Goal: Check status: Check status

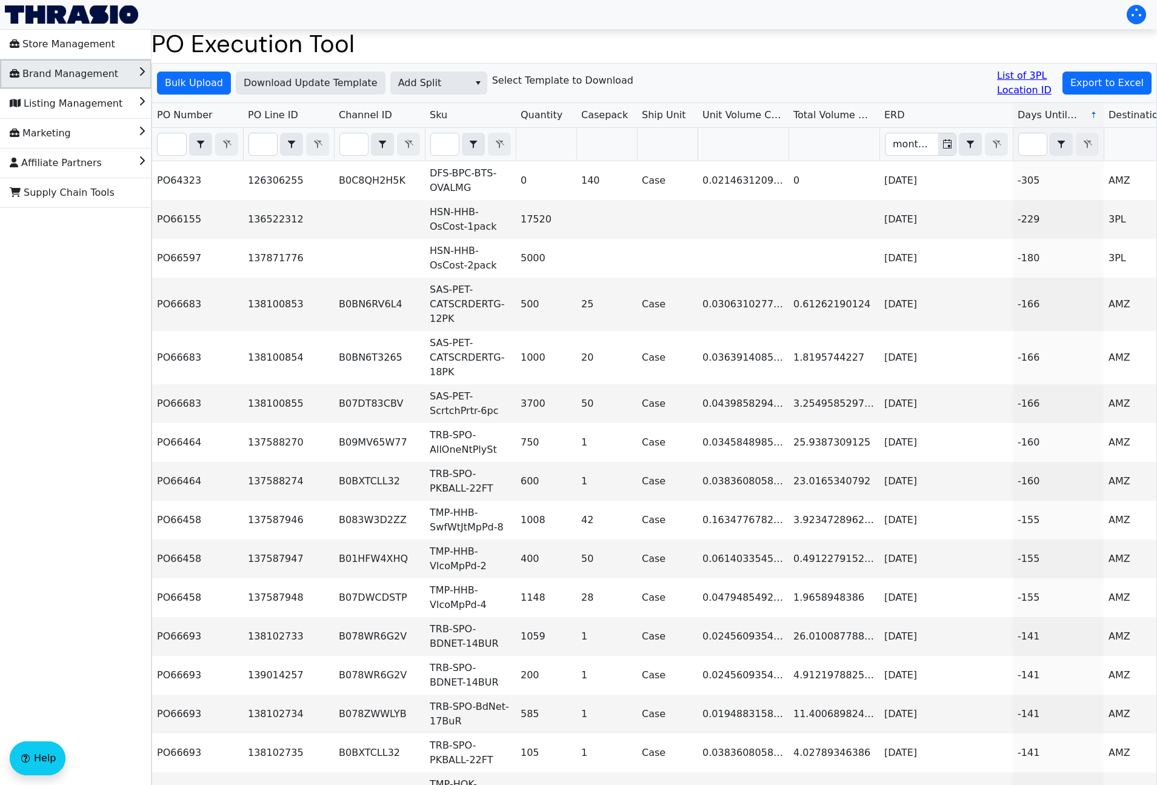
click at [104, 76] on span "Brand Management" at bounding box center [64, 73] width 109 height 19
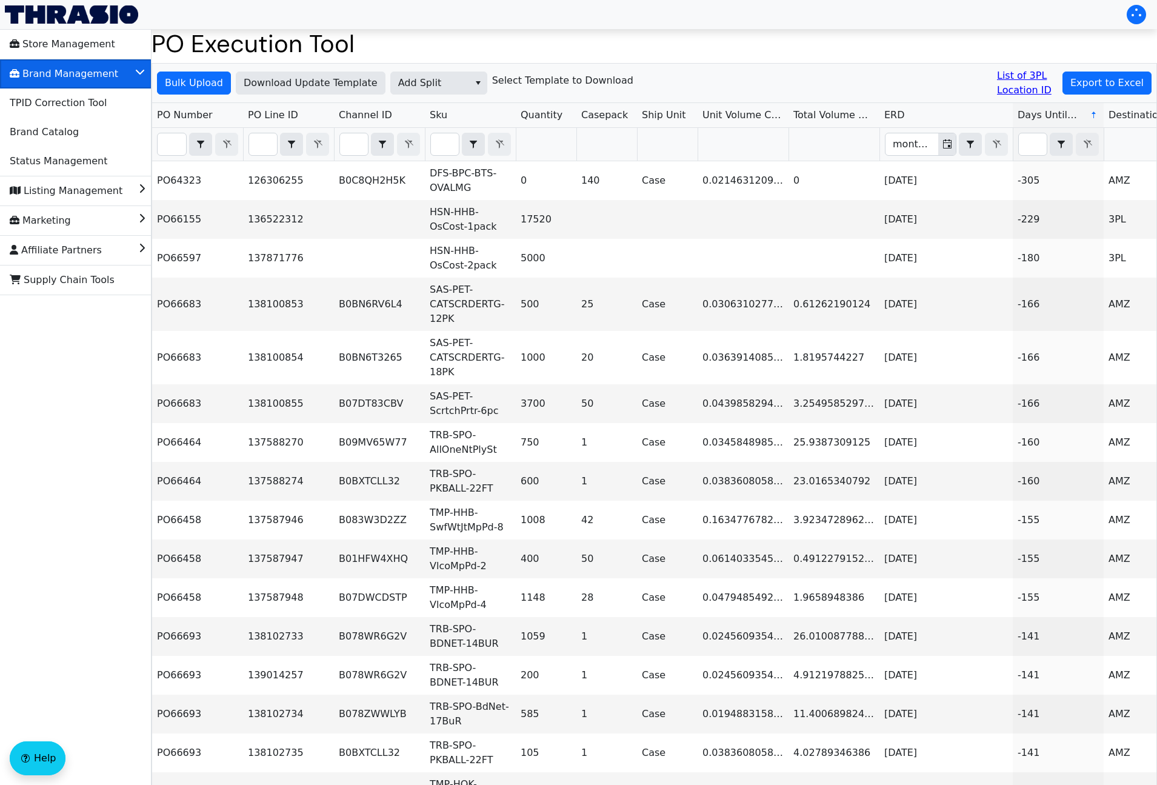
click at [104, 76] on span "Brand Management" at bounding box center [64, 73] width 109 height 19
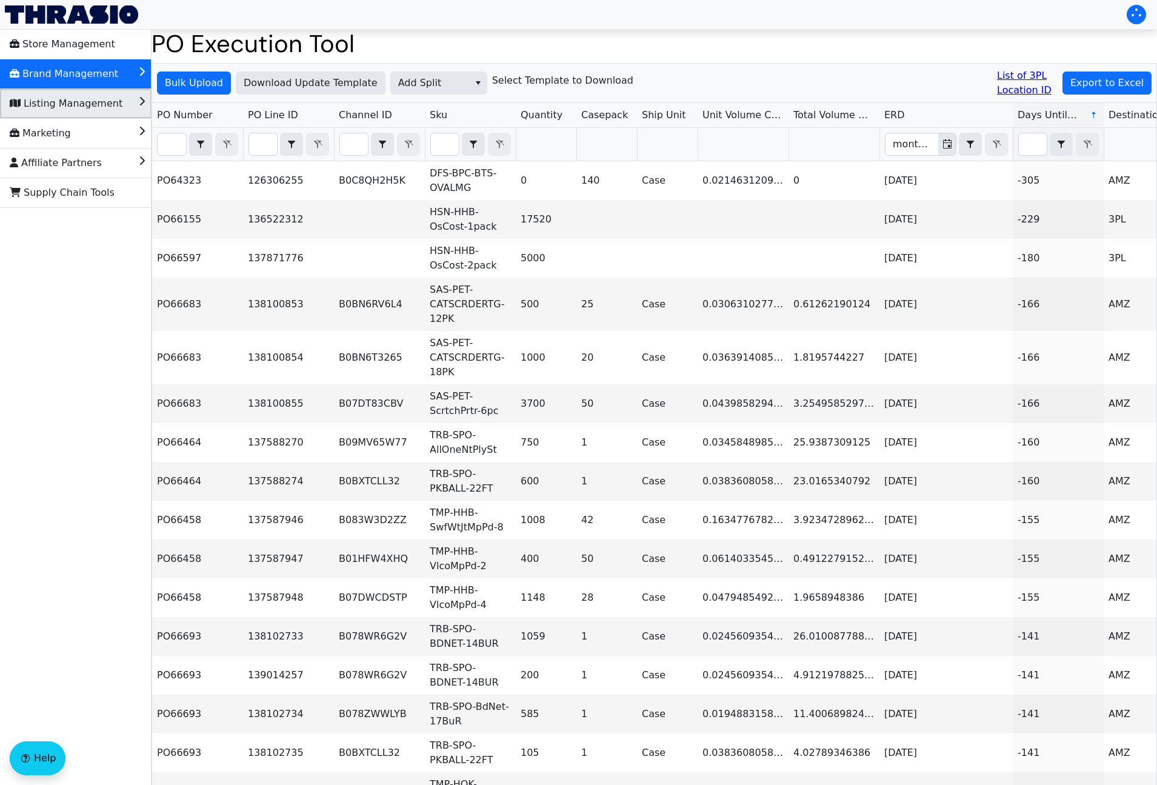
click at [90, 106] on span "Listing Management" at bounding box center [66, 103] width 113 height 19
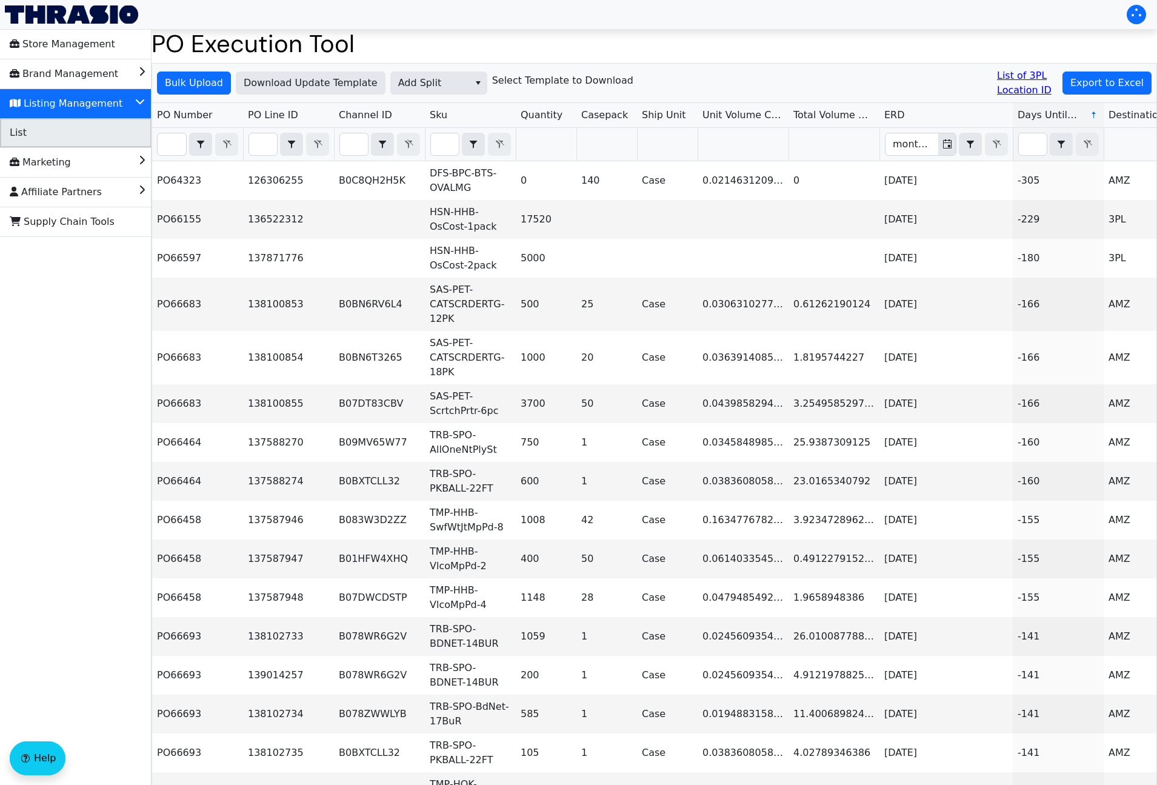
click at [79, 128] on li "List" at bounding box center [76, 132] width 152 height 29
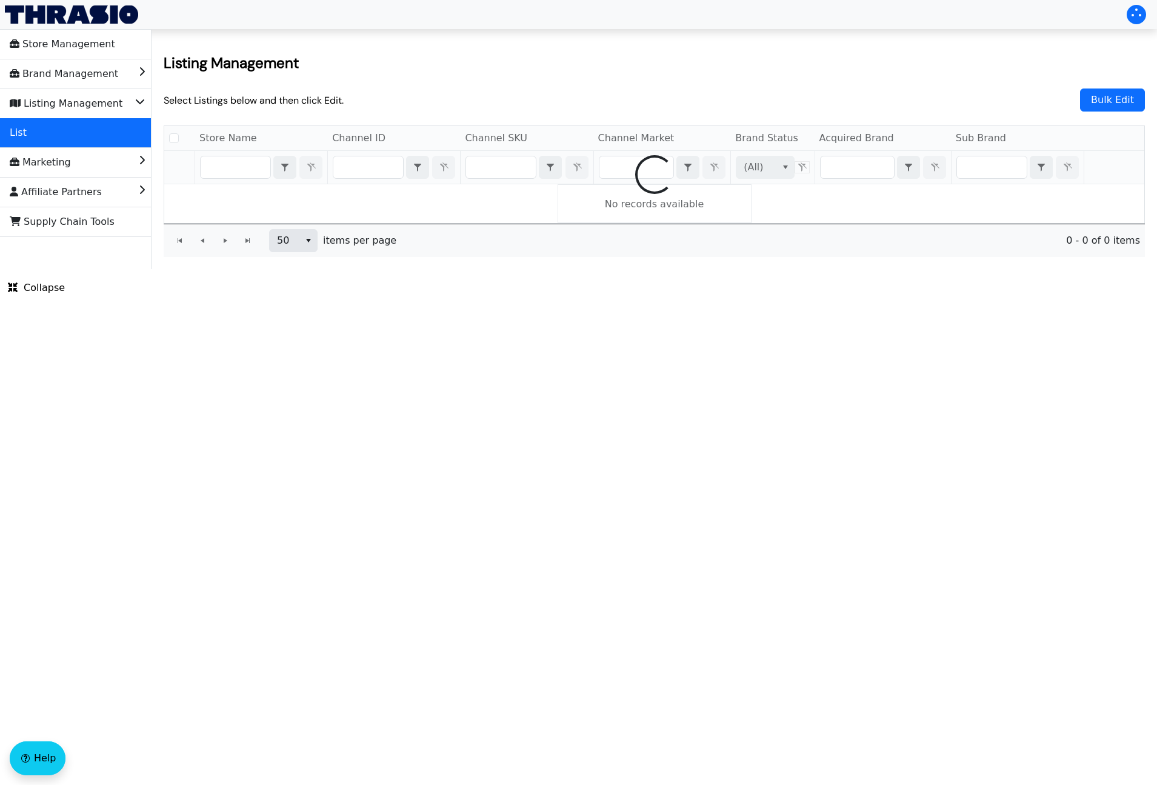
checkbox input "false"
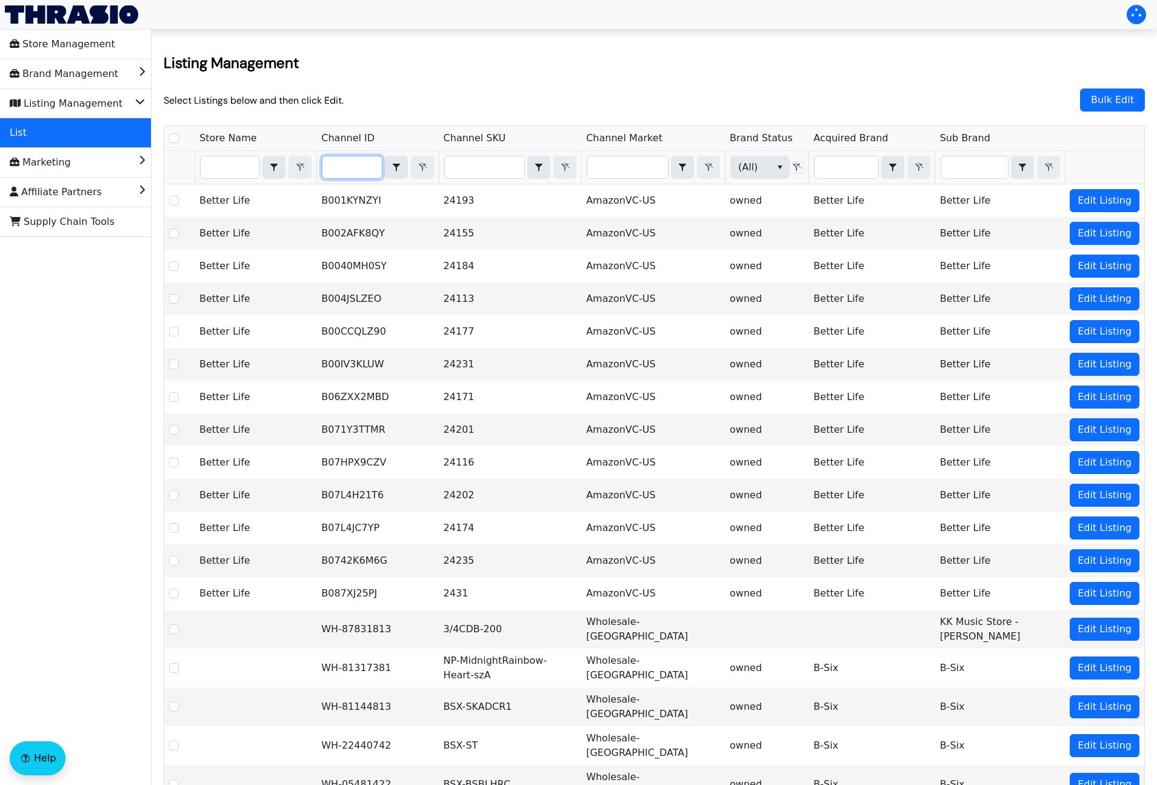
click at [364, 169] on input "Filter" at bounding box center [351, 167] width 59 height 22
type input "HCO-HOK-Cork1-RW-1"
checkbox input "true"
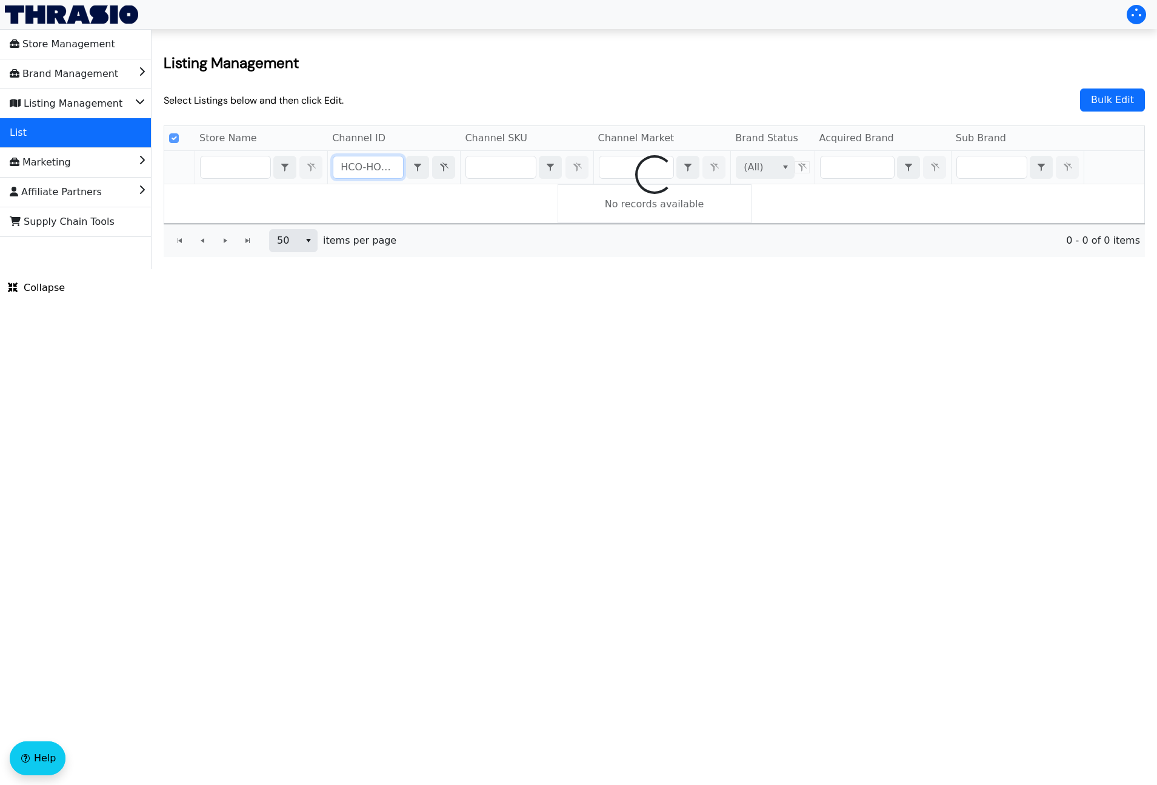
scroll to position [0, 45]
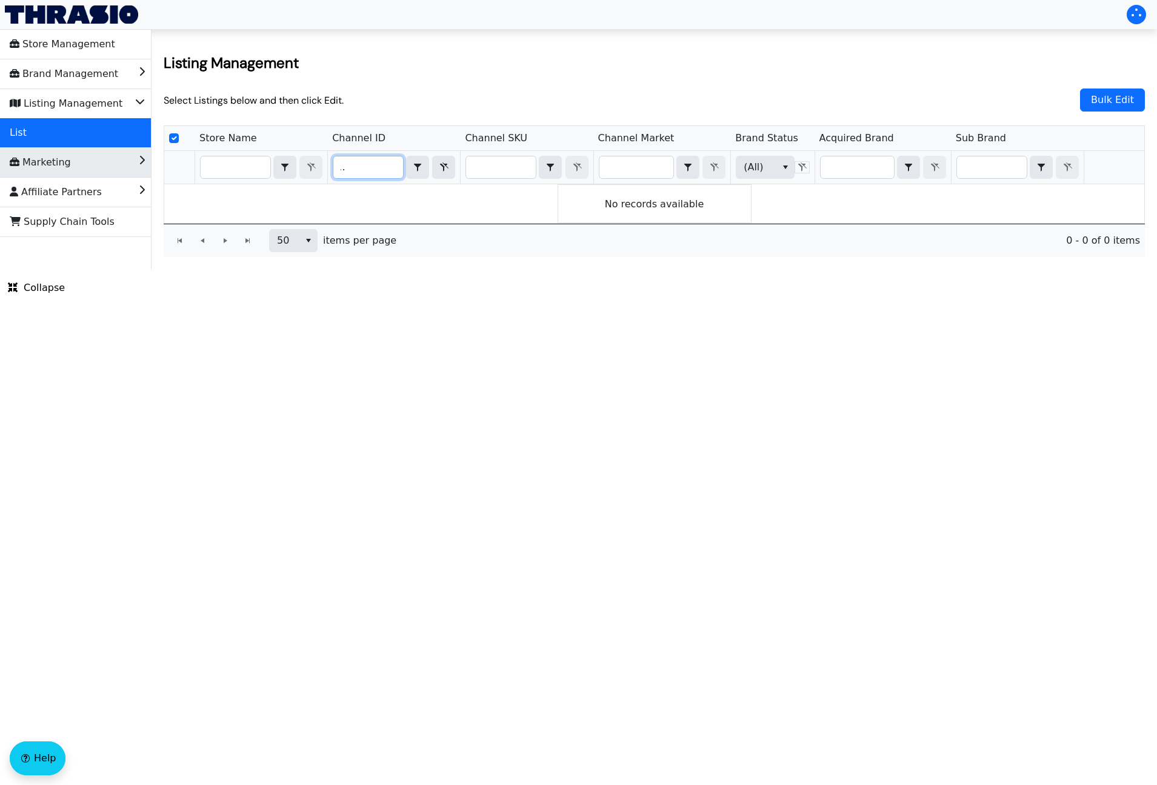
type input "HCO-HOK-Cork1-RW-1"
click at [88, 158] on li "Marketing" at bounding box center [76, 162] width 152 height 29
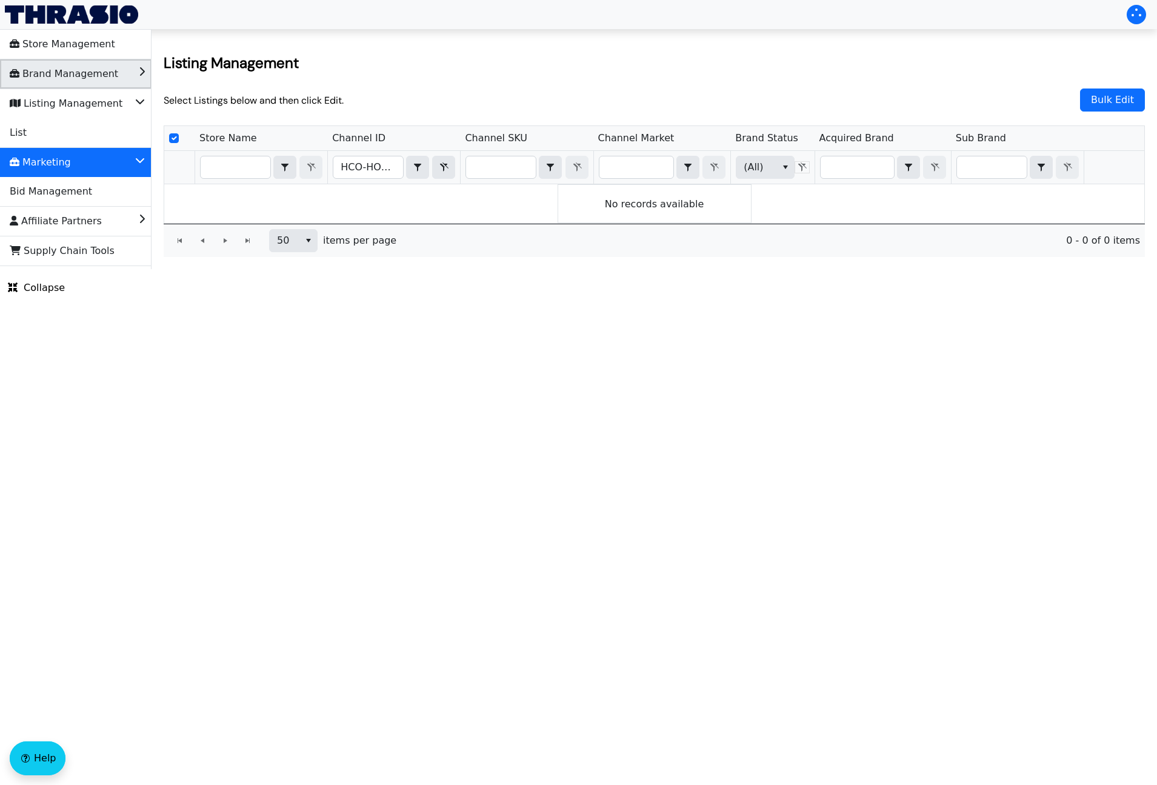
click at [100, 78] on span "Brand Management" at bounding box center [64, 73] width 109 height 19
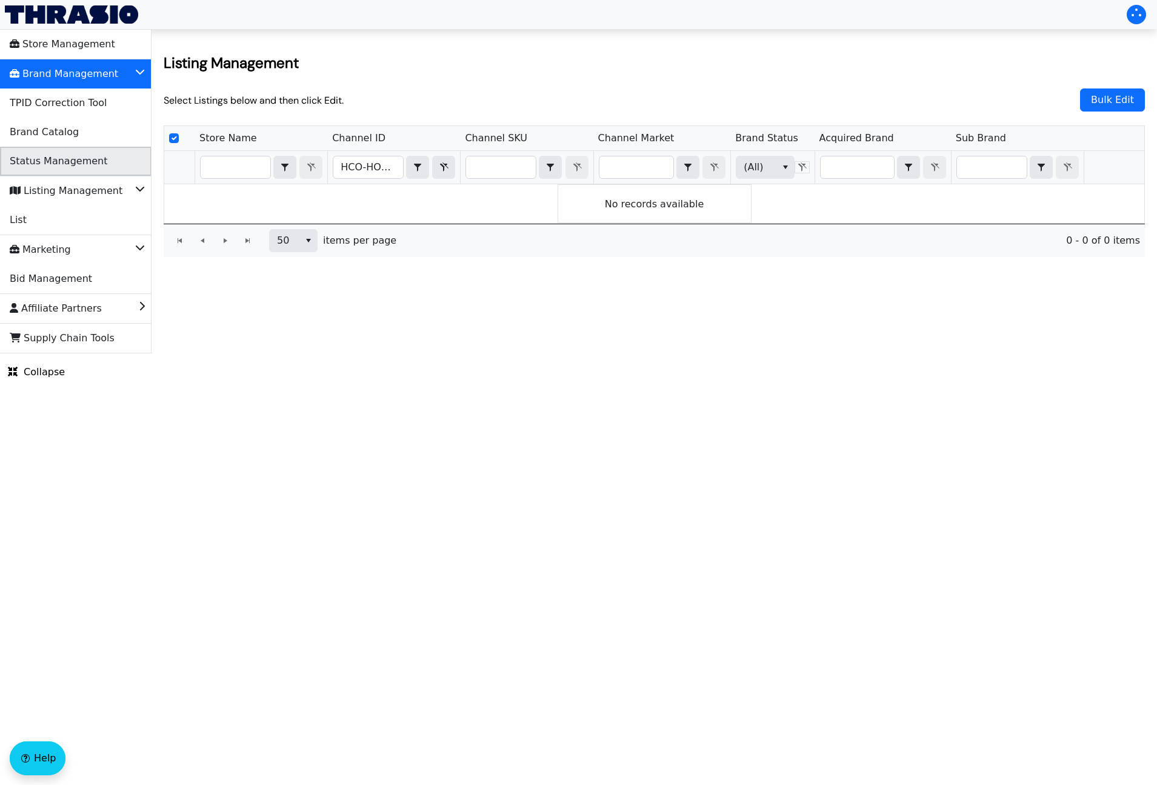
click at [85, 160] on span "Status Management" at bounding box center [59, 161] width 98 height 19
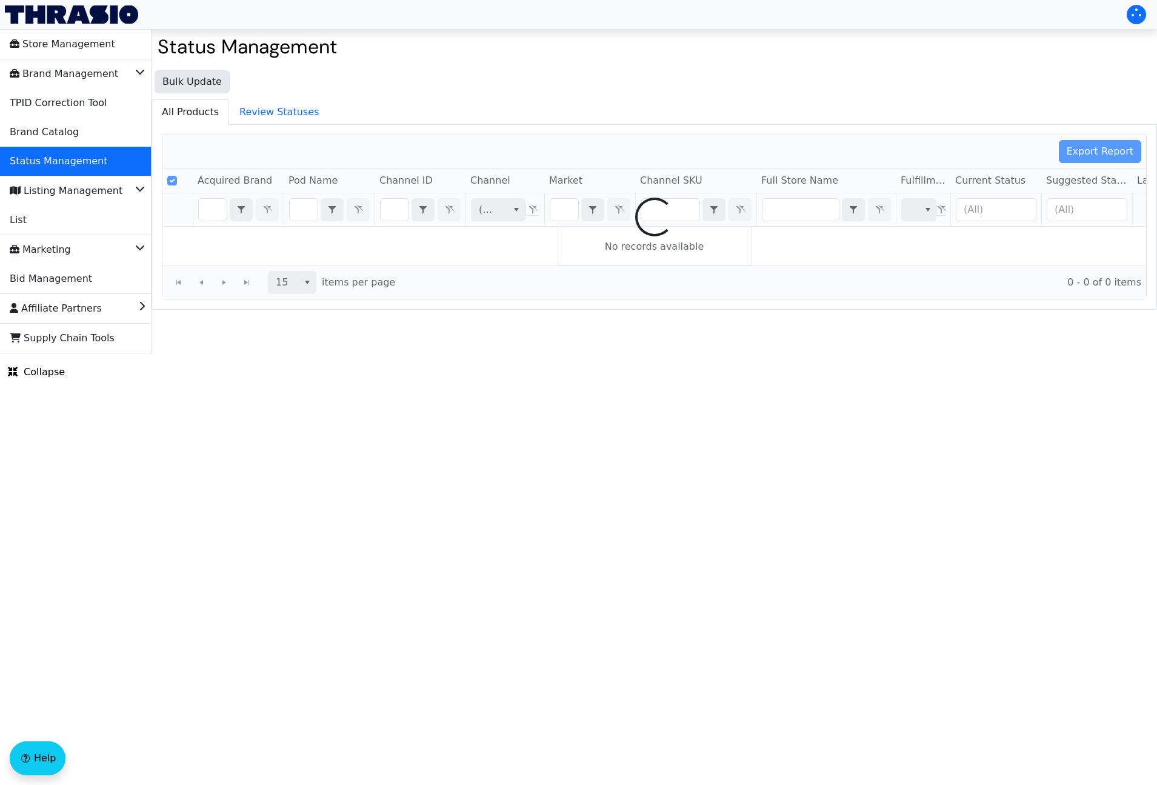
click at [392, 210] on div at bounding box center [654, 217] width 984 height 164
checkbox input "false"
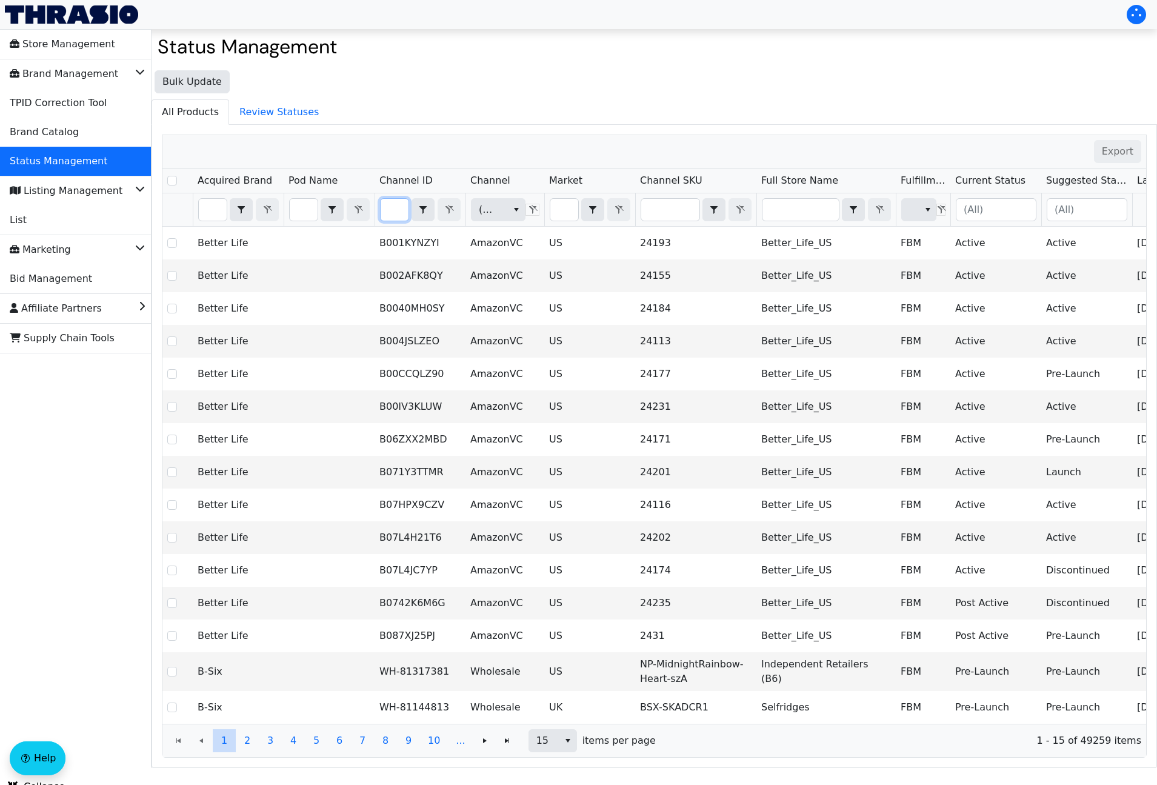
click at [393, 210] on input "Filter" at bounding box center [395, 210] width 28 height 22
type input "HCO-HOK-Cork1-RW-1"
checkbox input "true"
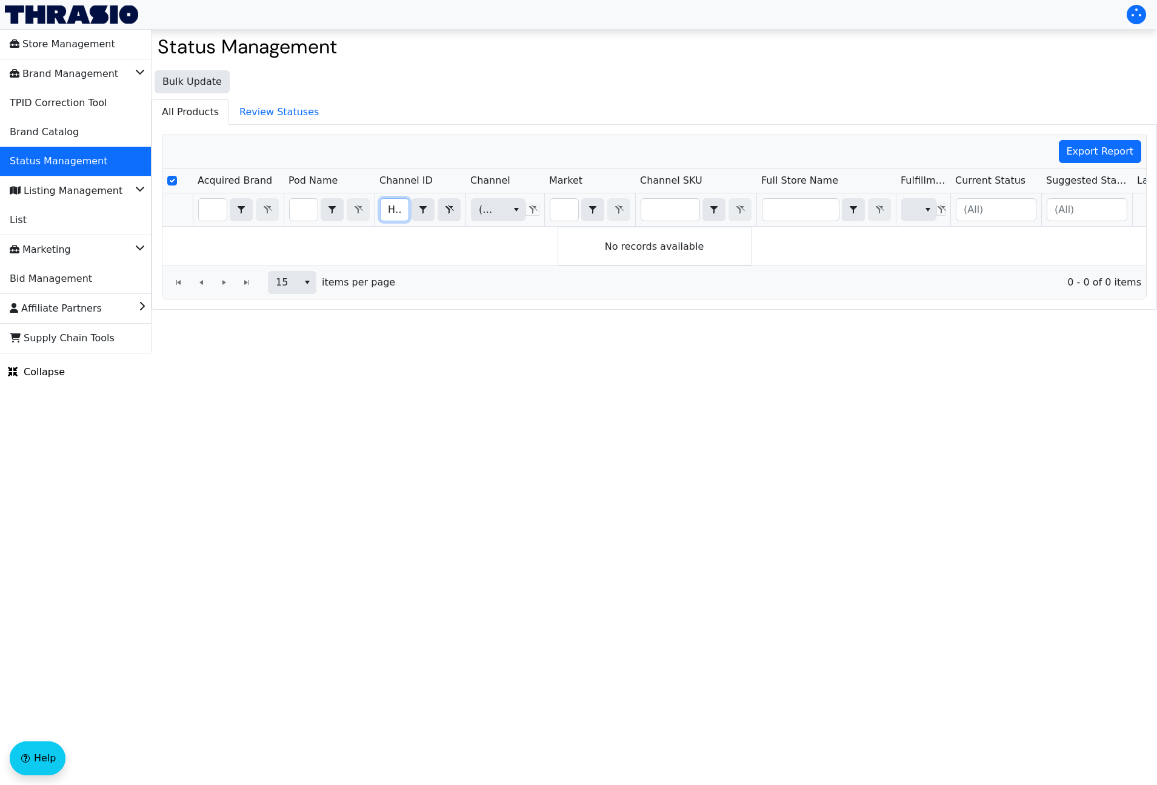
drag, startPoint x: 399, startPoint y: 207, endPoint x: 380, endPoint y: 207, distance: 19.4
click at [381, 207] on input "HCO-HOK-Cork1-RW-1" at bounding box center [395, 210] width 28 height 22
type input "1"
checkbox input "false"
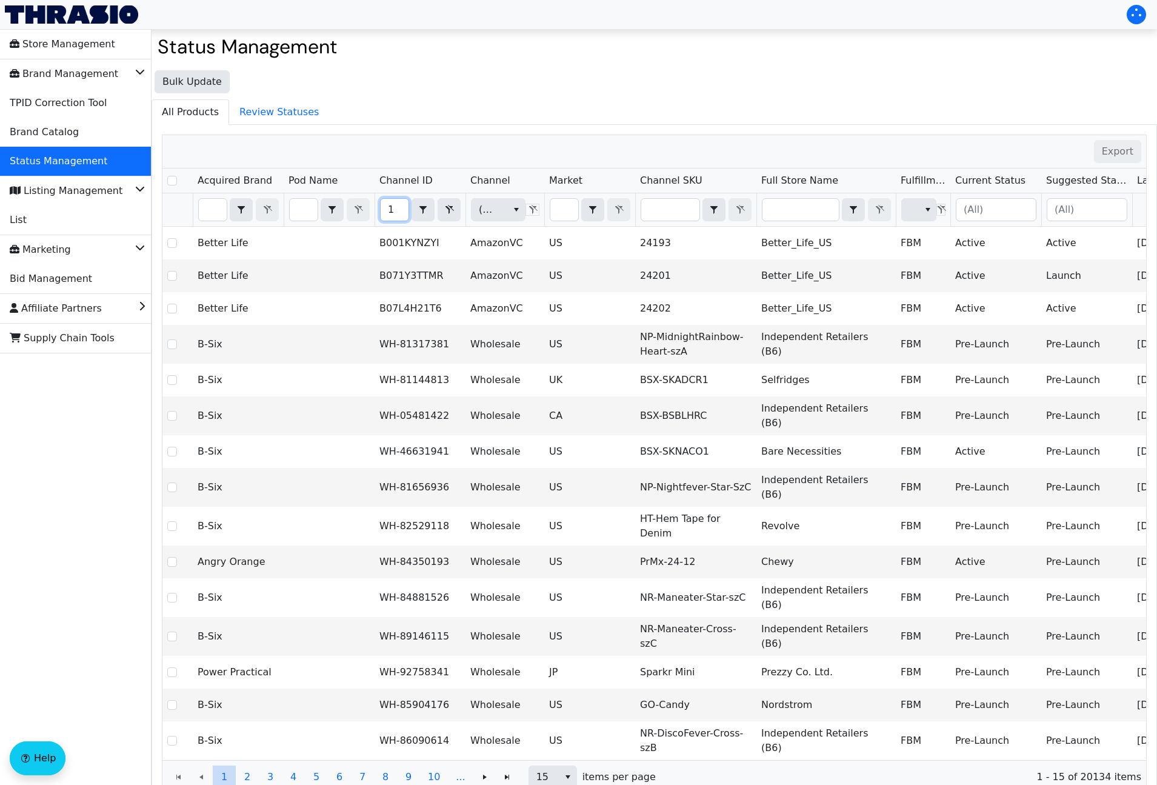
click at [395, 211] on input "1" at bounding box center [395, 210] width 28 height 22
drag, startPoint x: 391, startPoint y: 210, endPoint x: 384, endPoint y: 211, distance: 6.7
click at [373, 210] on tr "1 Contains (All) (All)" at bounding box center [710, 209] width 1097 height 33
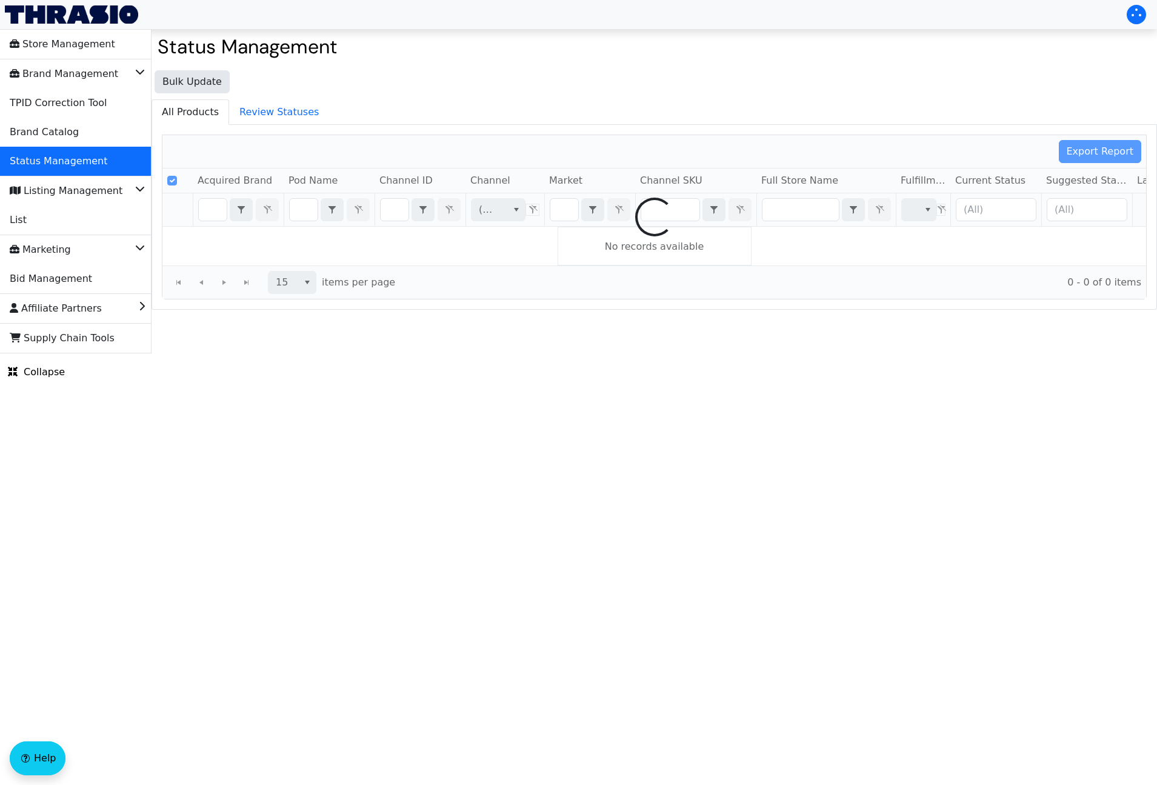
click at [653, 207] on div at bounding box center [654, 217] width 984 height 164
click at [655, 210] on div at bounding box center [654, 217] width 984 height 164
checkbox input "false"
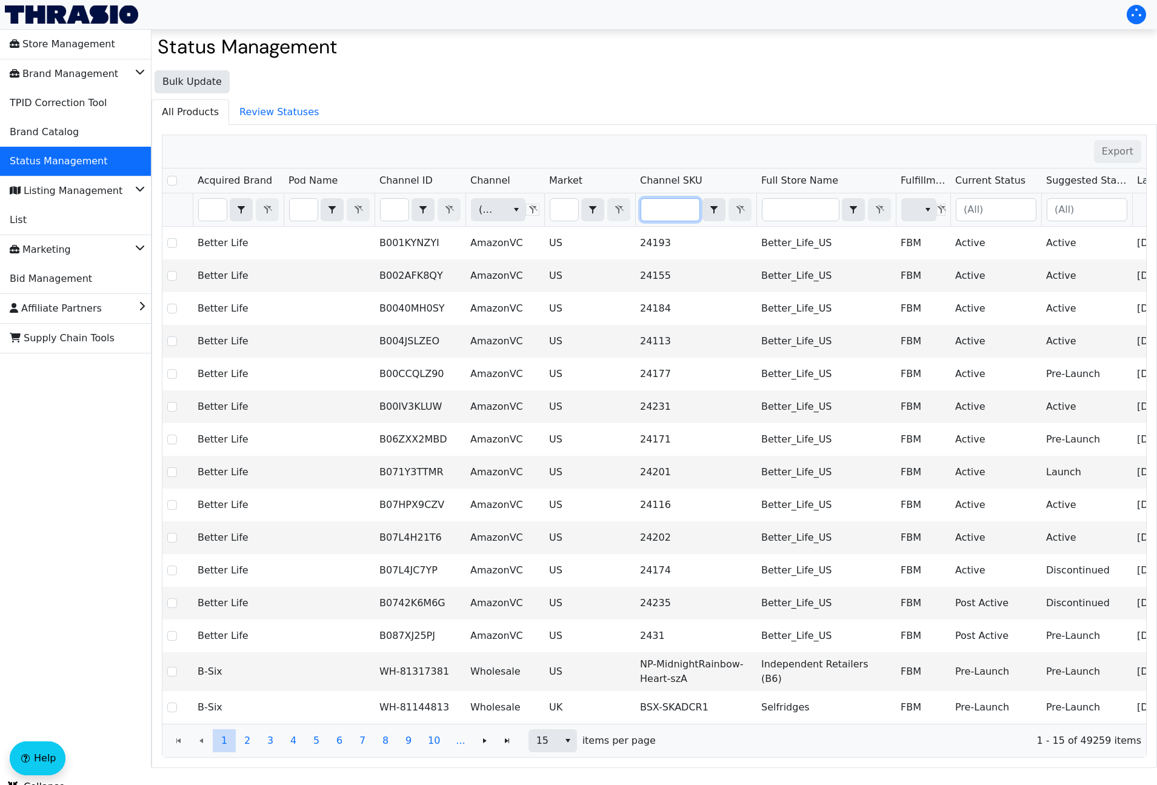
click at [655, 210] on input "Filter" at bounding box center [670, 210] width 58 height 22
type input "HCO-HOK-Cork1-RW-1"
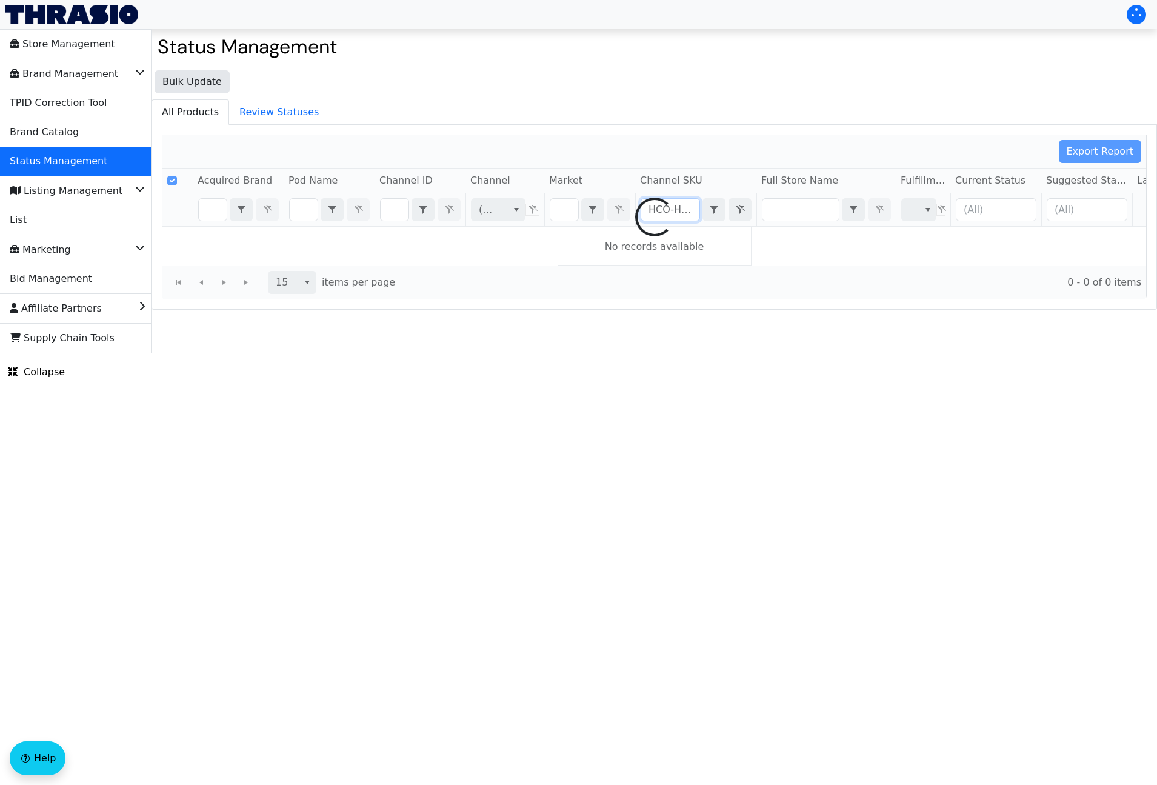
checkbox input "true"
drag, startPoint x: 666, startPoint y: 210, endPoint x: 676, endPoint y: 210, distance: 10.3
click at [631, 212] on tr "(All) HCO-HOK-Cork1-RW-1 Contains (All)" at bounding box center [710, 209] width 1097 height 33
drag, startPoint x: 676, startPoint y: 210, endPoint x: 661, endPoint y: 210, distance: 15.2
click at [673, 210] on input "HCO-HOK-Cork1-RW-1" at bounding box center [670, 210] width 58 height 22
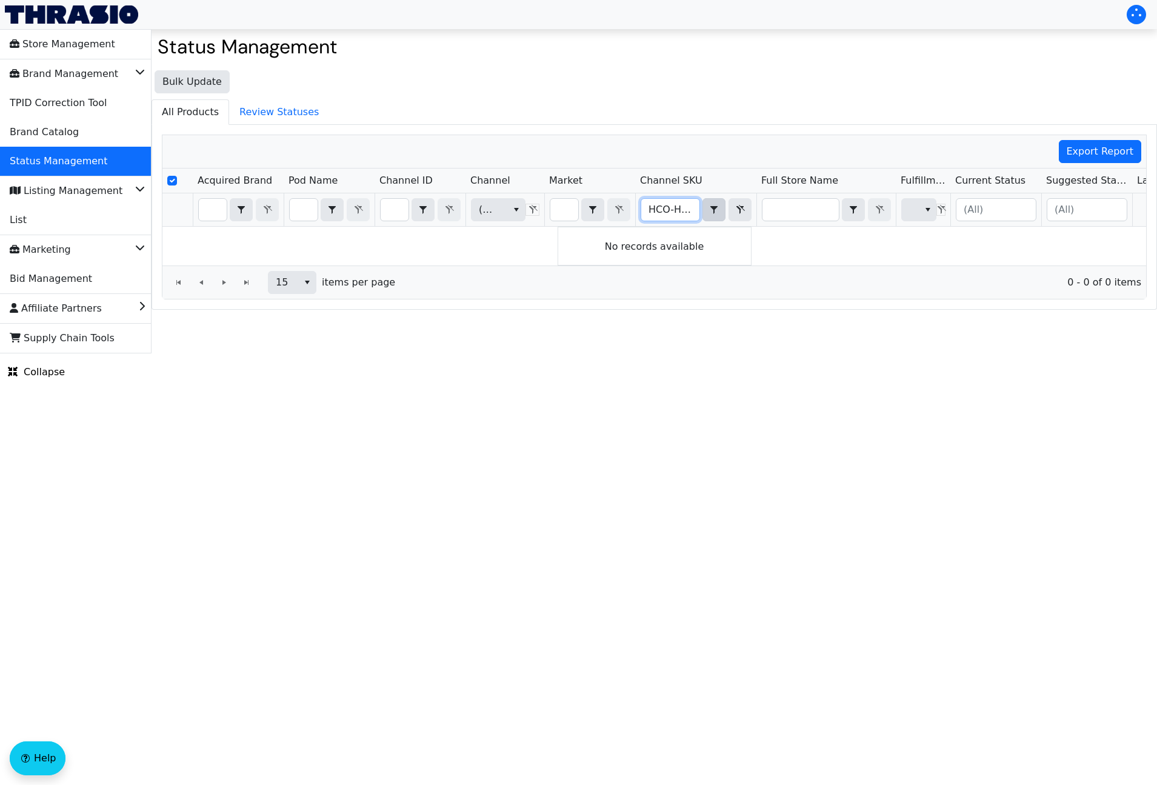
scroll to position [0, 58]
drag, startPoint x: 653, startPoint y: 209, endPoint x: 695, endPoint y: 212, distance: 42.5
click at [713, 210] on div "HCO-HOK-Cork1-RW-1 Contains" at bounding box center [696, 209] width 111 height 23
click at [687, 210] on input "HCO-HOK-Cork1-RW-1" at bounding box center [670, 210] width 58 height 22
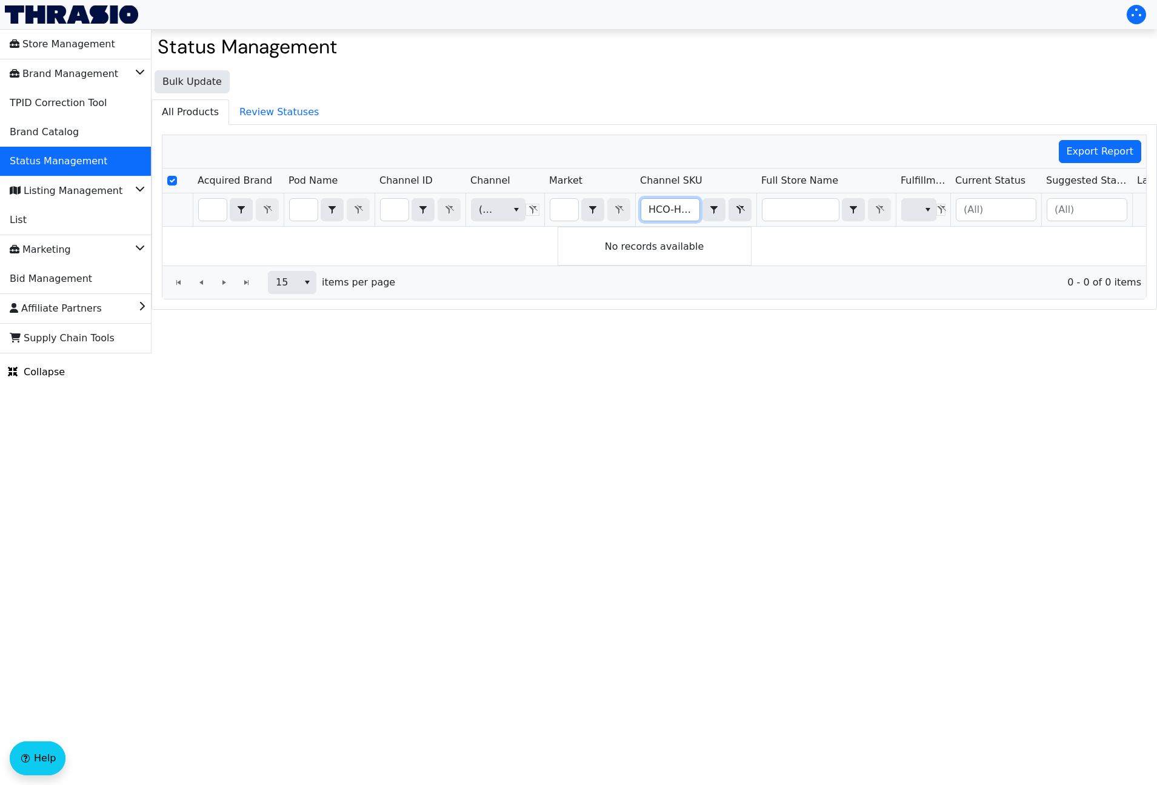
drag, startPoint x: 687, startPoint y: 210, endPoint x: 637, endPoint y: 209, distance: 49.7
click at [638, 209] on th "HCO-HOK-Cork1-RW-1 Contains" at bounding box center [695, 209] width 121 height 33
click at [662, 209] on input "HCO-HOK-Cork1-RW-1" at bounding box center [670, 210] width 58 height 22
type input "HCO-HOK-Cork1-RW-1"
click at [83, 127] on li "Brand Catalog" at bounding box center [76, 132] width 152 height 29
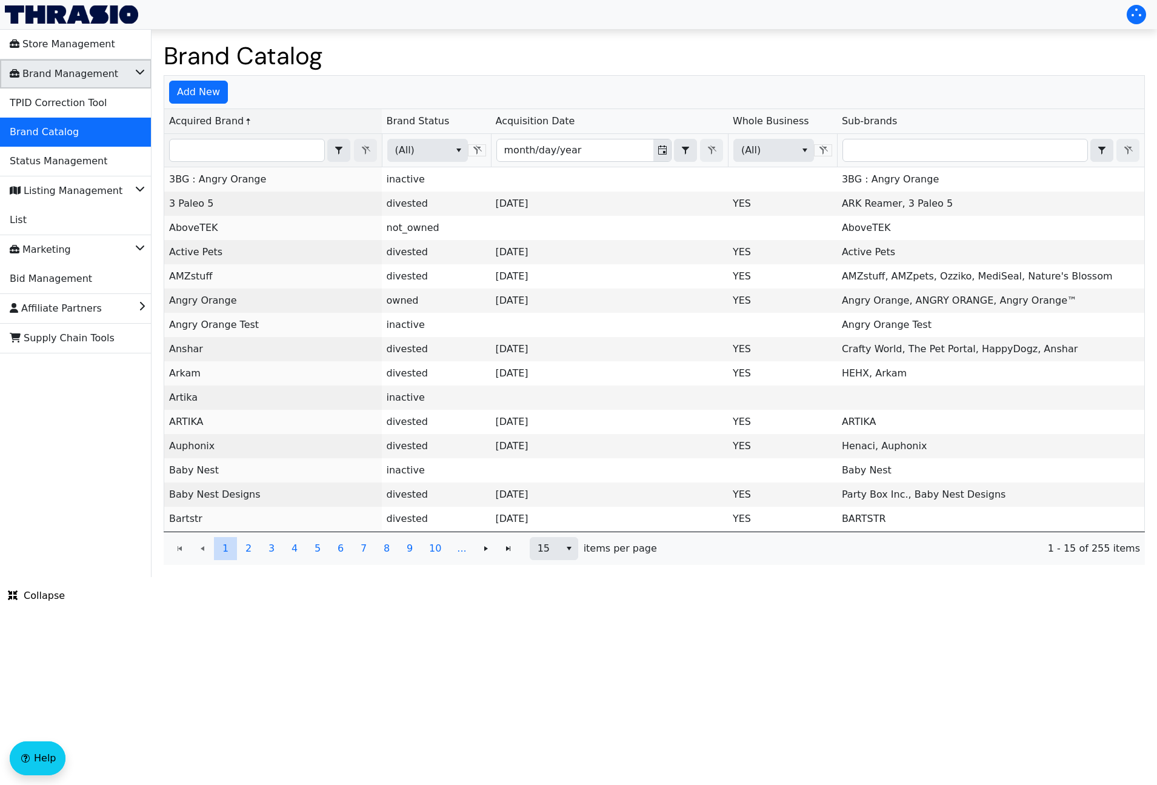
click at [135, 70] on icon "Brand Management" at bounding box center [140, 70] width 10 height 12
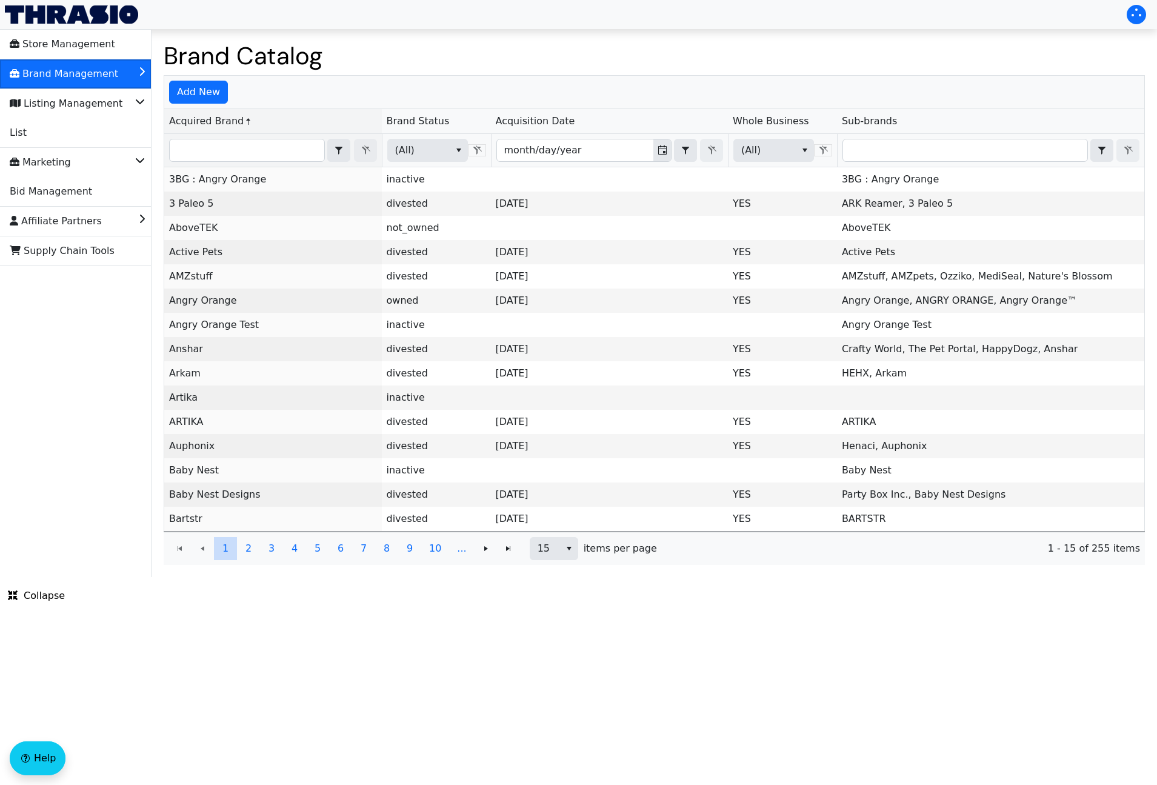
click at [135, 70] on li "Brand Management" at bounding box center [76, 73] width 152 height 29
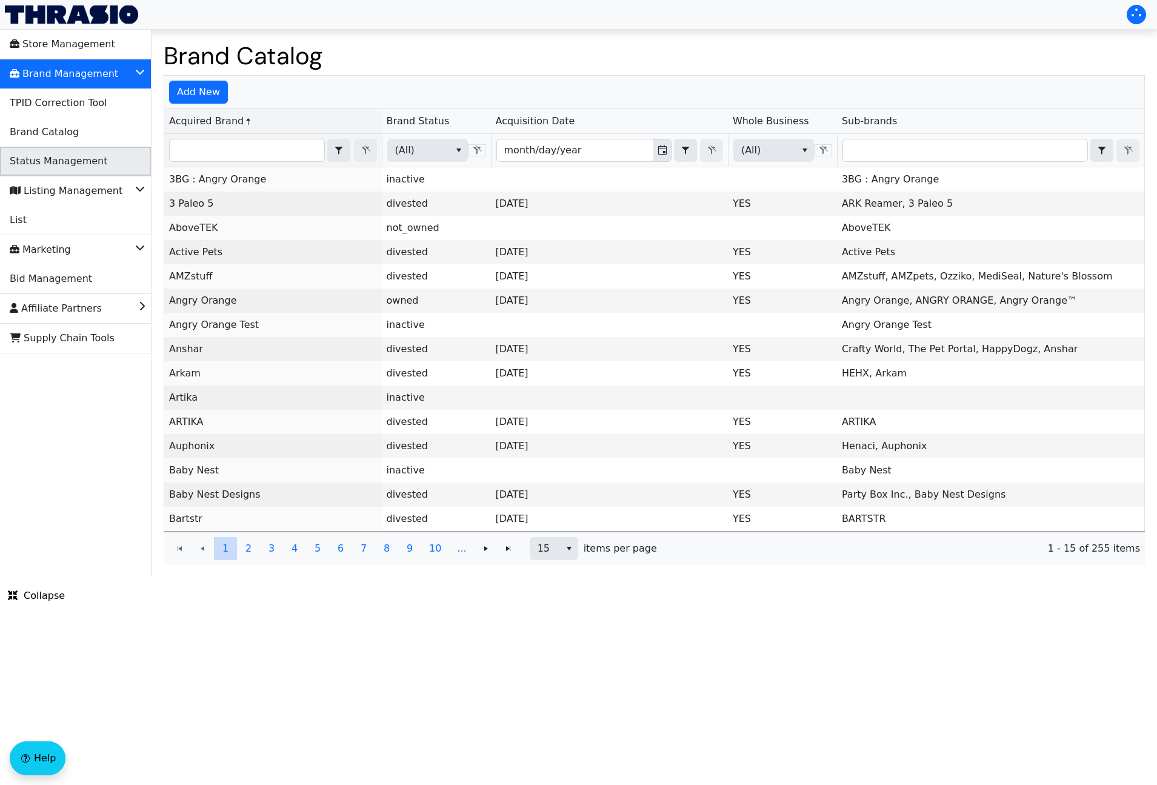
click at [112, 164] on li "Status Management" at bounding box center [76, 161] width 152 height 29
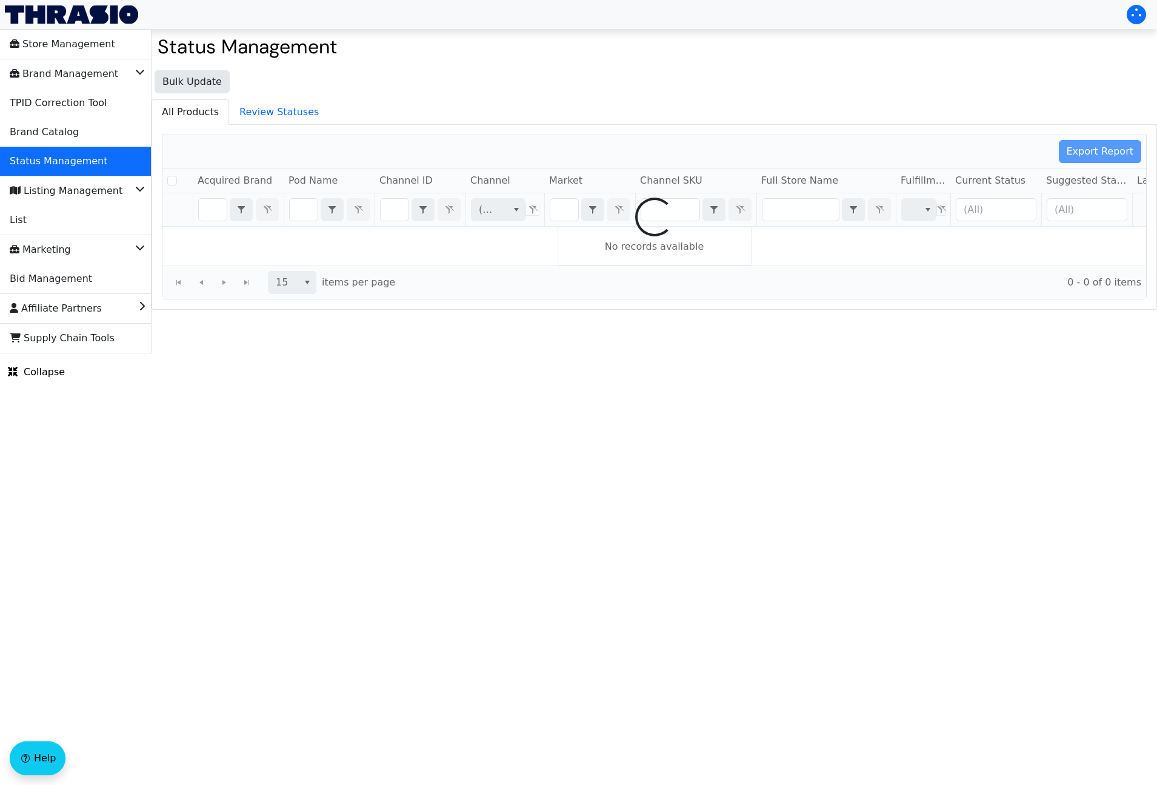
checkbox input "false"
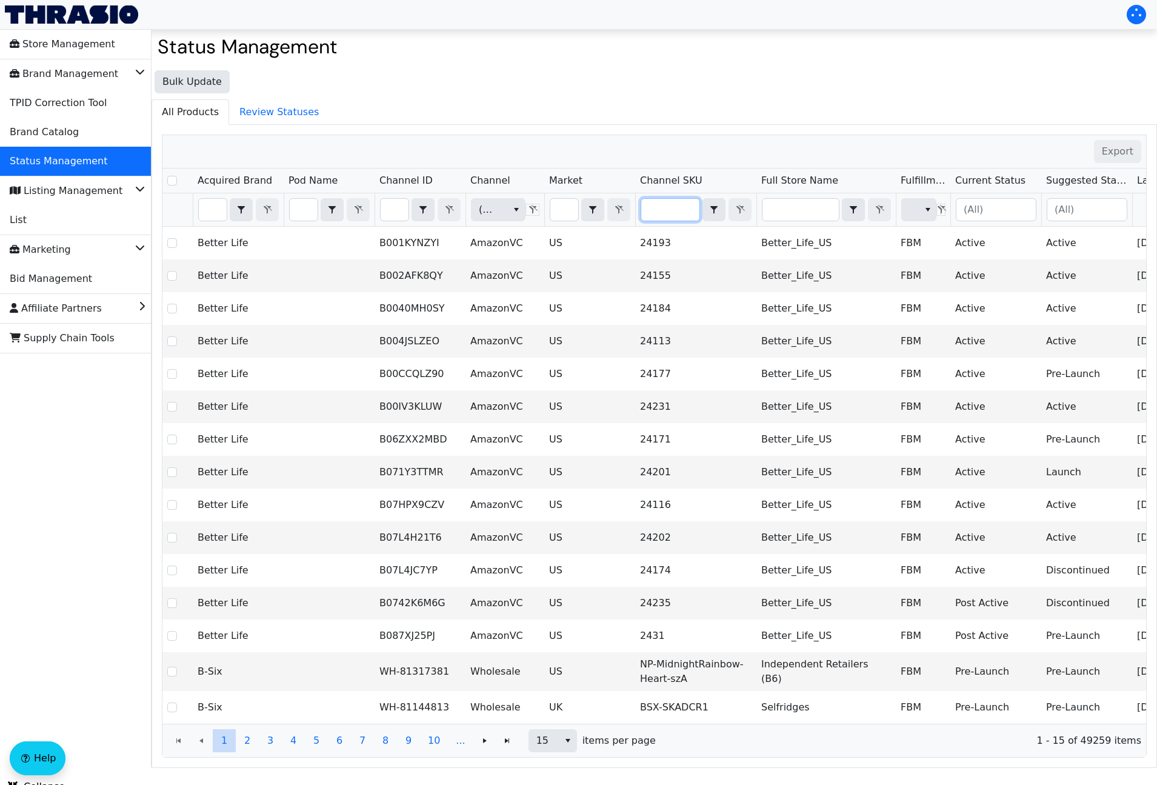
click at [666, 206] on input "Filter" at bounding box center [670, 210] width 58 height 22
type input "HCO-HOK-Cork1-RW-1"
checkbox input "true"
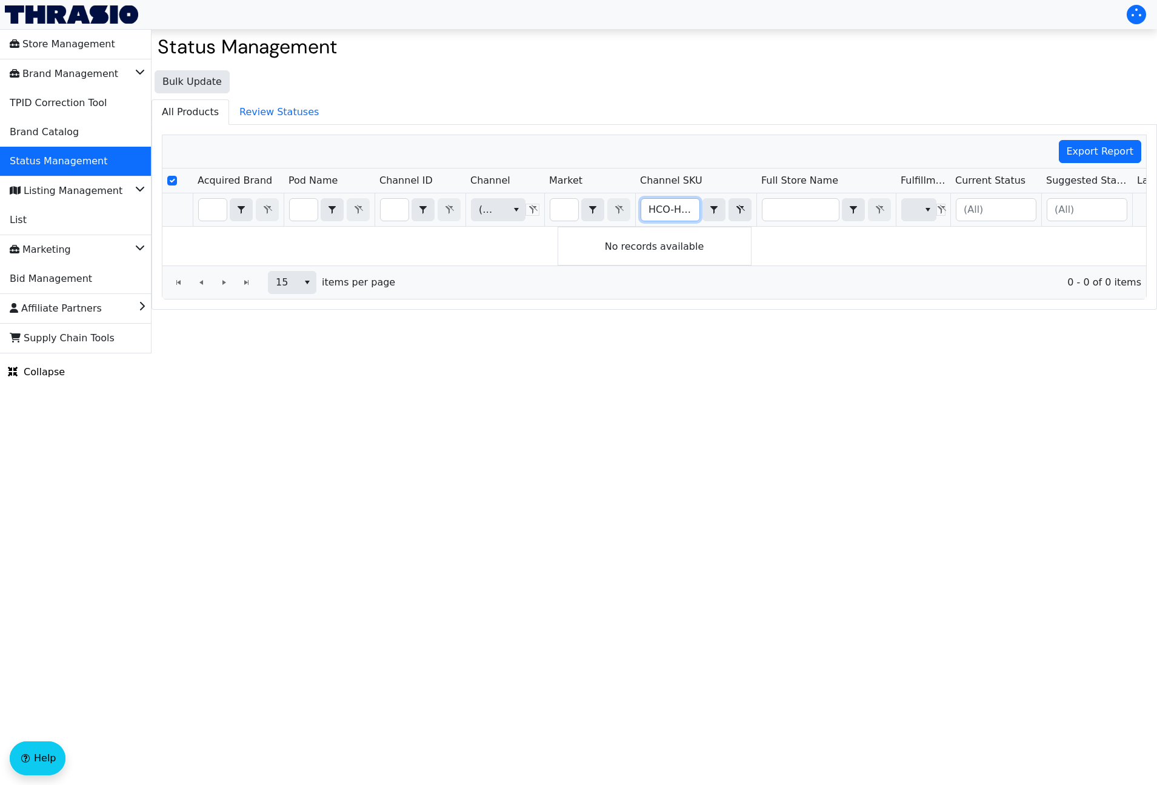
drag, startPoint x: 666, startPoint y: 205, endPoint x: 633, endPoint y: 208, distance: 33.4
click at [613, 209] on tr "(All) HCO-HOK-Cork1-RW-1 Contains (All)" at bounding box center [710, 209] width 1097 height 33
click at [660, 207] on input "HCO-HOK-Cork1-RW-1" at bounding box center [670, 210] width 58 height 22
drag, startPoint x: 656, startPoint y: 207, endPoint x: 713, endPoint y: 212, distance: 57.7
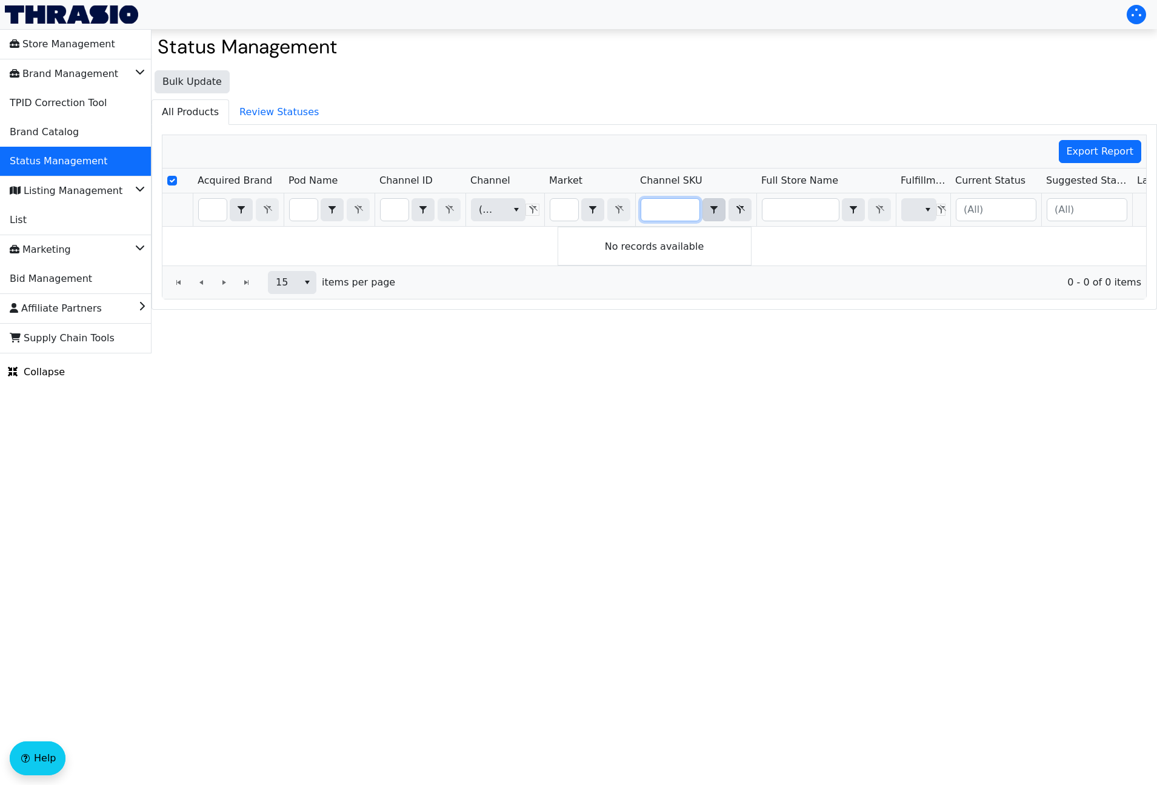
click at [713, 212] on div "HCO-HOK-Cork1-RW-1 Contains" at bounding box center [696, 209] width 111 height 23
click at [672, 208] on input "HCO-HOK-Cork1-RW-1" at bounding box center [670, 210] width 58 height 22
drag, startPoint x: 686, startPoint y: 207, endPoint x: 632, endPoint y: 208, distance: 53.3
click at [632, 209] on tr "(All) HCO-HOK-Cork1-RW-1 Contains (All)" at bounding box center [710, 209] width 1097 height 33
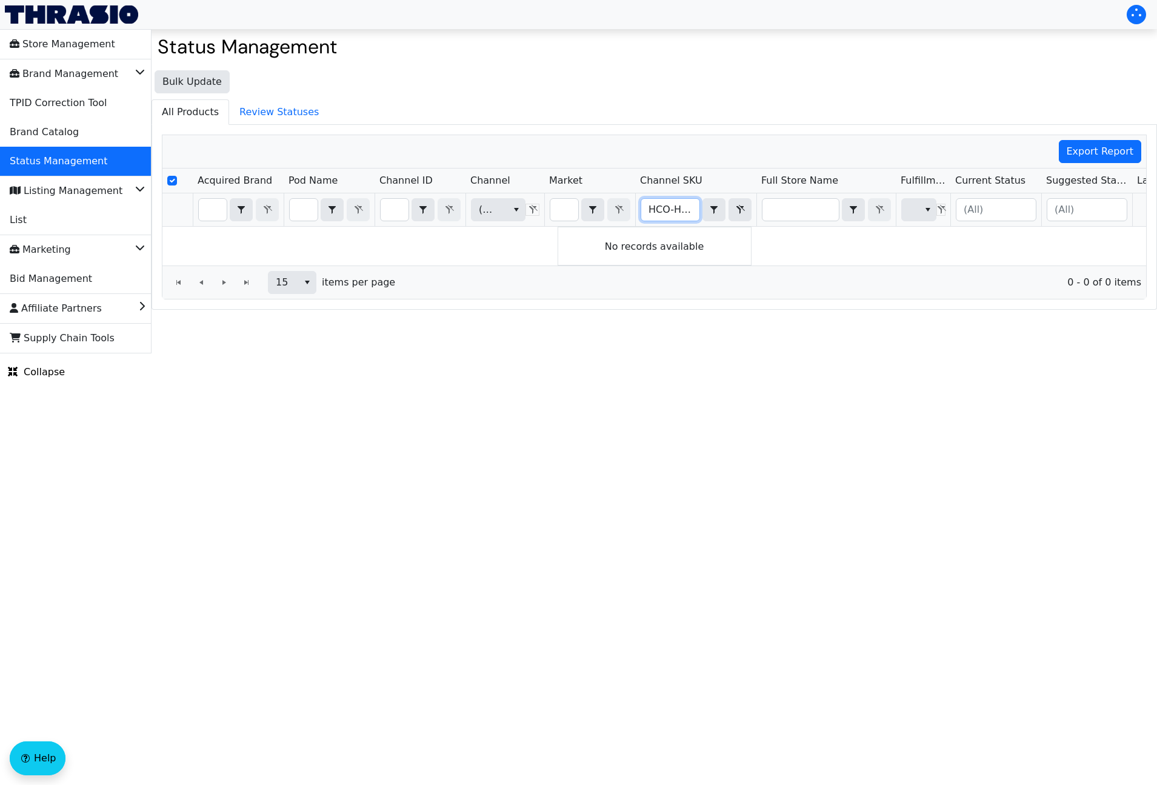
click at [660, 209] on input "HCO-HOK-Cork1-RW-1" at bounding box center [670, 210] width 58 height 22
type input "HCO-HOK-Cork1-RW-1"
click at [797, 97] on div "Bulk Update All Products Review Statuses Export Report Acquired Brand Pod Name …" at bounding box center [655, 187] width 1006 height 246
click at [75, 133] on li "Brand Catalog" at bounding box center [76, 132] width 152 height 29
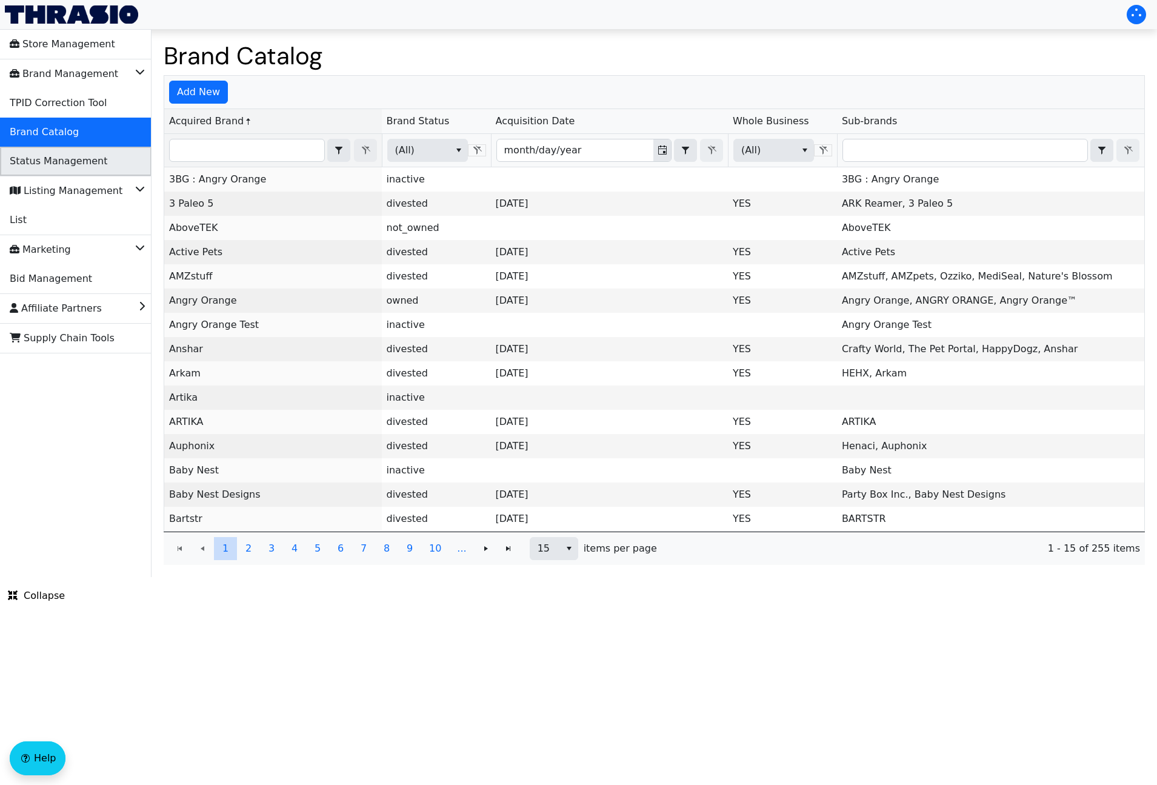
click at [82, 157] on span "Status Management" at bounding box center [59, 161] width 98 height 19
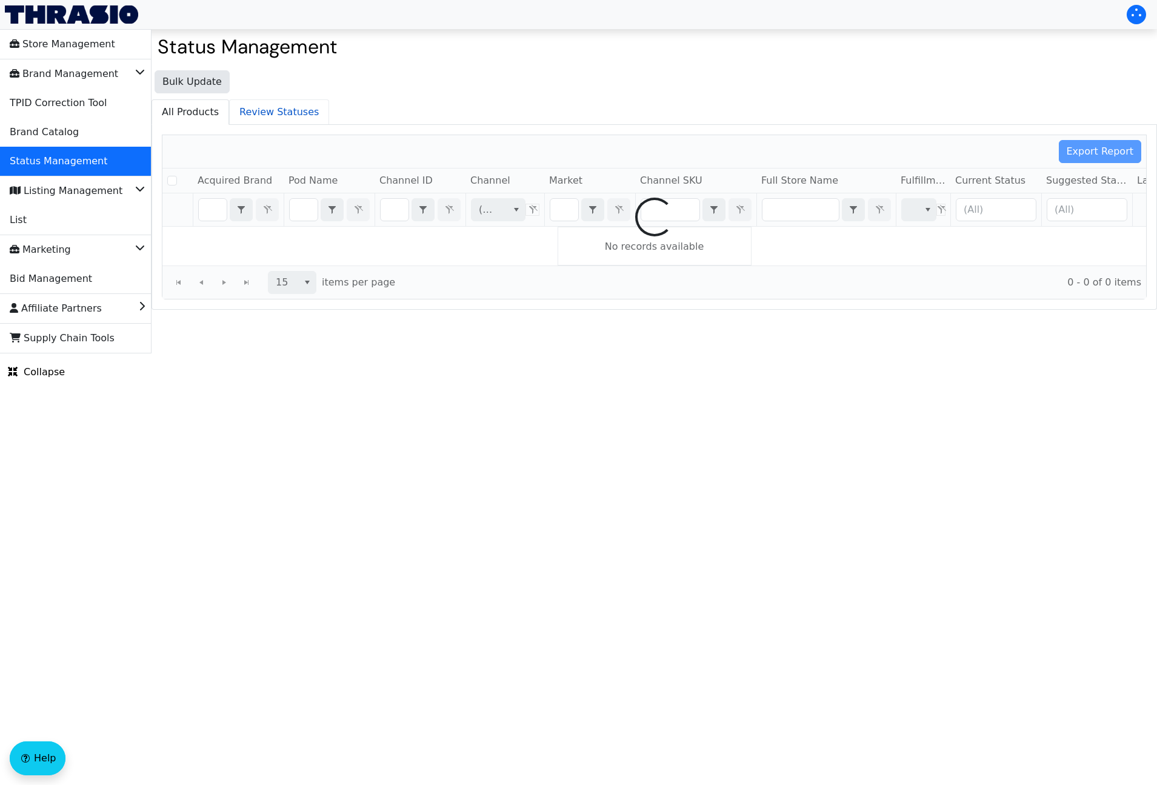
checkbox input "false"
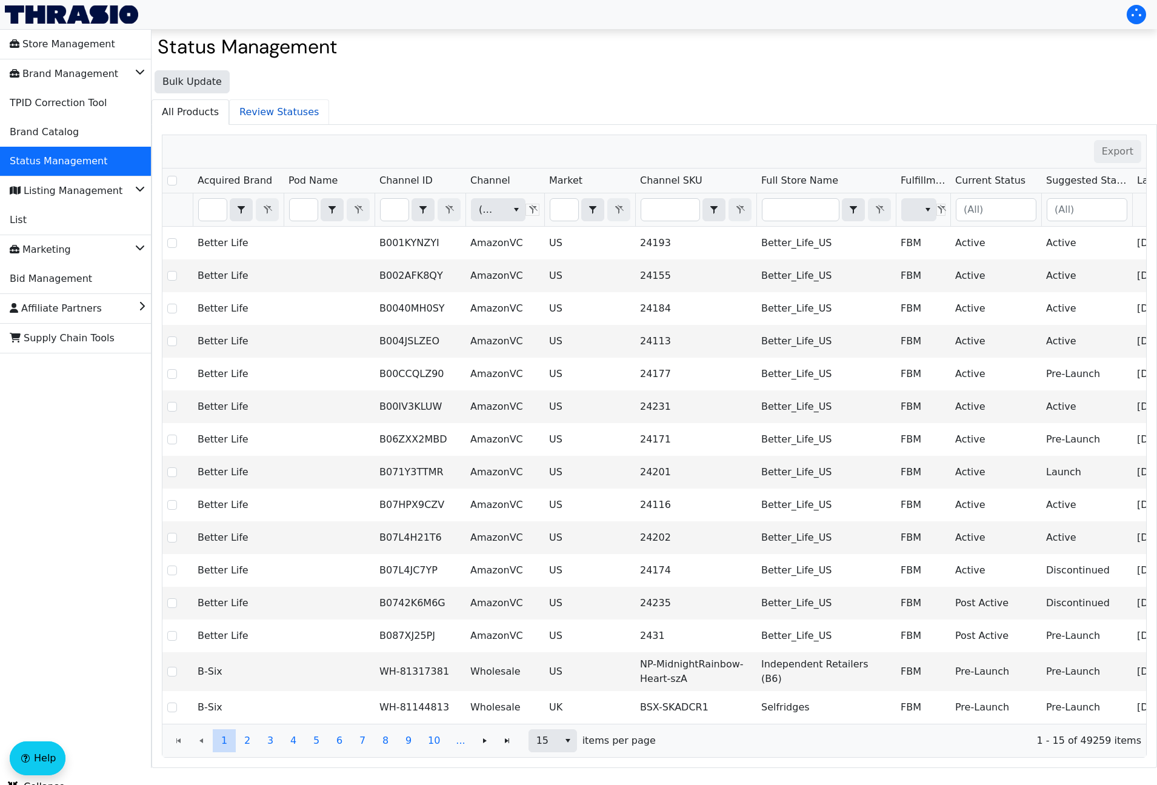
click at [262, 115] on span "Review Statuses" at bounding box center [279, 112] width 99 height 24
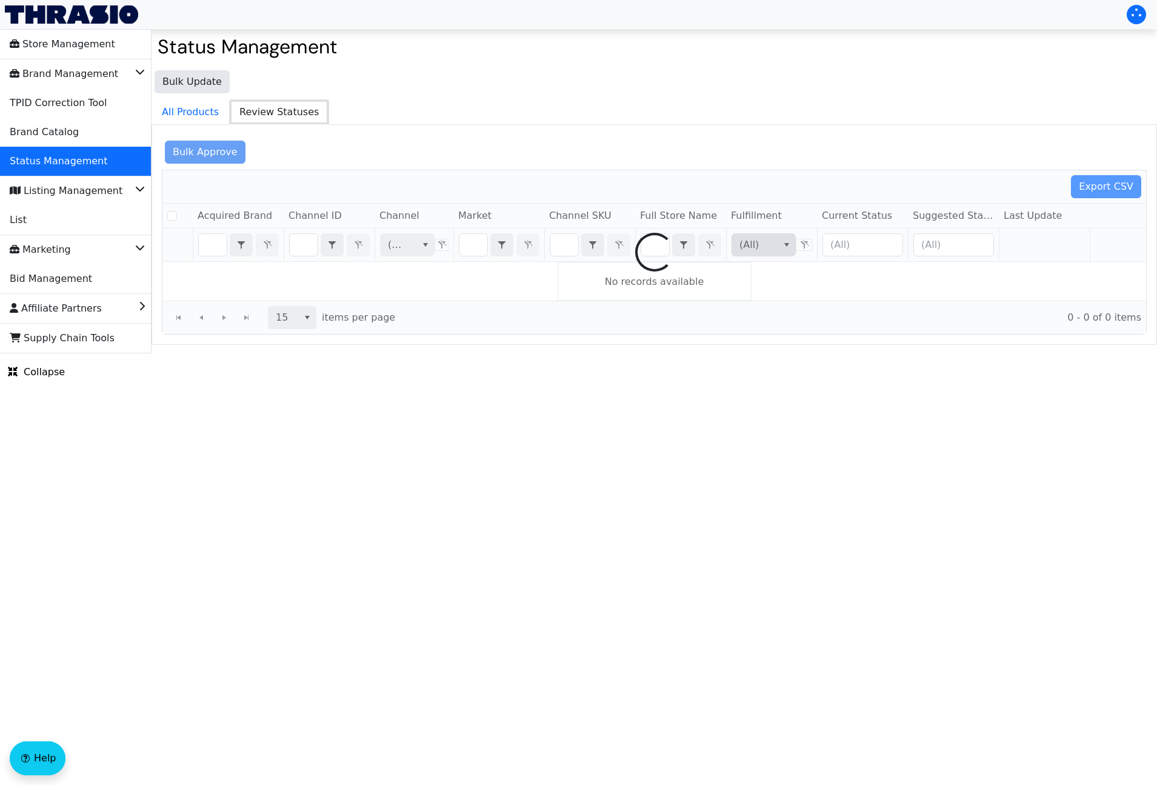
checkbox input "false"
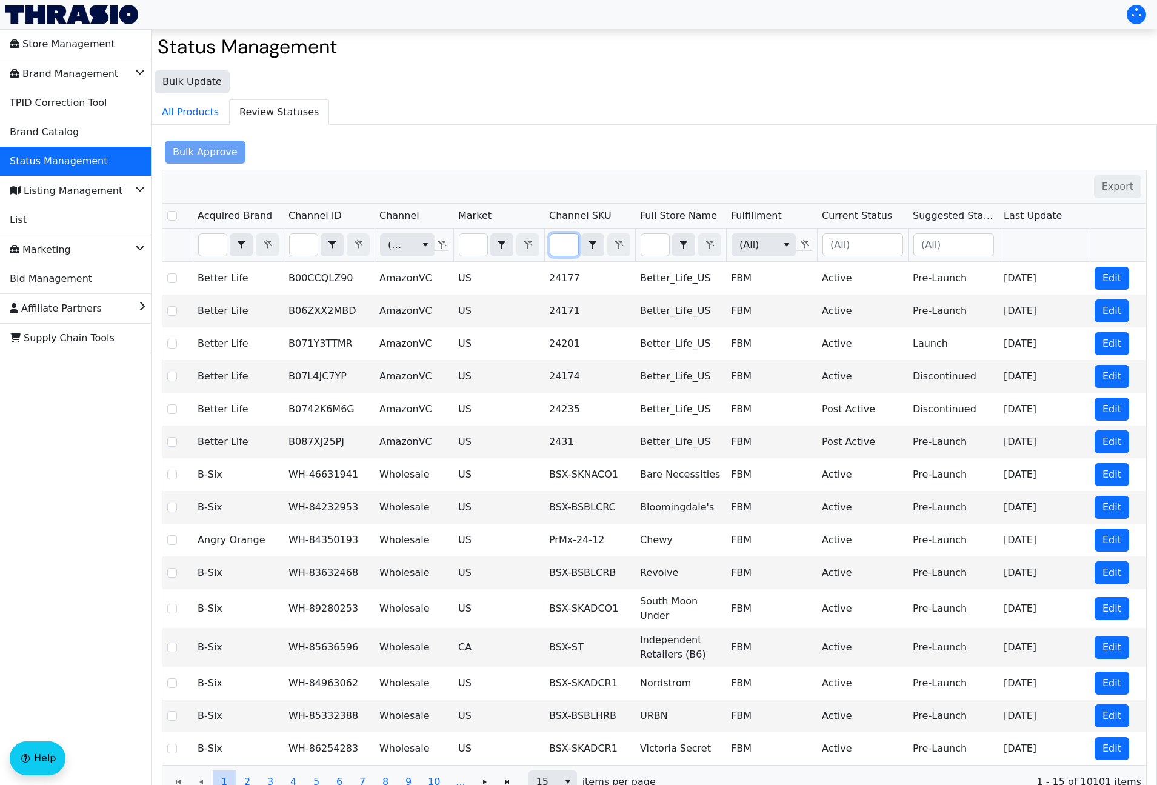
click at [568, 244] on input "Filter" at bounding box center [564, 245] width 28 height 22
type input "HCO-HOK-Cork1-RW-1"
checkbox input "true"
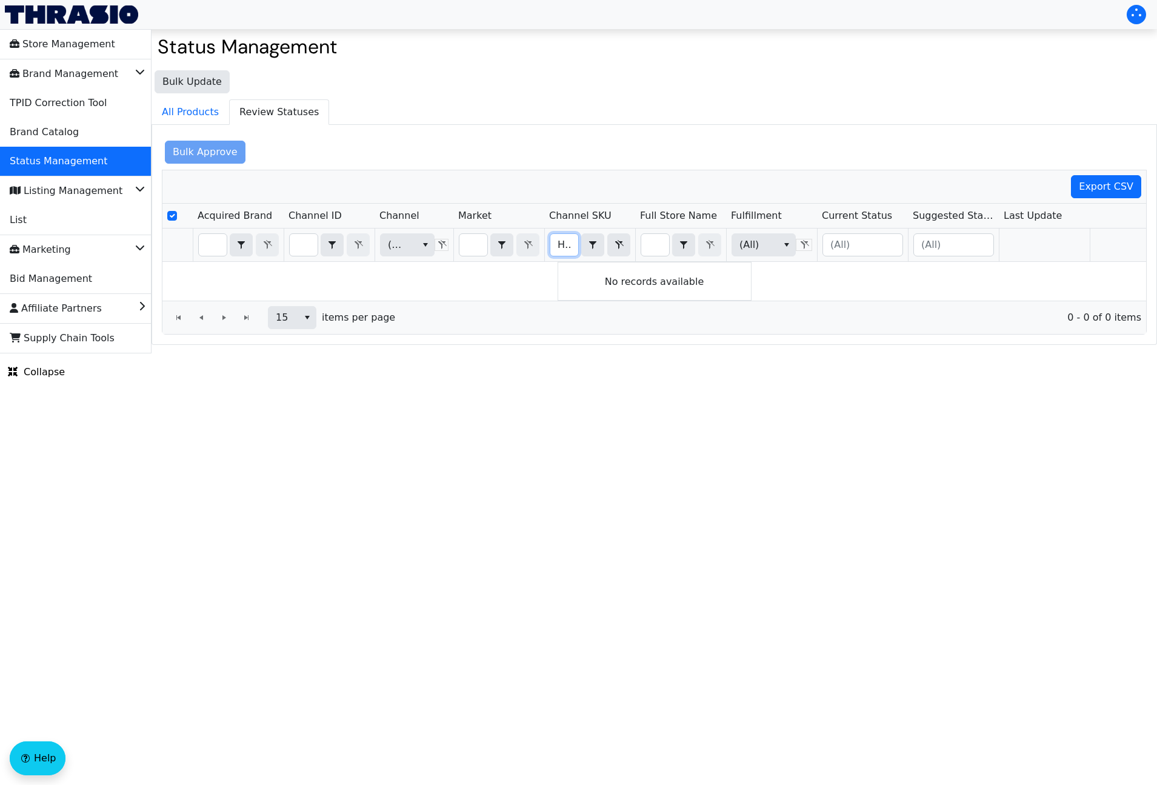
drag, startPoint x: 567, startPoint y: 245, endPoint x: 527, endPoint y: 243, distance: 39.4
click at [527, 243] on tr "(All) HCO-HOK-Cork1-RW-1 Contains (All)" at bounding box center [656, 245] width 988 height 33
click at [560, 243] on input "HCO-HOK-Cork1-RW-1" at bounding box center [564, 245] width 28 height 22
drag, startPoint x: 561, startPoint y: 243, endPoint x: 604, endPoint y: 244, distance: 43.1
click at [604, 244] on div "HCO-HOK-Cork1-RW-1 Contains" at bounding box center [590, 244] width 81 height 23
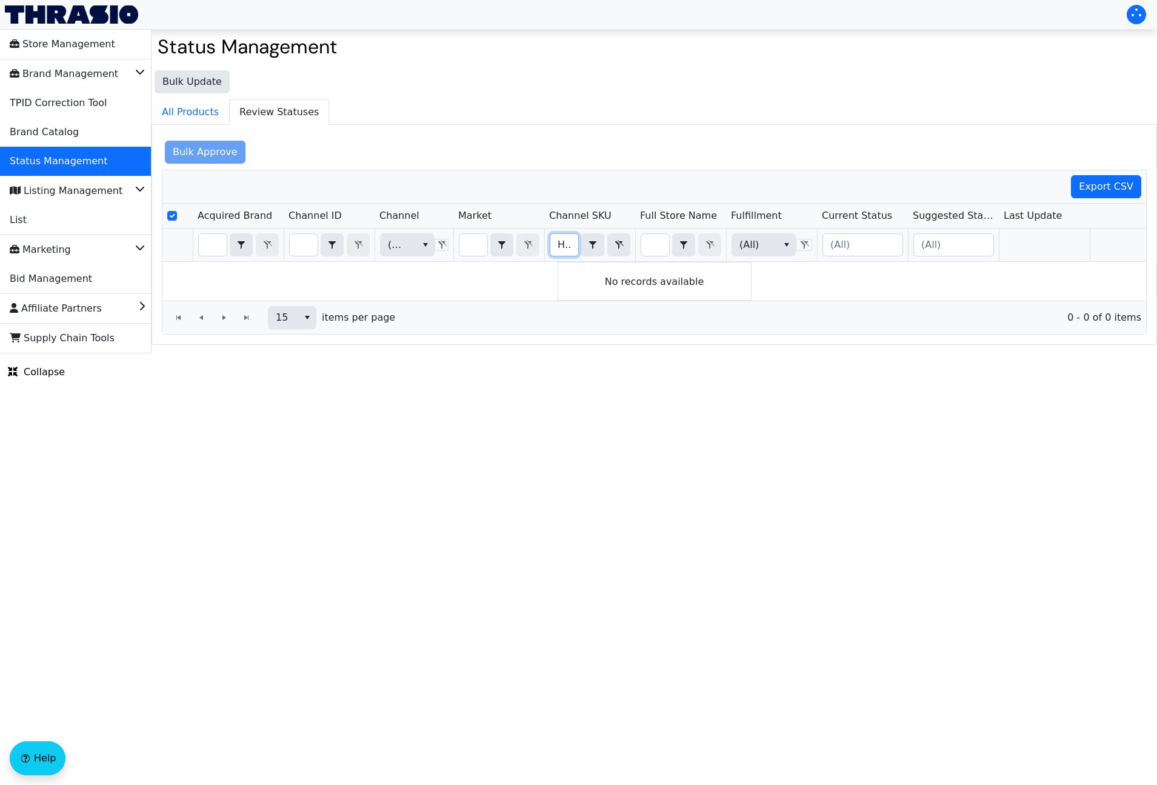
drag, startPoint x: 567, startPoint y: 246, endPoint x: 549, endPoint y: 244, distance: 17.6
click at [566, 246] on input "HCO-HOK-Cork1-RW-1" at bounding box center [564, 245] width 28 height 22
drag, startPoint x: 561, startPoint y: 245, endPoint x: 567, endPoint y: 246, distance: 6.7
click at [599, 246] on div "HCO-HOK-Cork1-RW-1 Contains" at bounding box center [590, 244] width 81 height 23
click at [567, 246] on input "HCO-HOK-Cork1-RW-1" at bounding box center [564, 245] width 28 height 22
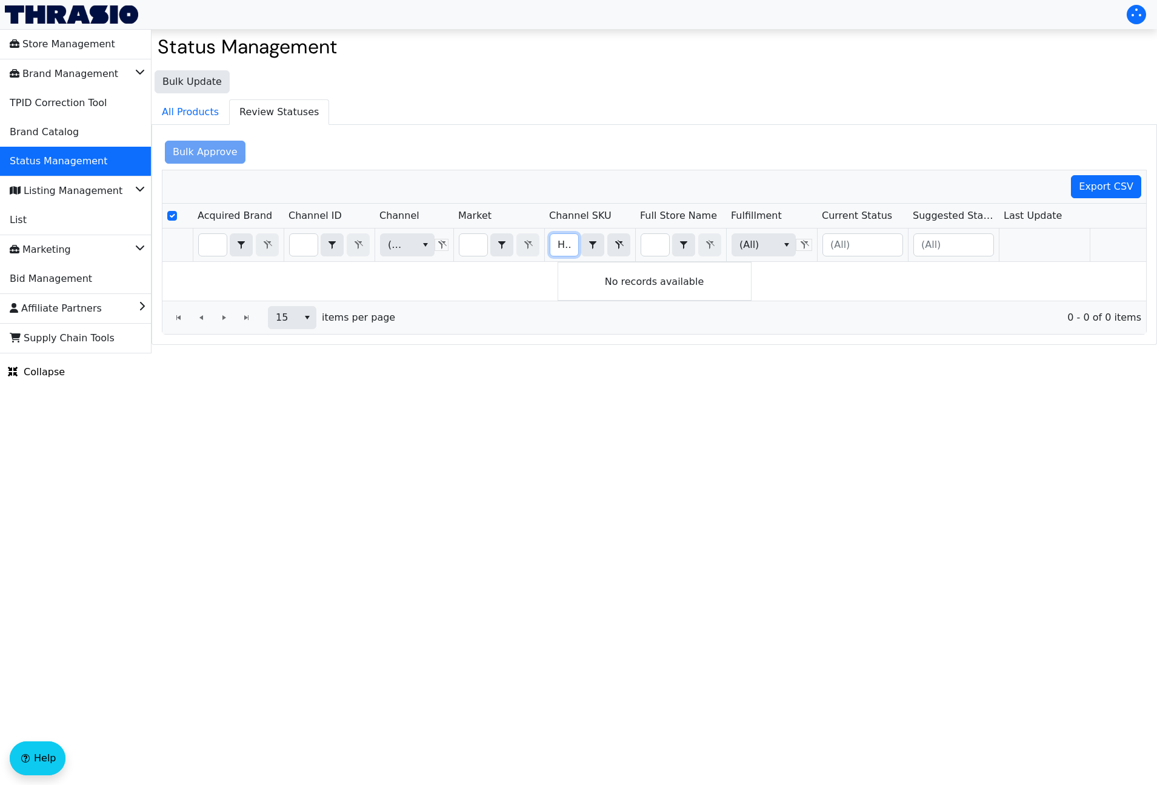
click at [541, 246] on tr "(All) HCO-HOK-Cork1-RW-1 Contains (All)" at bounding box center [656, 245] width 988 height 33
type input "HCO-HOK-Cork1-RW-1"
click at [590, 158] on div "Bulk Approve Export CSV Acquired Brand Channel ID Channel Market Channel SKU Fu…" at bounding box center [654, 235] width 985 height 200
click at [138, 187] on icon "Listing Management" at bounding box center [140, 187] width 10 height 12
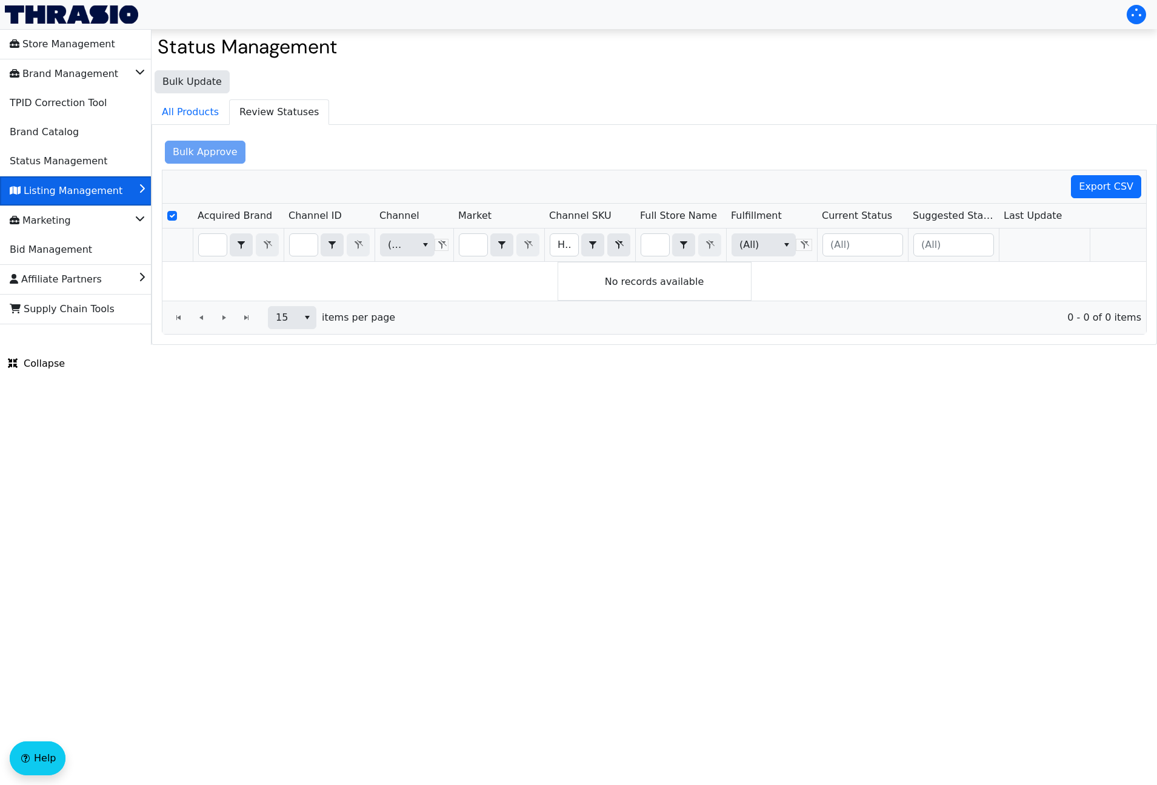
click at [141, 187] on icon "Listing Management" at bounding box center [142, 187] width 6 height 12
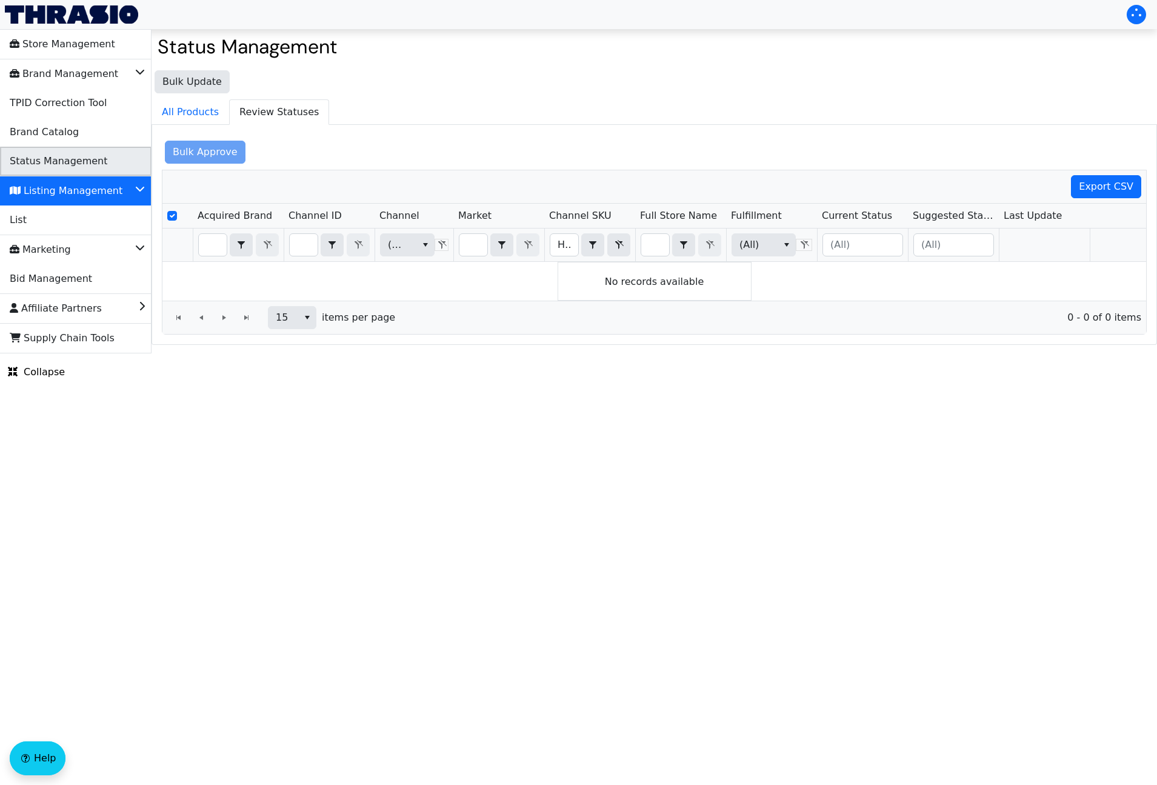
click at [136, 164] on li "Status Management" at bounding box center [76, 161] width 152 height 29
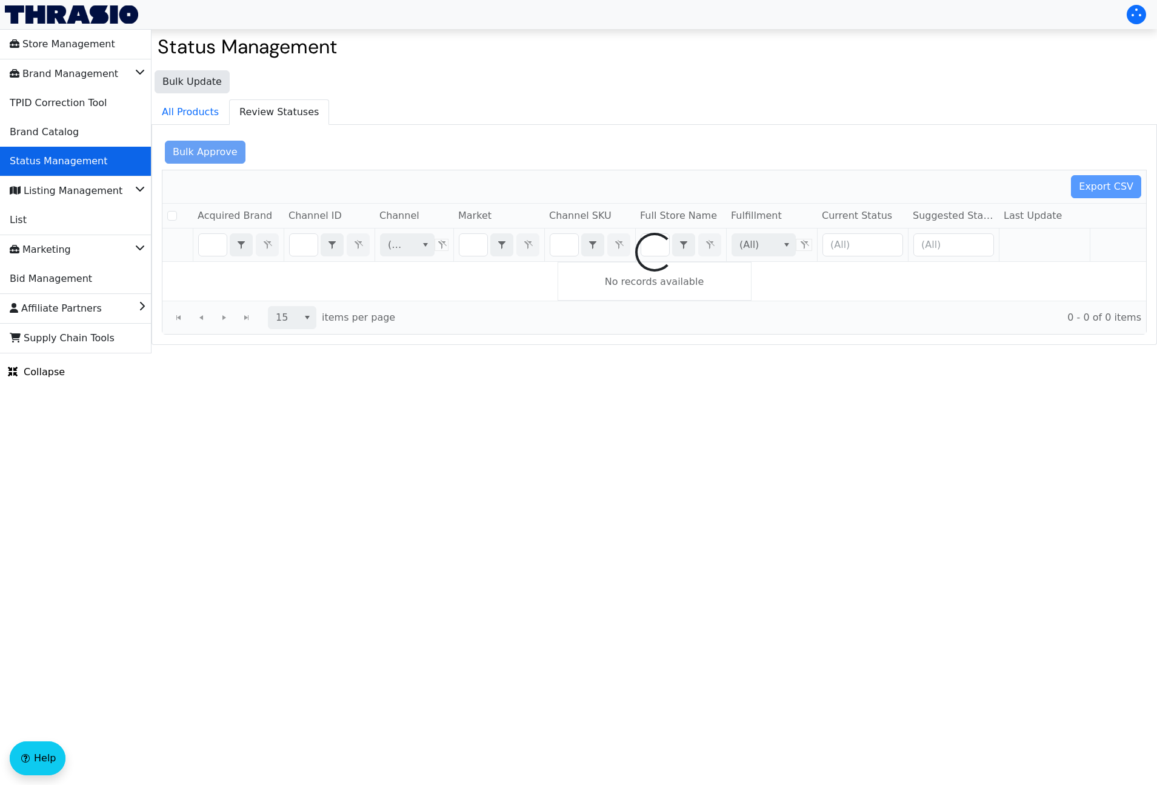
checkbox input "false"
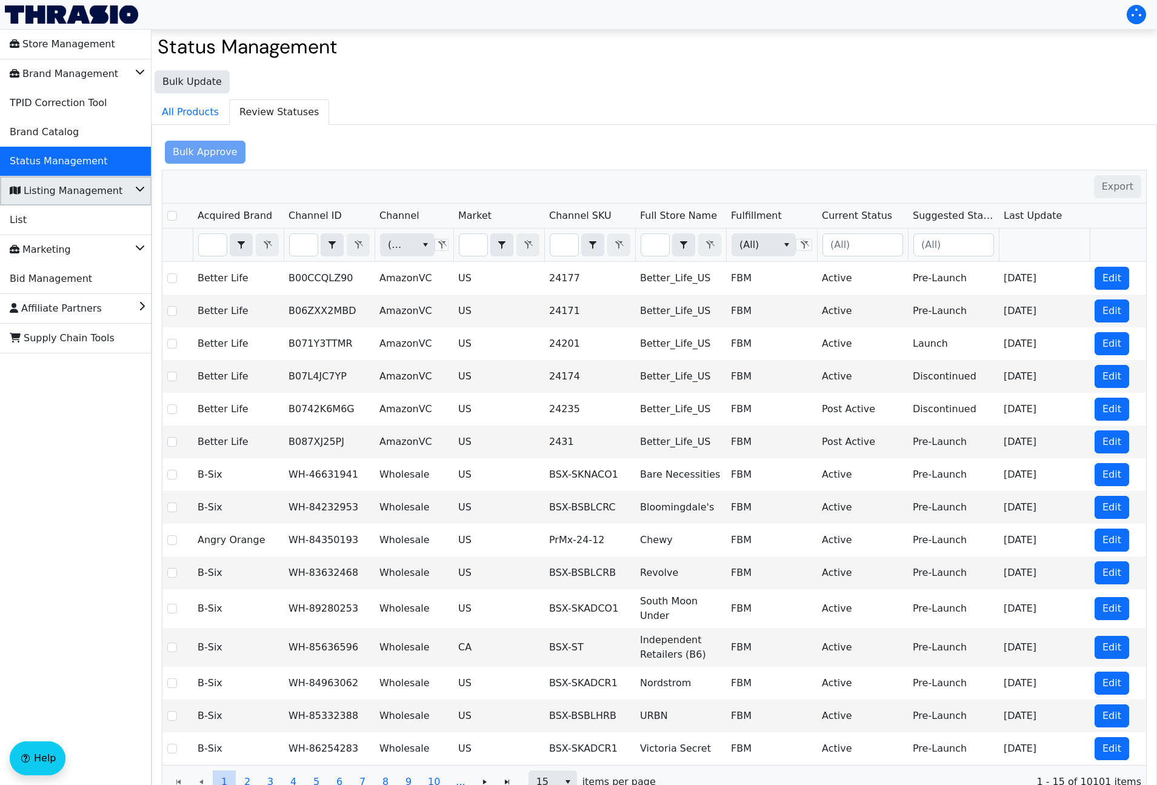
click at [139, 189] on icon "Listing Management" at bounding box center [140, 187] width 10 height 12
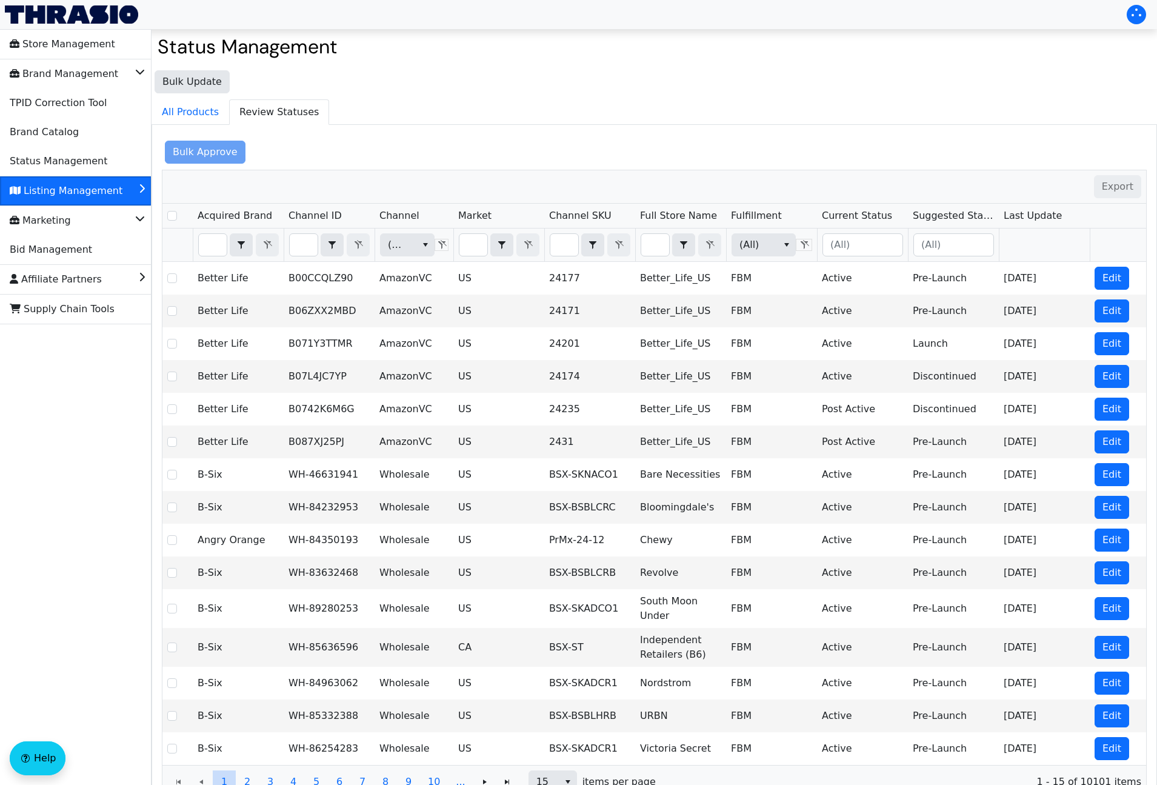
click at [139, 189] on icon "Listing Management" at bounding box center [142, 187] width 6 height 12
click at [56, 226] on li "List" at bounding box center [76, 219] width 152 height 29
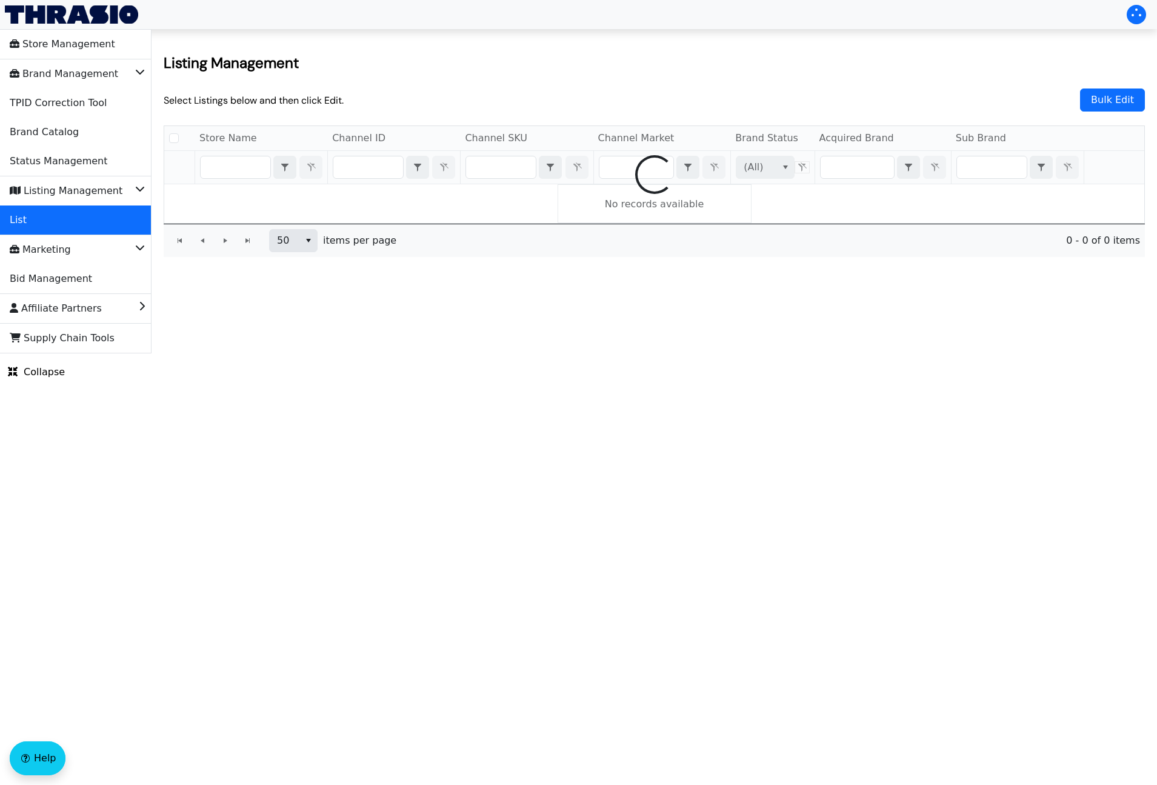
checkbox input "false"
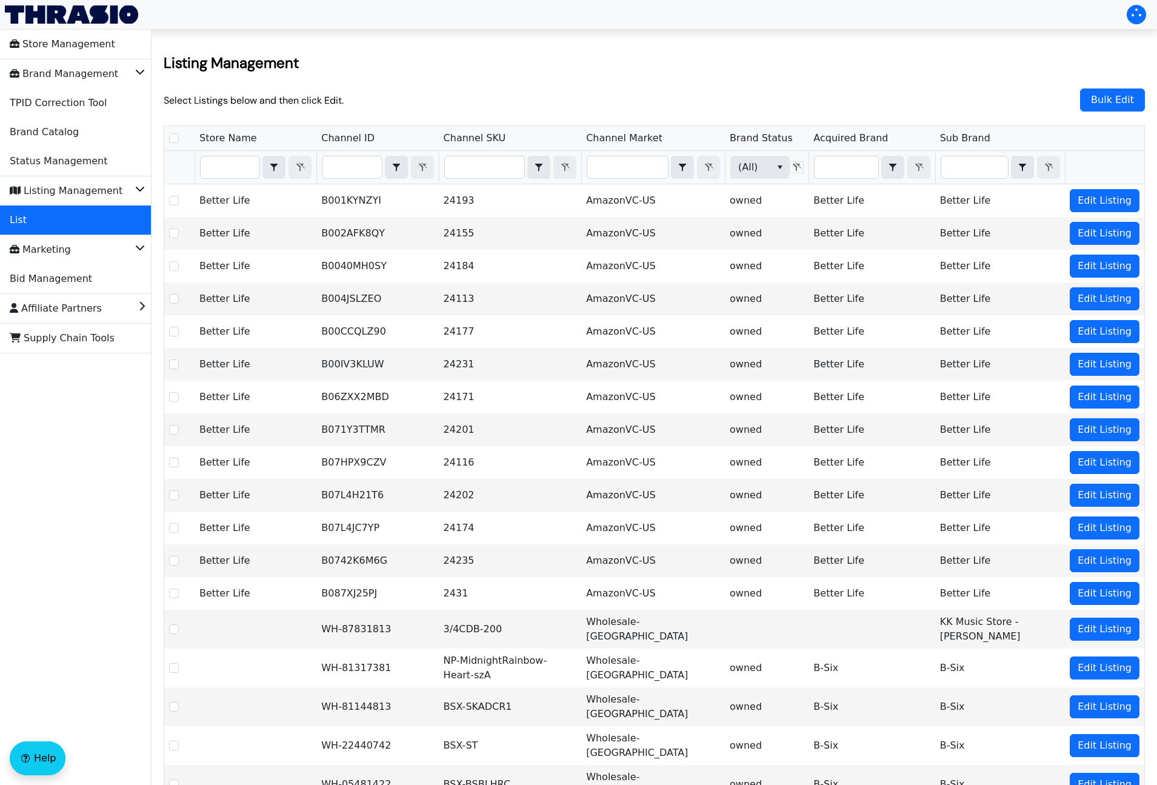
click at [479, 178] on span "Filter" at bounding box center [484, 167] width 81 height 23
click at [481, 173] on input "Filter" at bounding box center [484, 167] width 79 height 22
type input "HCO-HOK-Cork1-RW-1"
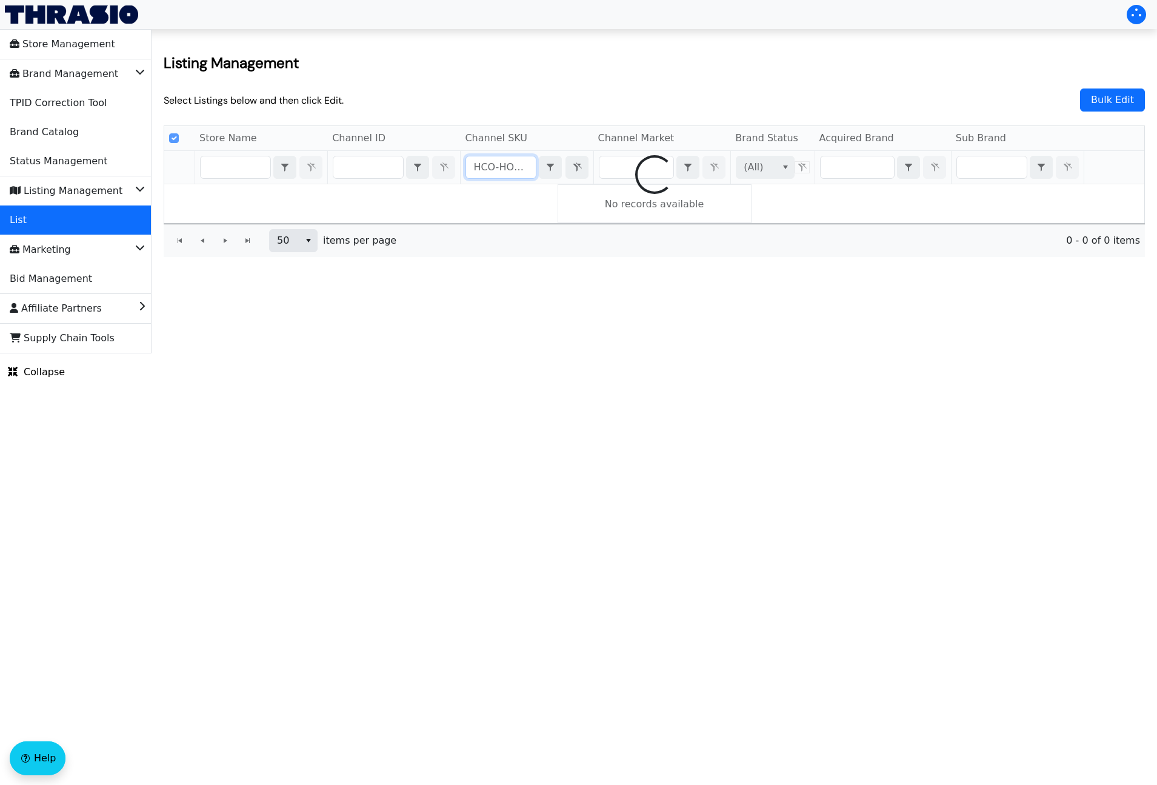
scroll to position [0, 33]
checkbox input "false"
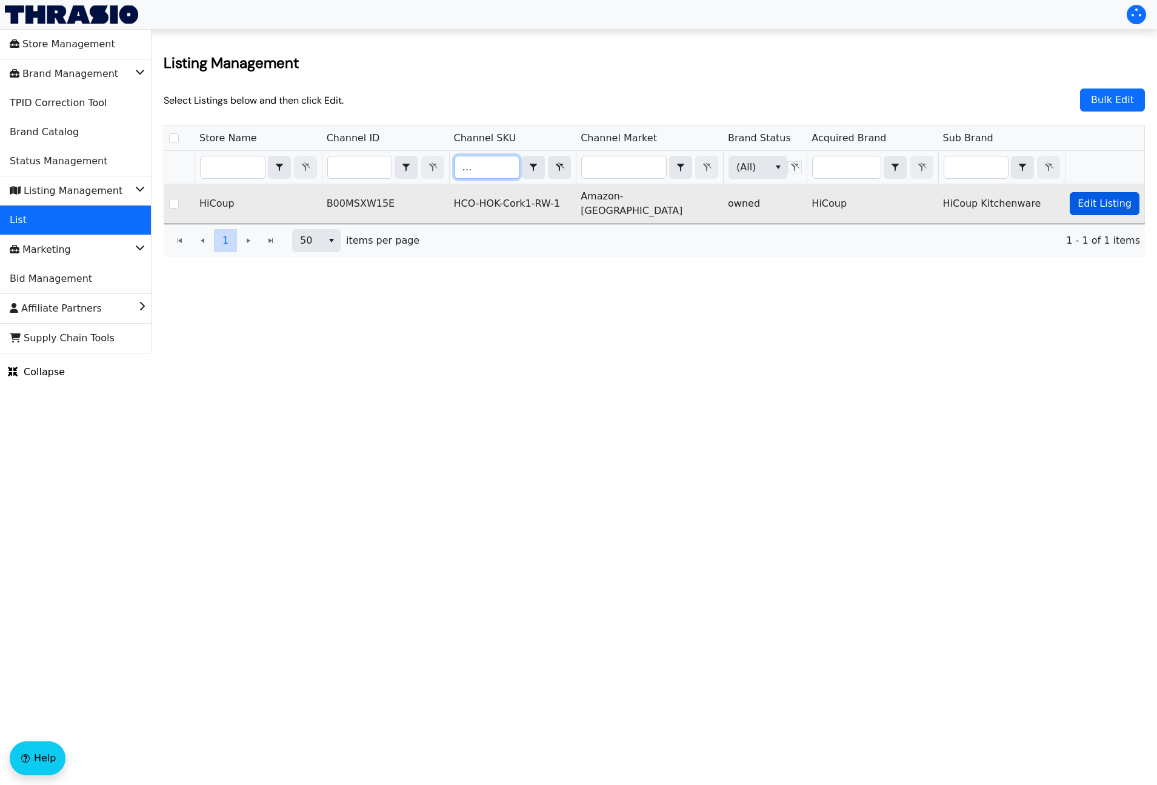
type input "HCO-HOK-Cork1-RW-1"
click at [1121, 198] on span "Edit Listing" at bounding box center [1105, 203] width 54 height 15
checkbox input "true"
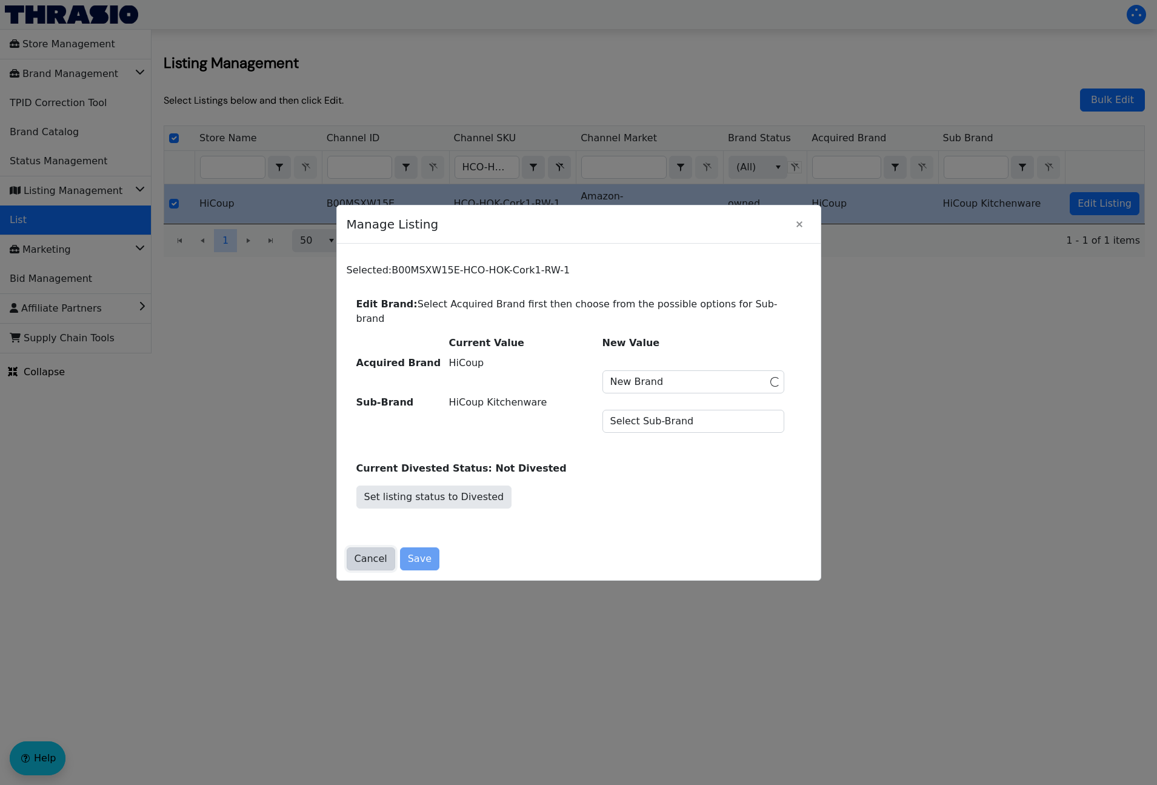
click at [372, 558] on span "Cancel" at bounding box center [371, 559] width 33 height 15
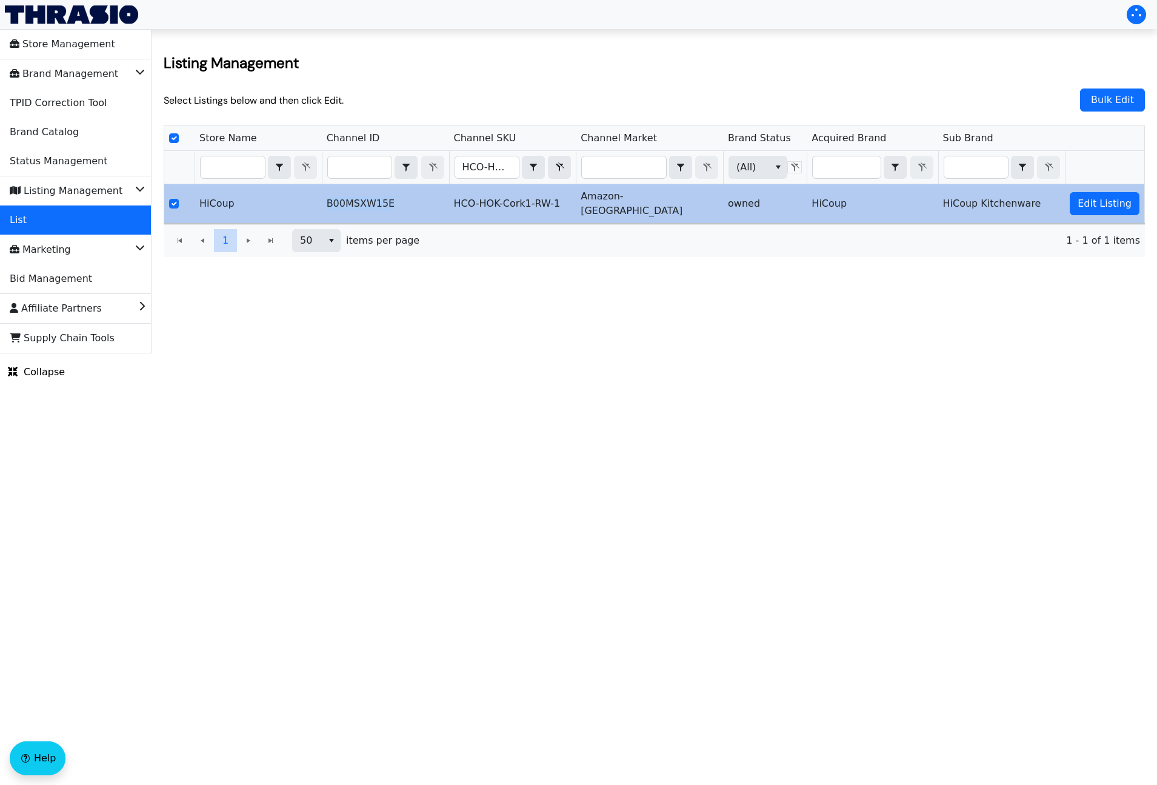
drag, startPoint x: 397, startPoint y: 198, endPoint x: 327, endPoint y: 200, distance: 70.3
click at [327, 200] on td "B00MSXW15E" at bounding box center [385, 203] width 127 height 39
click at [570, 201] on td "HCO-HOK-Cork1-RW-1" at bounding box center [512, 203] width 127 height 39
drag, startPoint x: 565, startPoint y: 201, endPoint x: 466, endPoint y: 207, distance: 99.6
click at [466, 207] on td "HCO-HOK-Cork1-RW-1" at bounding box center [512, 203] width 127 height 39
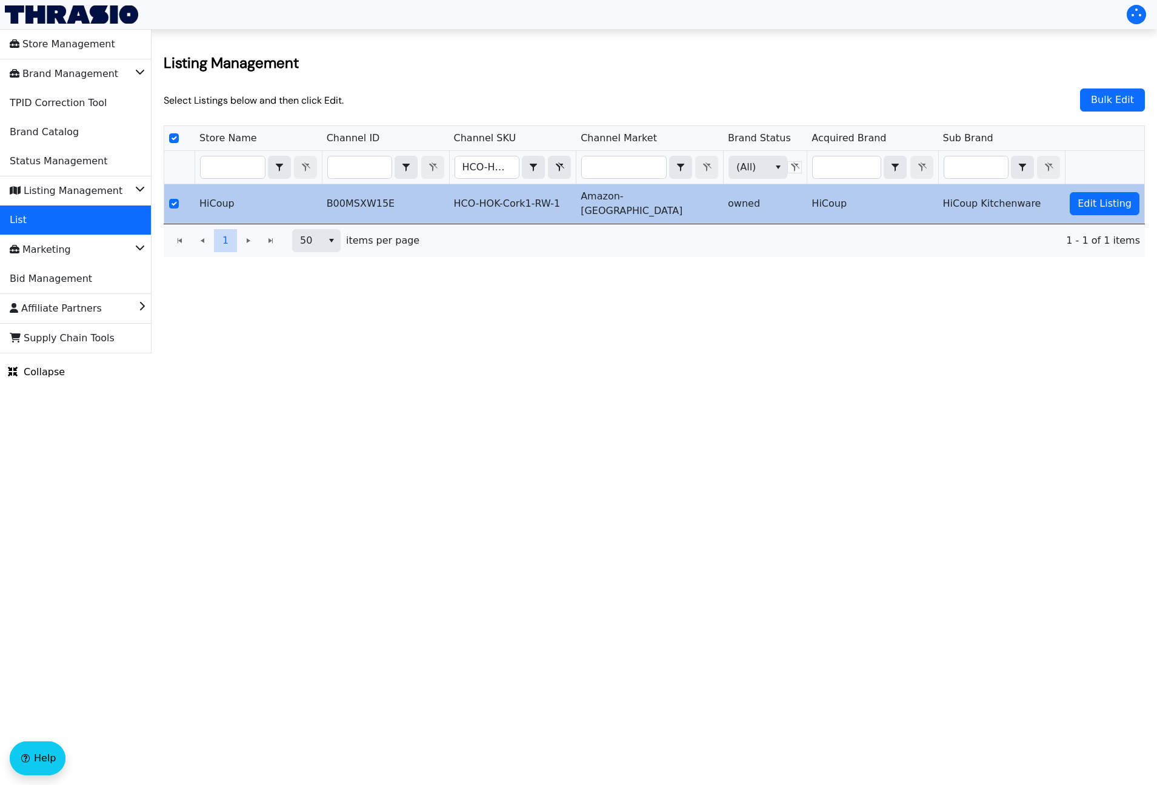
click at [640, 200] on td "Amazon-[GEOGRAPHIC_DATA]" at bounding box center [649, 203] width 147 height 39
drag, startPoint x: 644, startPoint y: 201, endPoint x: 584, endPoint y: 203, distance: 59.5
click at [584, 203] on tr "HiCoup B00MSXW15E HCO-HOK-Cork1-RW-1 Amazon-US owned HiCoup HiCoup Kitchenware …" at bounding box center [654, 203] width 980 height 39
drag, startPoint x: 732, startPoint y: 204, endPoint x: 749, endPoint y: 200, distance: 16.9
click at [732, 204] on td "owned" at bounding box center [765, 203] width 84 height 39
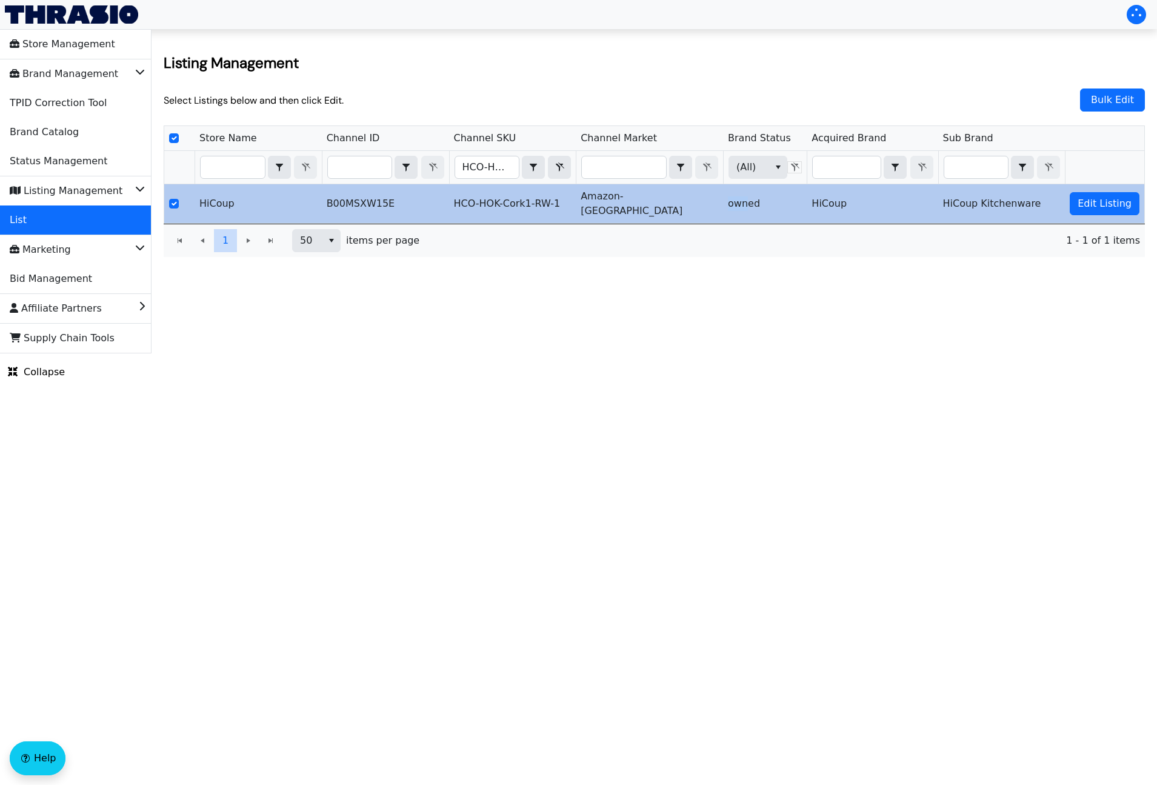
drag, startPoint x: 749, startPoint y: 200, endPoint x: 772, endPoint y: 204, distance: 23.9
click at [725, 204] on td "owned" at bounding box center [765, 203] width 84 height 39
click at [772, 204] on td "owned" at bounding box center [765, 203] width 84 height 39
drag, startPoint x: 838, startPoint y: 200, endPoint x: 814, endPoint y: 201, distance: 23.7
click at [814, 201] on td "HiCoup" at bounding box center [872, 203] width 131 height 39
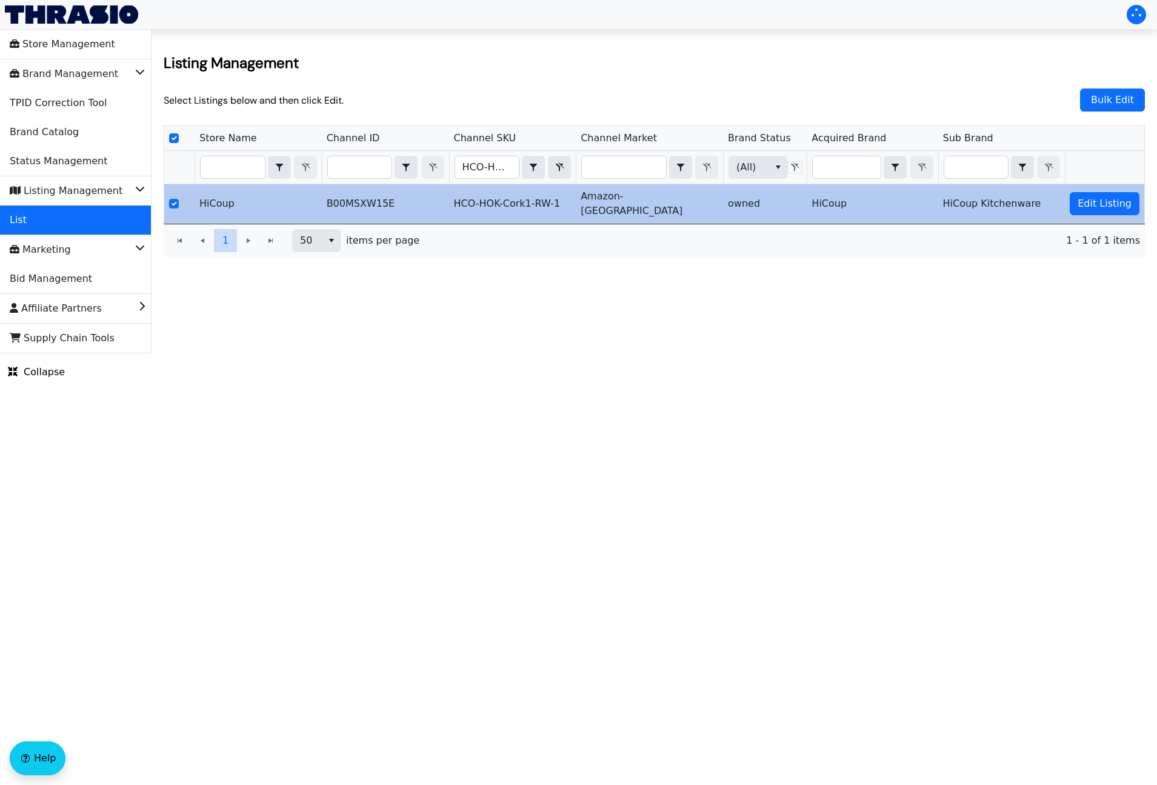
click at [858, 199] on td "HiCoup" at bounding box center [872, 203] width 131 height 39
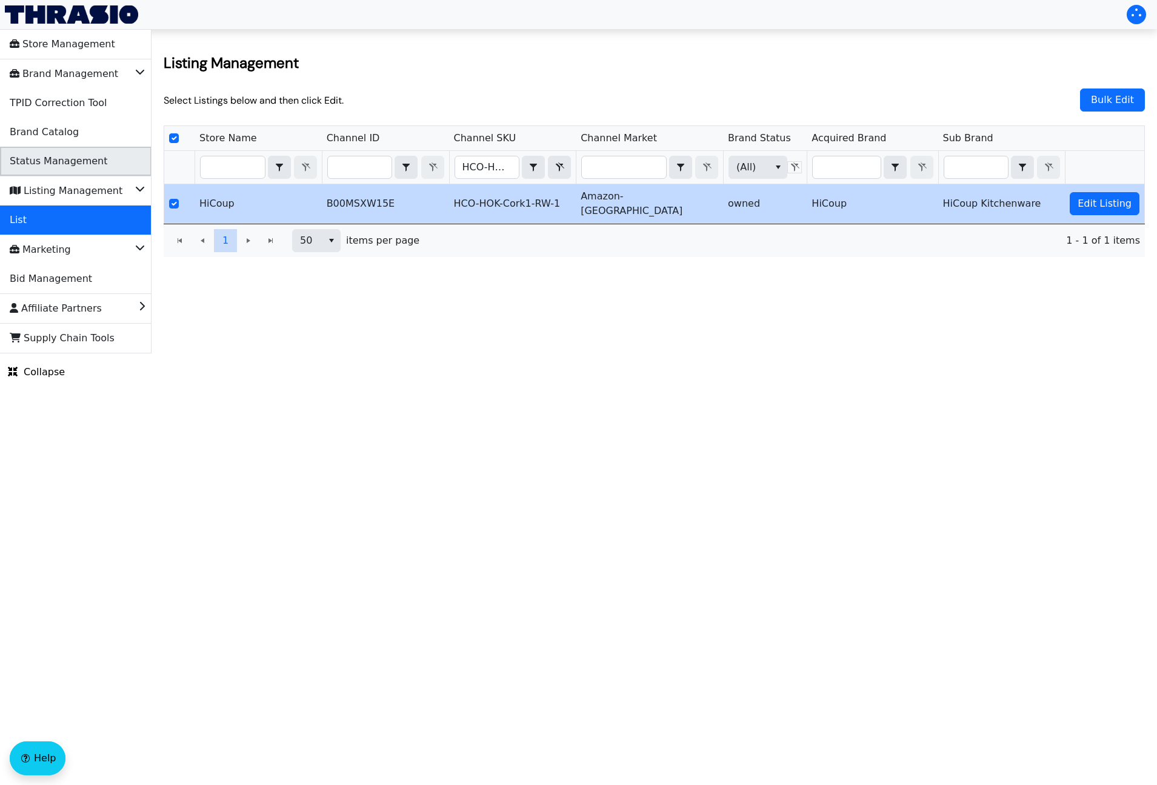
click at [121, 173] on li "Status Management" at bounding box center [76, 161] width 152 height 29
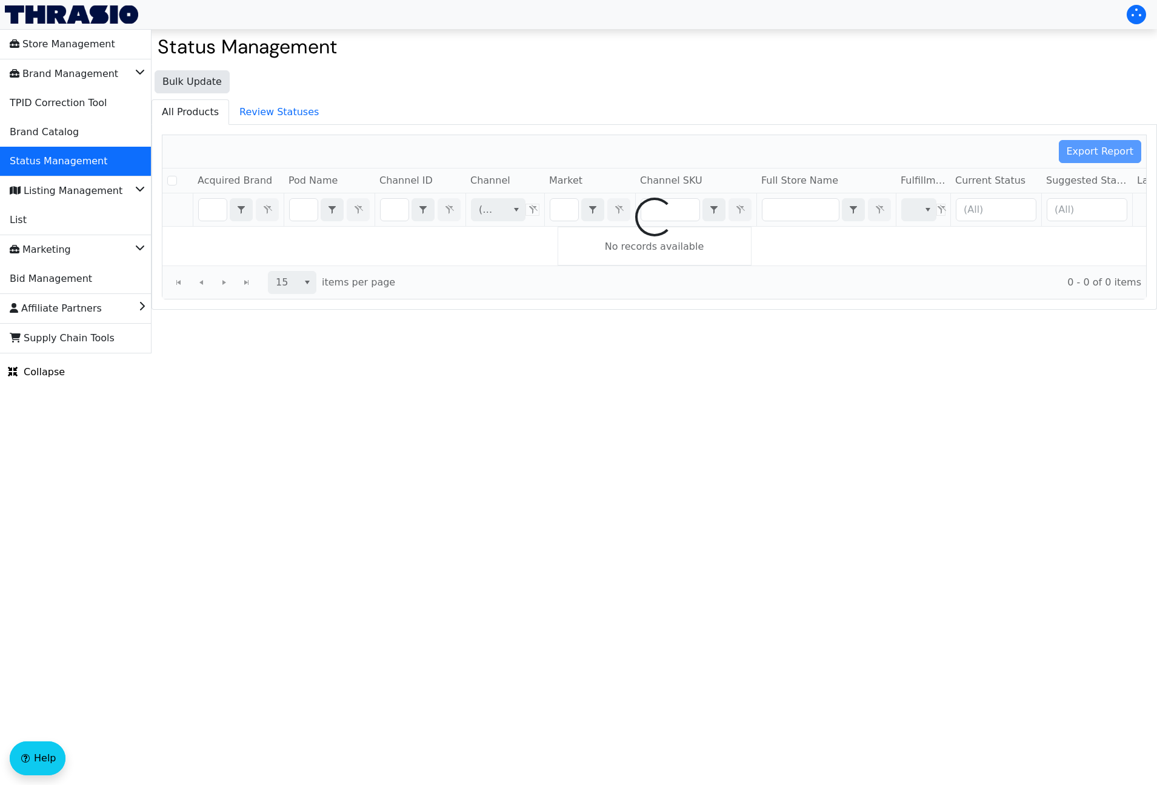
checkbox input "false"
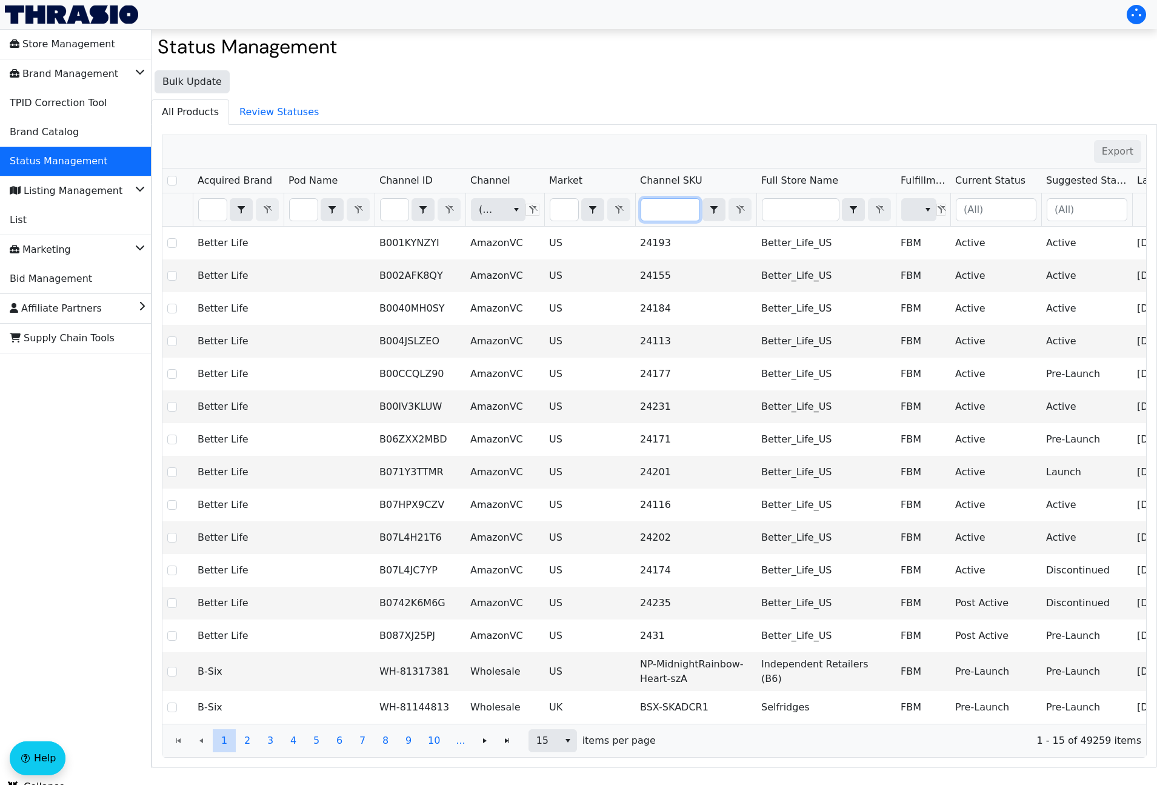
click at [670, 207] on input "Filter" at bounding box center [670, 210] width 58 height 22
click at [281, 125] on div "Export Acquired Brand Pod Name Channel ID Channel Market Channel SKU Full Store…" at bounding box center [655, 446] width 1006 height 643
click at [279, 118] on span "Review Statuses" at bounding box center [279, 112] width 99 height 24
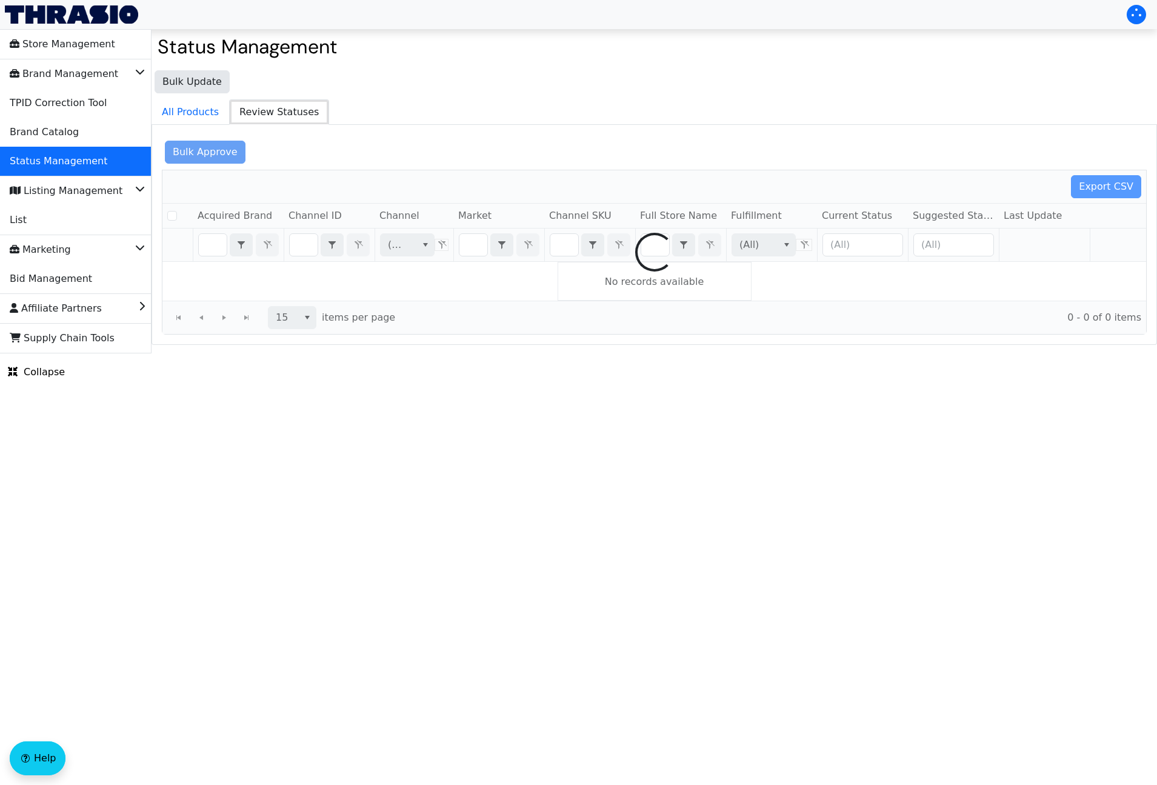
checkbox input "false"
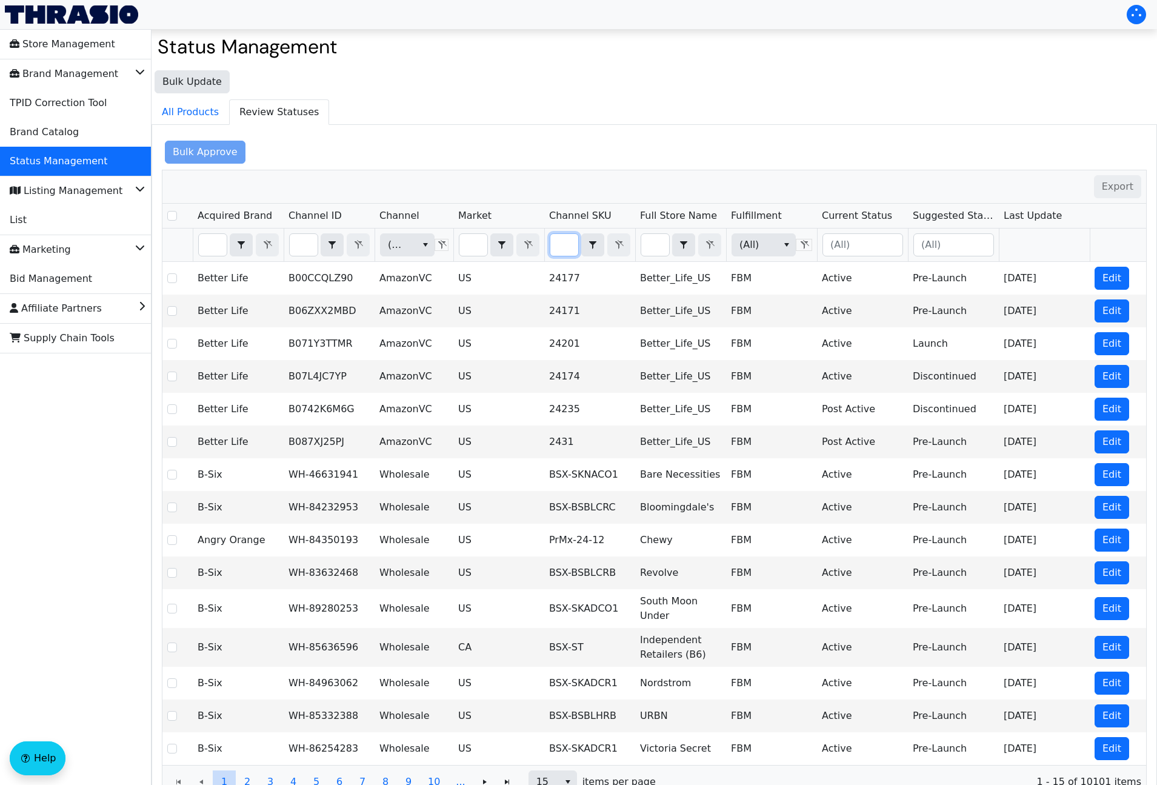
click at [567, 238] on input "Filter" at bounding box center [564, 245] width 28 height 22
type input "B00MSXW15E"
checkbox input "true"
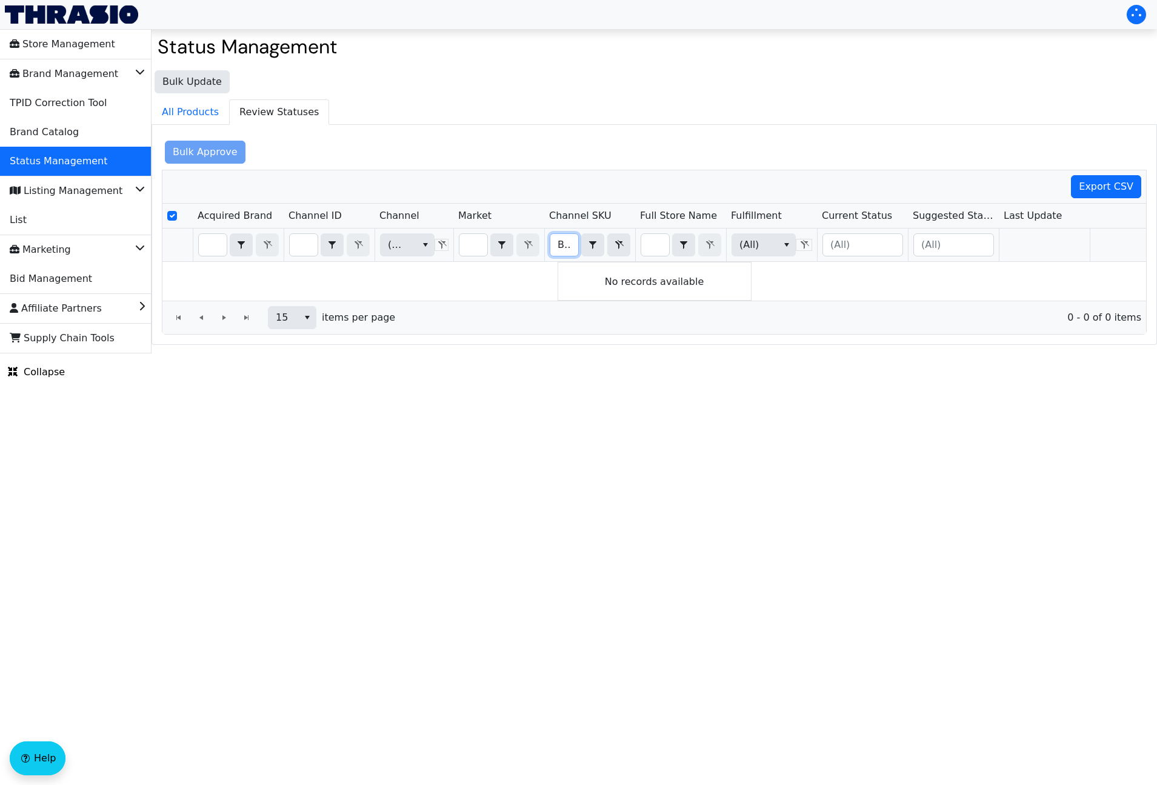
drag, startPoint x: 569, startPoint y: 248, endPoint x: 537, endPoint y: 245, distance: 31.7
click at [537, 245] on tr "(All) B00MSXW15E Contains (All)" at bounding box center [656, 245] width 988 height 33
type input "E"
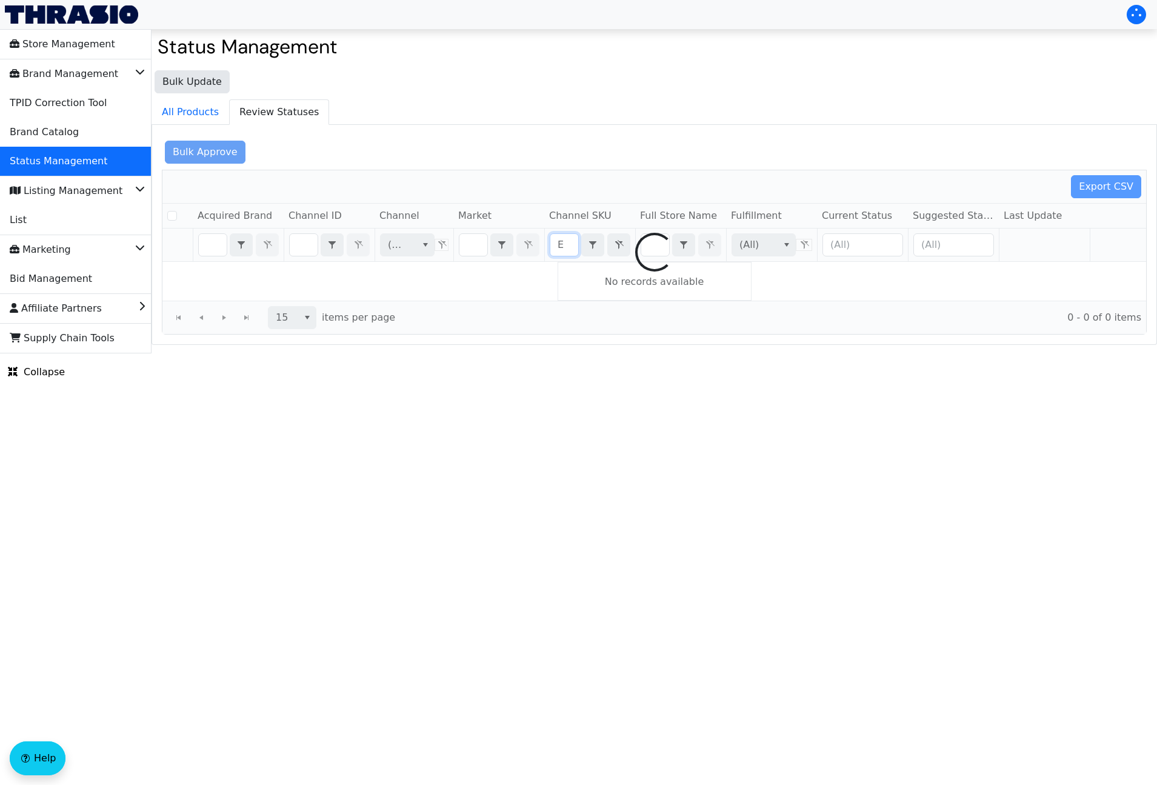
checkbox input "false"
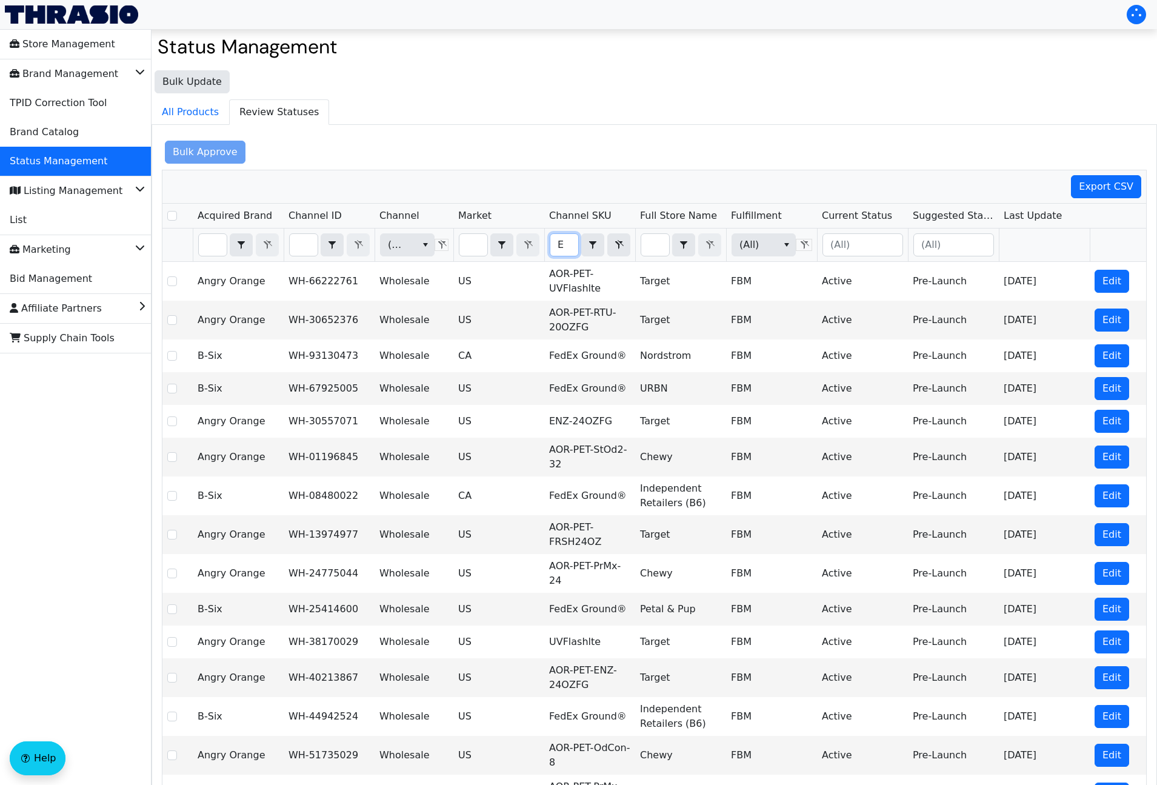
type input "E"
click at [306, 244] on input "Filter" at bounding box center [304, 245] width 28 height 22
click at [306, 247] on input "Filter" at bounding box center [304, 245] width 28 height 22
type input "B00MSXW15E"
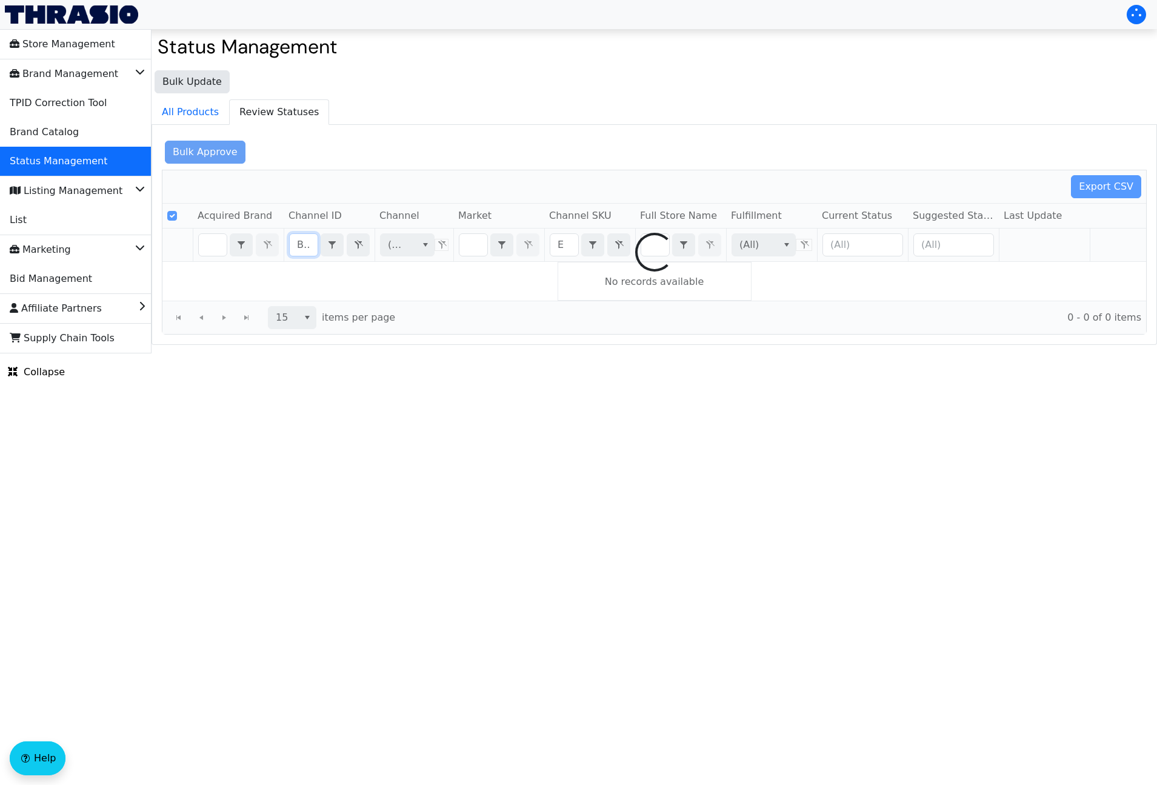
scroll to position [0, 49]
checkbox input "false"
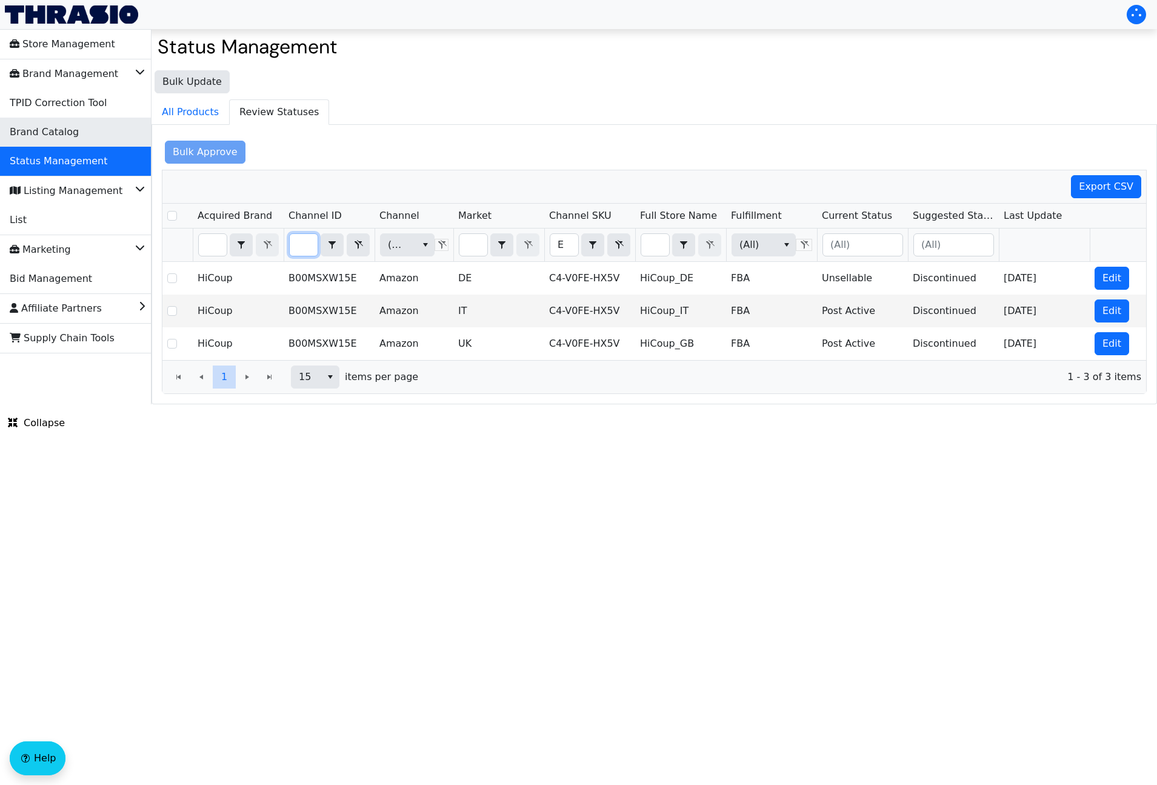
type input "B00MSXW15E"
click at [67, 130] on span "Brand Catalog" at bounding box center [44, 131] width 69 height 19
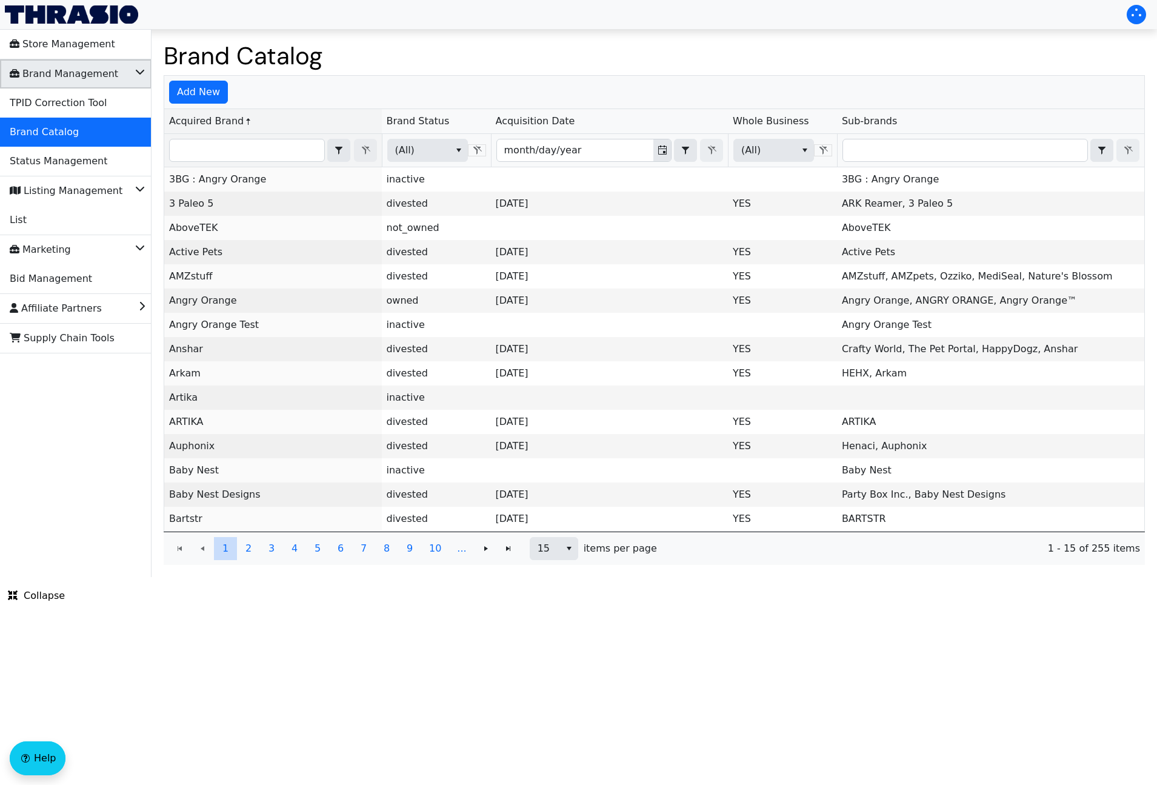
click at [135, 74] on icon "Brand Management" at bounding box center [140, 70] width 10 height 12
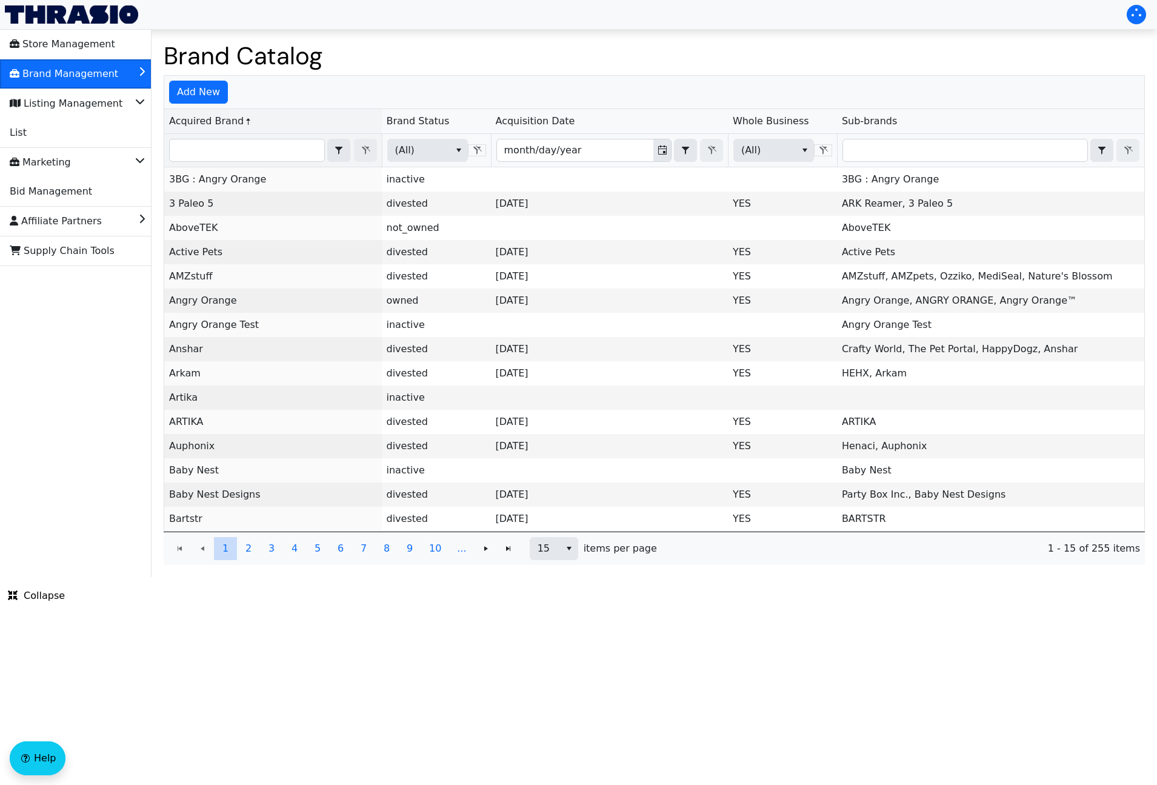
click at [135, 74] on li "Brand Management" at bounding box center [76, 73] width 152 height 29
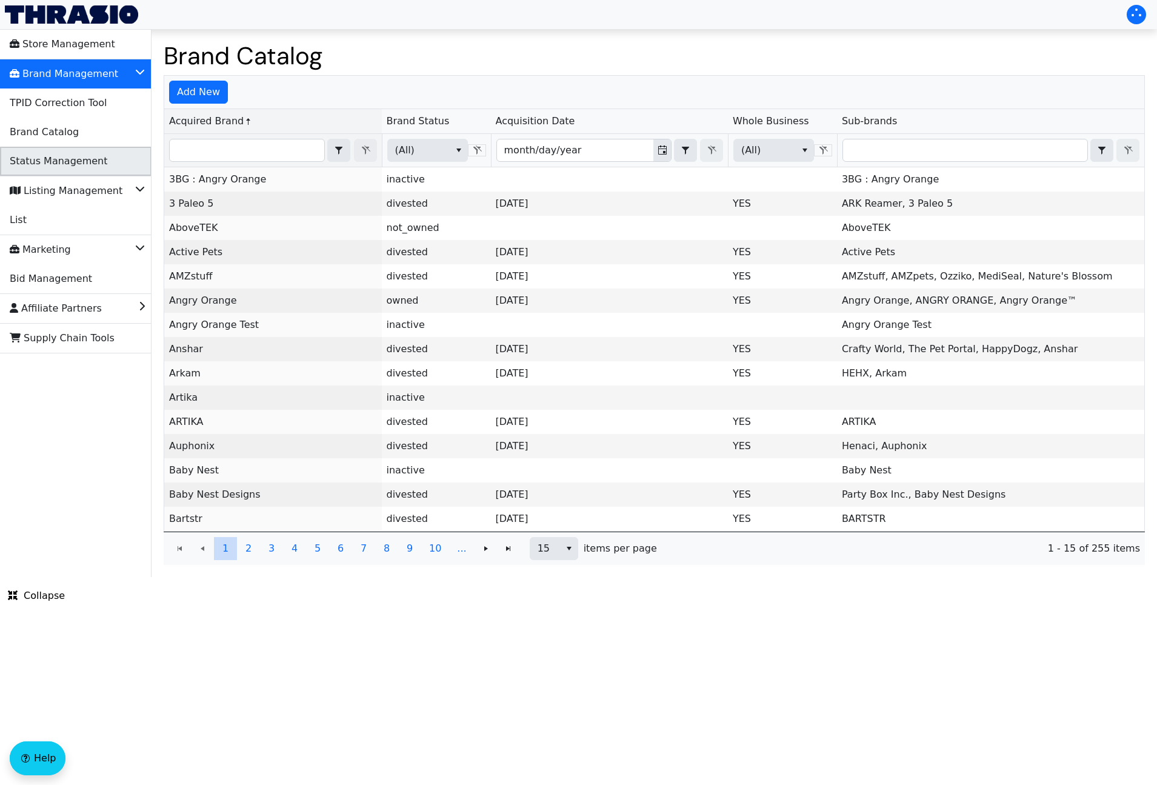
click at [110, 171] on li "Status Management" at bounding box center [76, 161] width 152 height 29
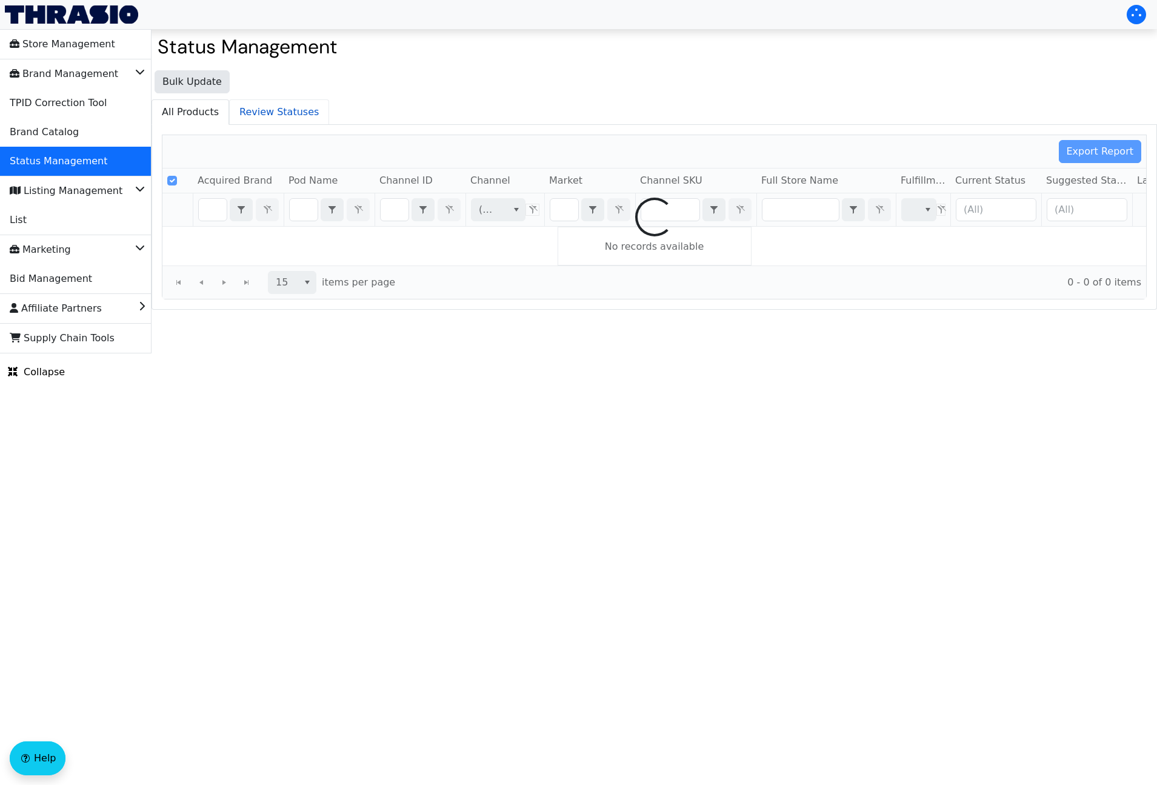
click at [284, 112] on span "Review Statuses" at bounding box center [279, 112] width 99 height 24
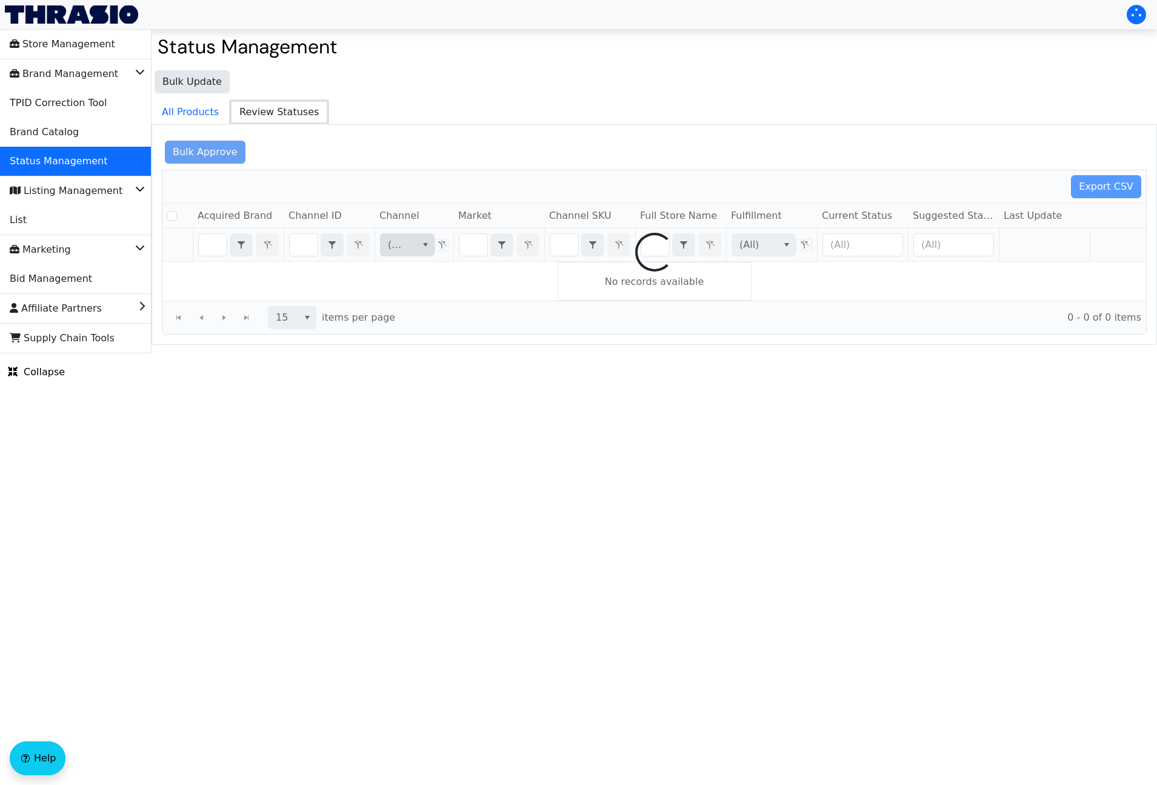
checkbox input "false"
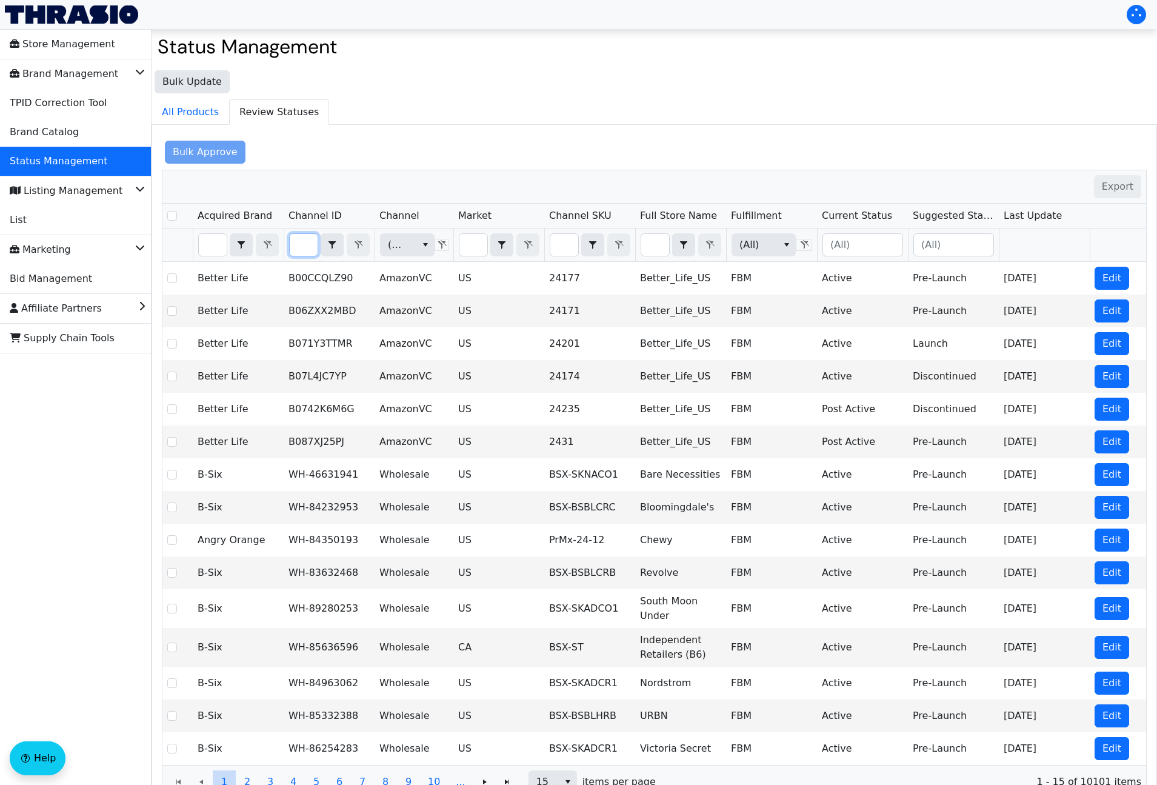
click at [301, 242] on input "Filter" at bounding box center [304, 245] width 28 height 22
type input "B00MSXW15E"
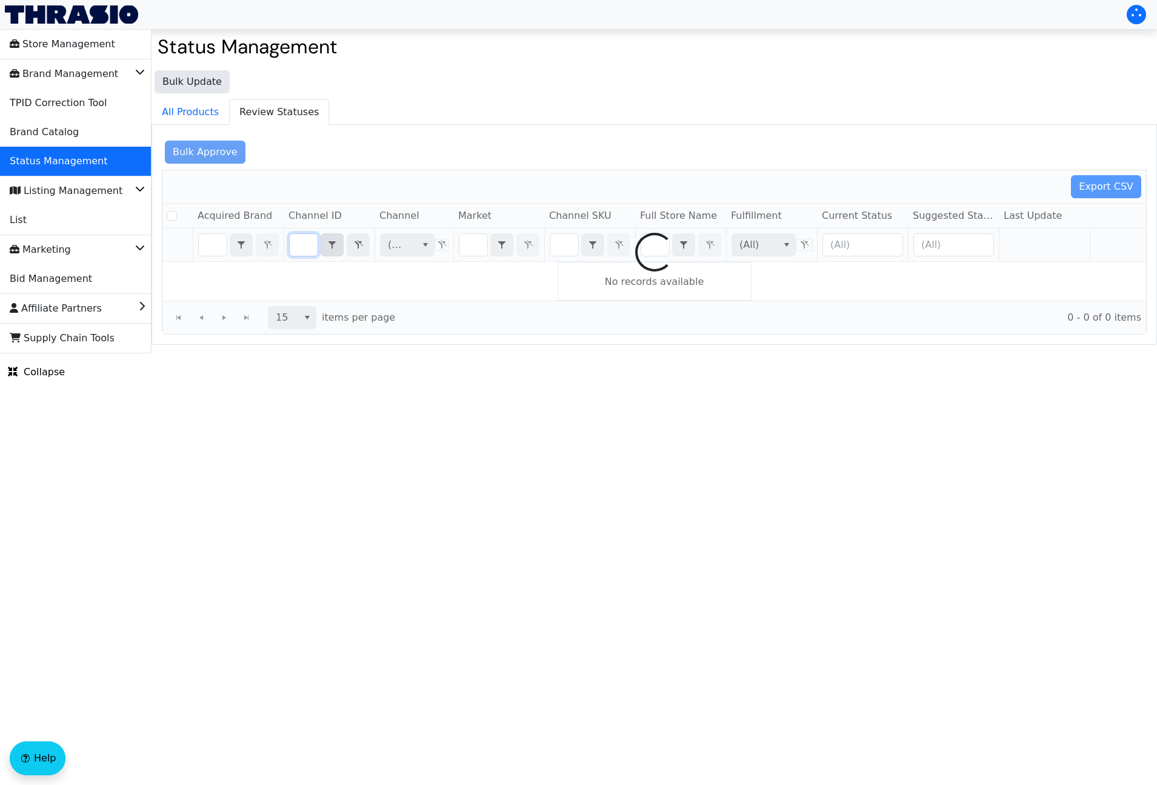
checkbox input "false"
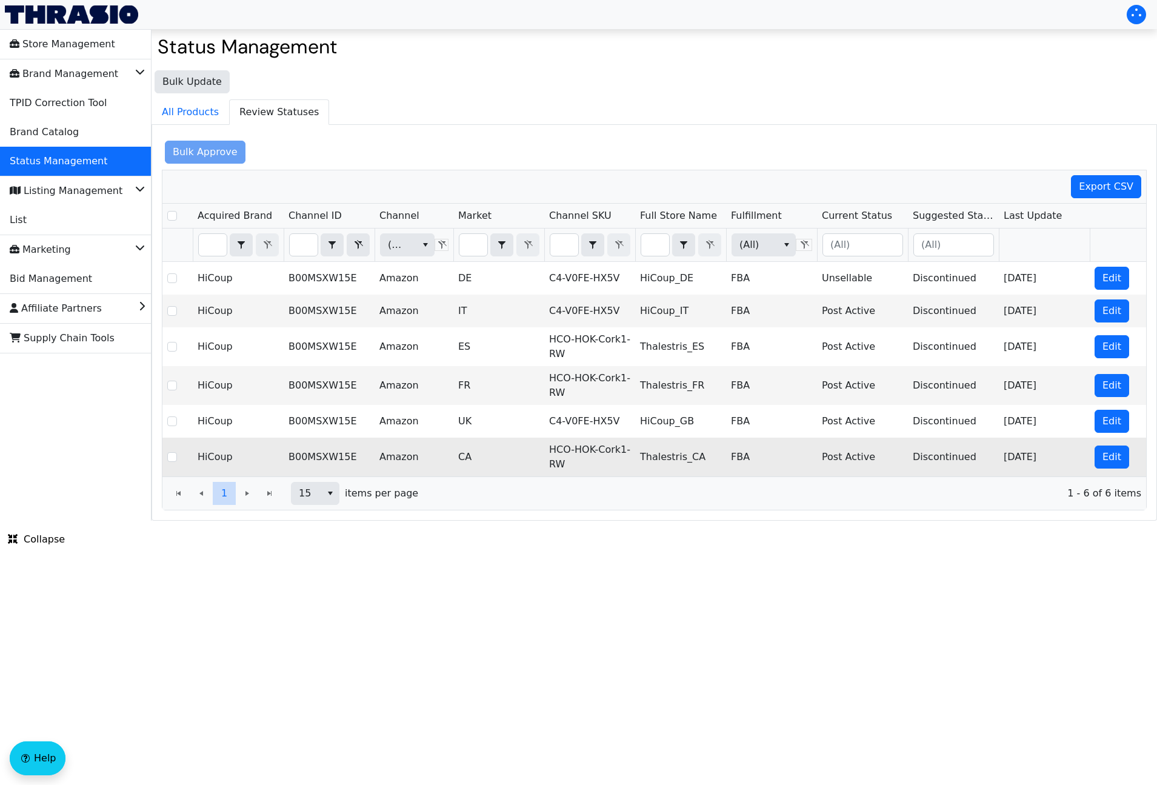
scroll to position [0, 0]
drag, startPoint x: 1058, startPoint y: 455, endPoint x: 1006, endPoint y: 455, distance: 51.5
click at [1006, 455] on td "[DATE]" at bounding box center [1044, 457] width 91 height 39
drag, startPoint x: 570, startPoint y: 464, endPoint x: 546, endPoint y: 445, distance: 31.5
click at [546, 445] on td "HCO-HOK-Cork1-RW" at bounding box center [589, 457] width 91 height 39
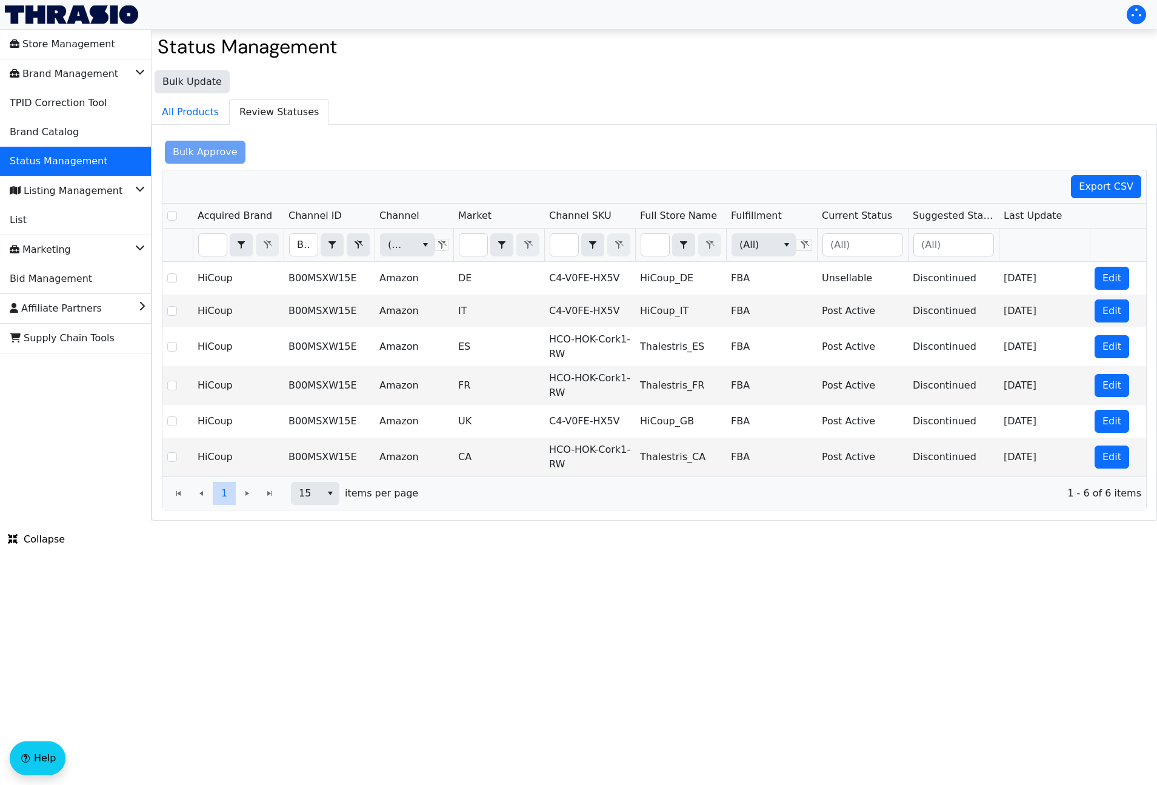
click at [859, 116] on ul "All Products Review Statuses" at bounding box center [655, 111] width 1006 height 25
drag, startPoint x: 307, startPoint y: 241, endPoint x: 288, endPoint y: 250, distance: 21.2
click at [288, 250] on th "B00MSXW15E Contains" at bounding box center [329, 245] width 91 height 33
type input "0MSXW15E"
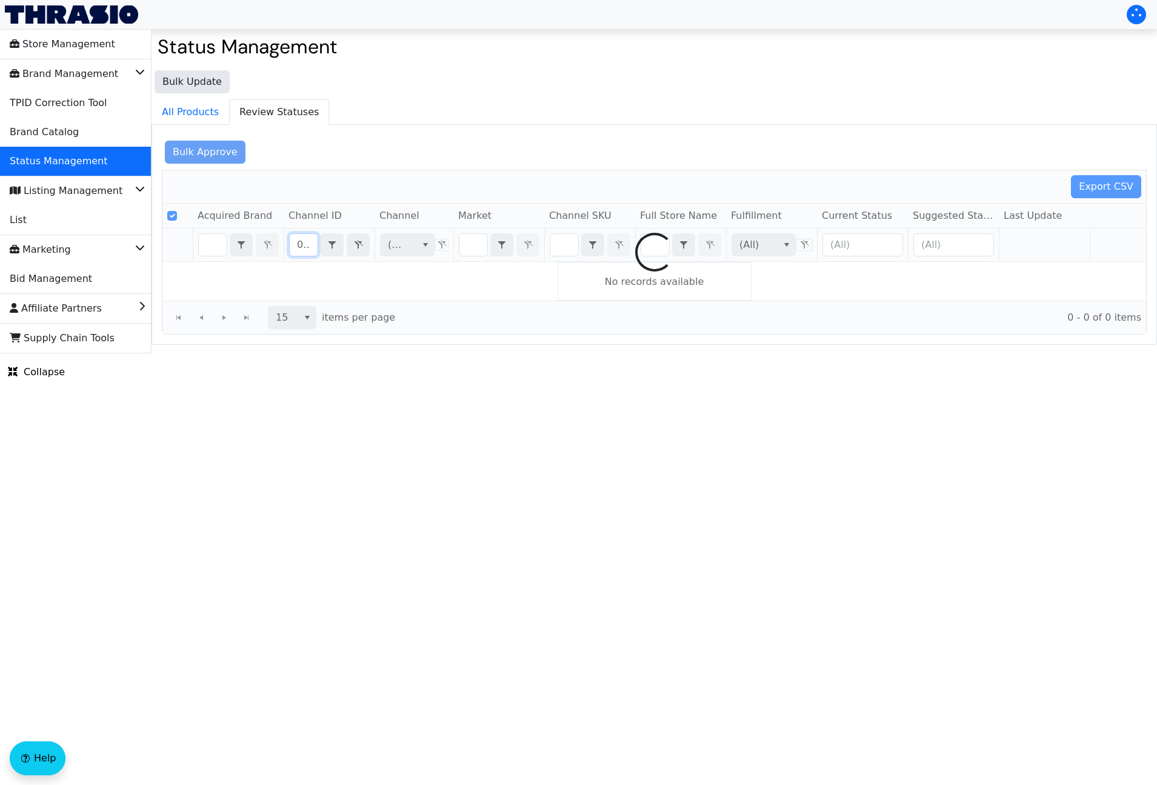
checkbox input "false"
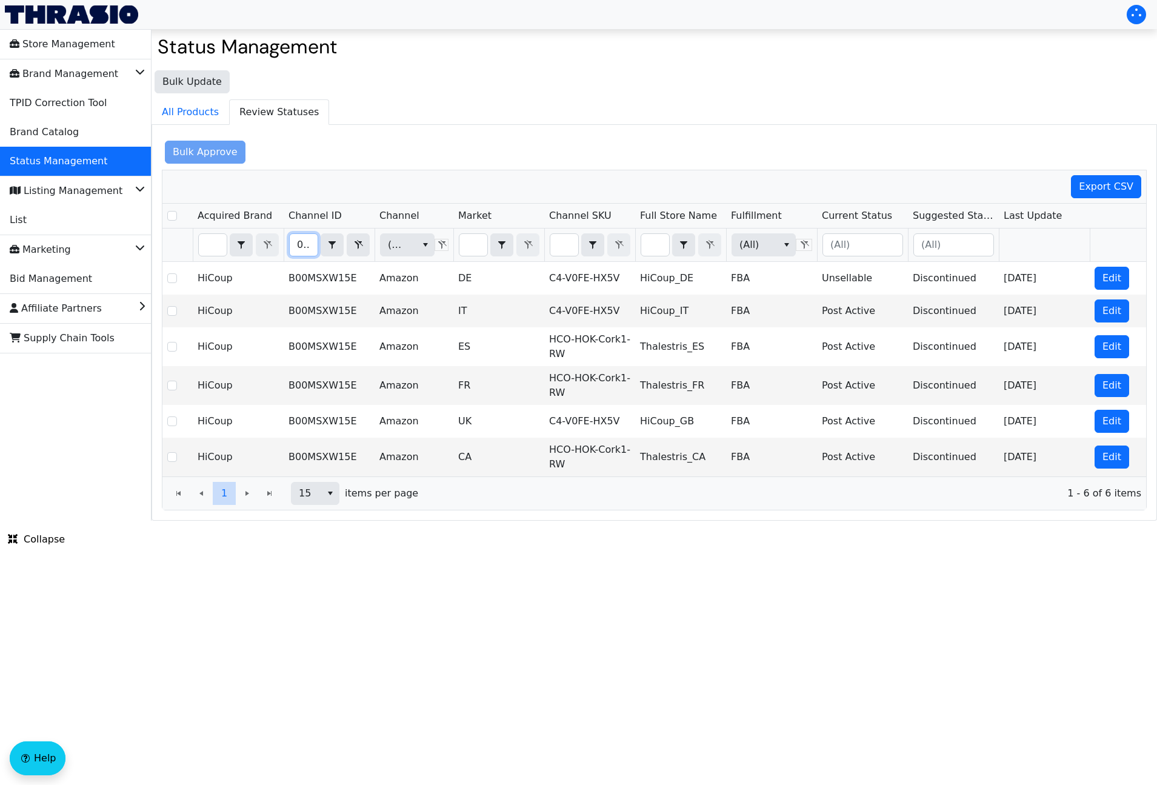
click at [302, 244] on input "0MSXW15E" at bounding box center [304, 245] width 28 height 22
drag, startPoint x: 311, startPoint y: 244, endPoint x: 289, endPoint y: 244, distance: 22.4
click at [287, 244] on th "0MSXW15E Contains" at bounding box center [329, 245] width 91 height 33
type input "SXW15E"
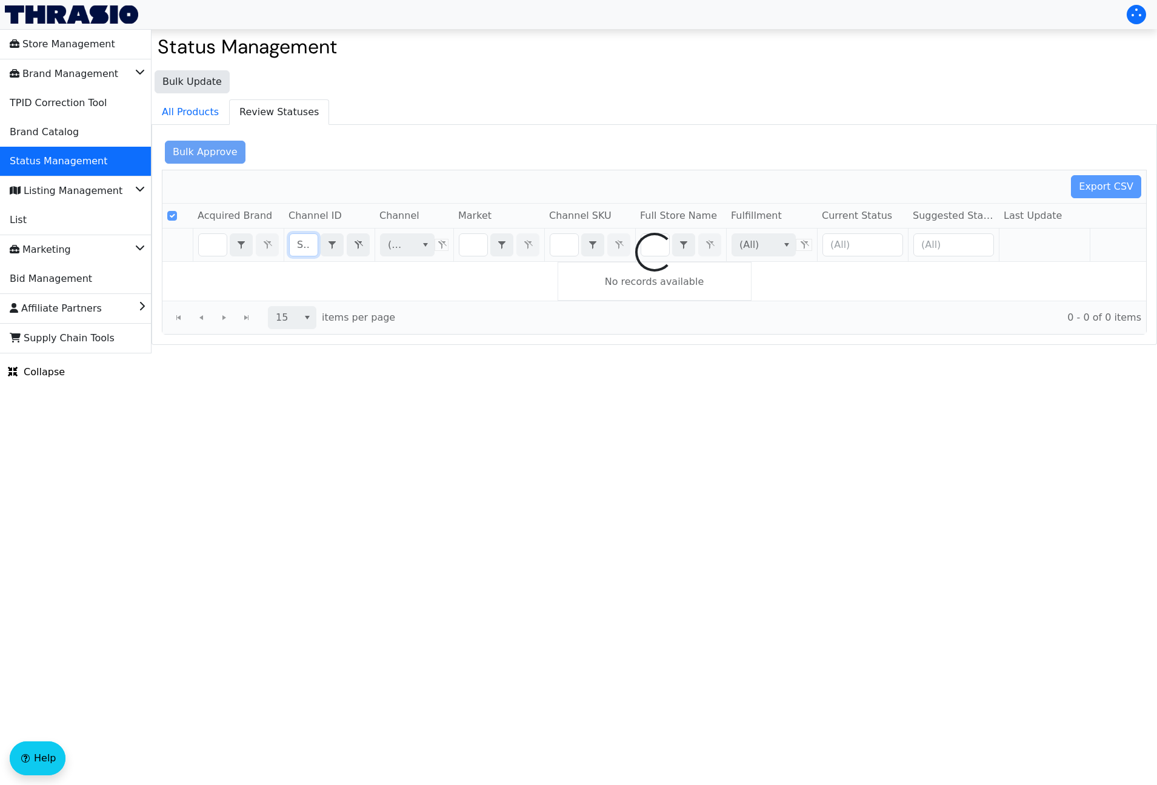
checkbox input "false"
drag, startPoint x: 311, startPoint y: 244, endPoint x: 304, endPoint y: 245, distance: 7.3
click at [311, 244] on input "SXW15E" at bounding box center [304, 245] width 28 height 22
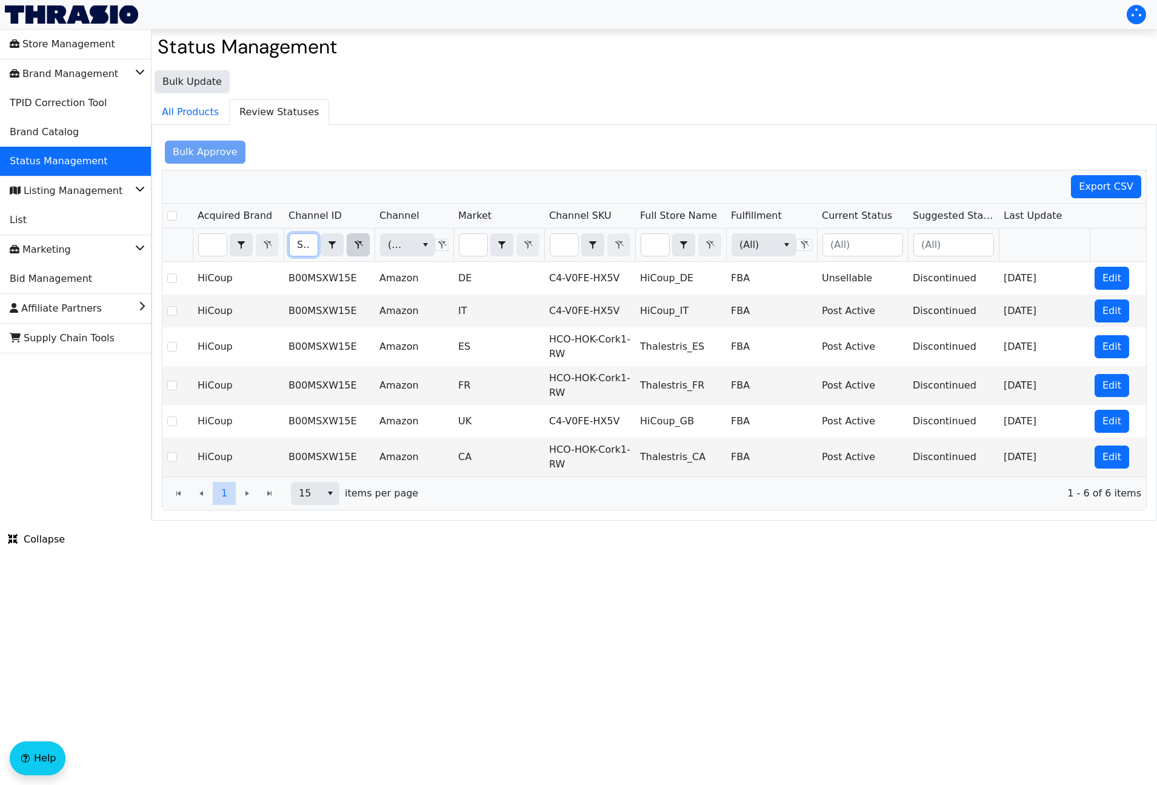
scroll to position [0, 23]
drag, startPoint x: 299, startPoint y: 245, endPoint x: 353, endPoint y: 247, distance: 54.6
click at [353, 247] on div "SXW15E Contains" at bounding box center [329, 244] width 81 height 23
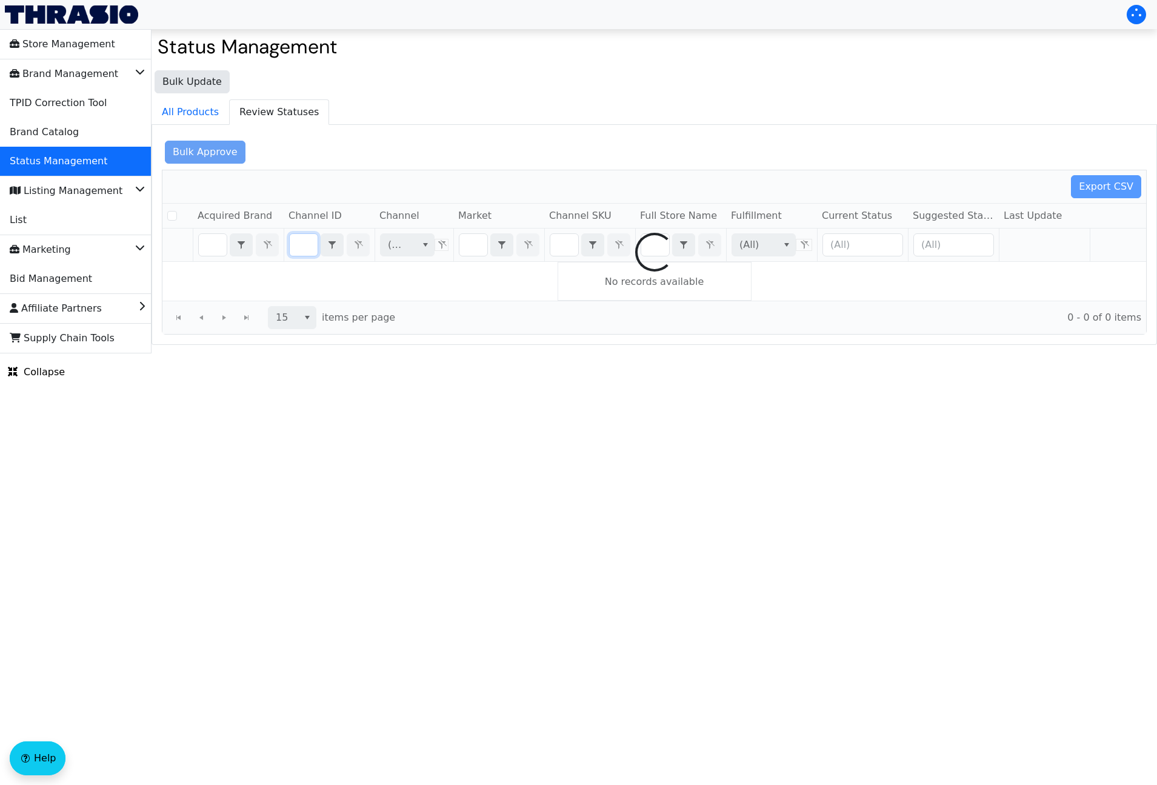
checkbox input "false"
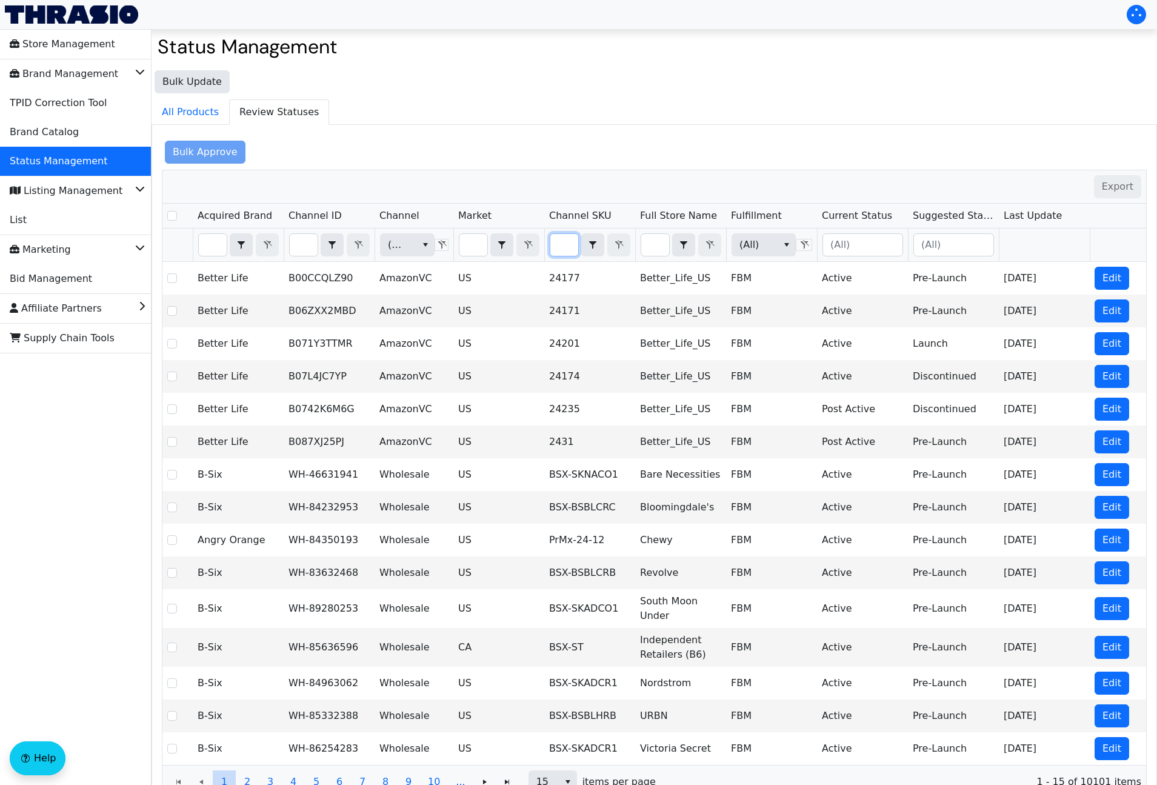
click at [566, 244] on input "Filter" at bounding box center [564, 245] width 28 height 22
type input "HCO-HOK-Cork1-RW-1"
checkbox input "true"
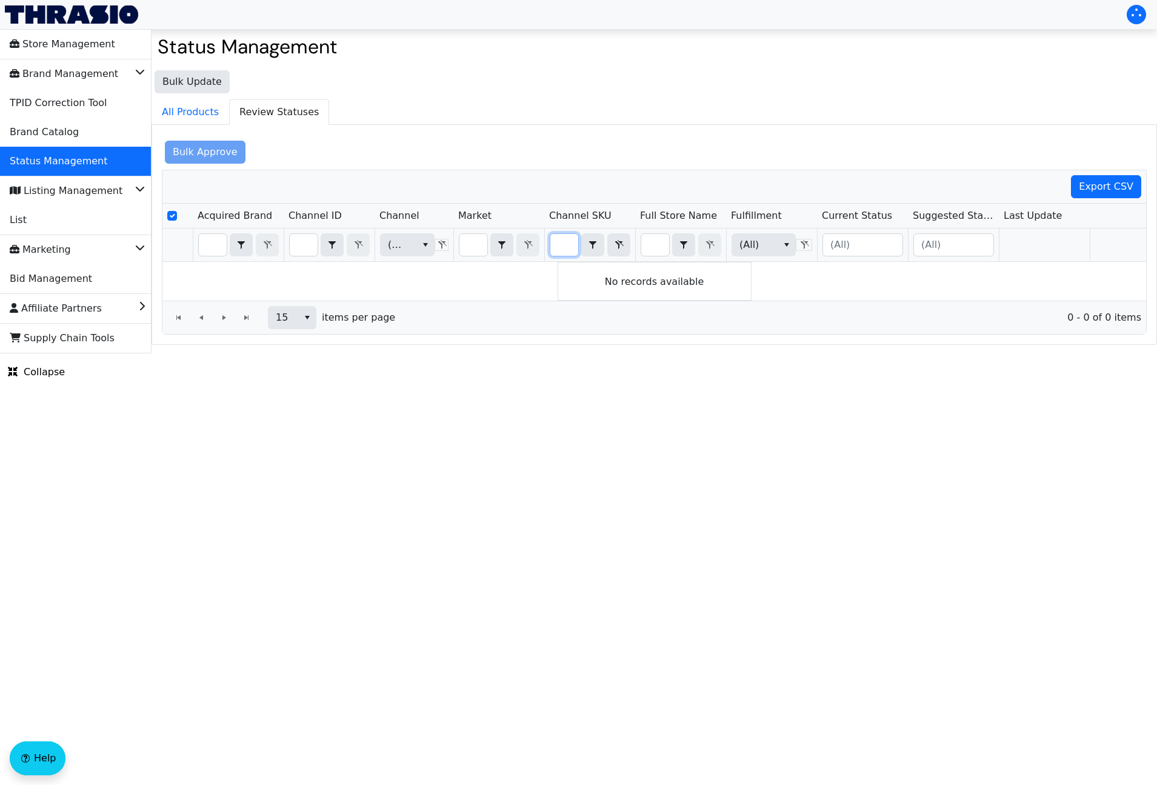
type input "HCO-HOK-Cork1-RW-1"
click at [266, 111] on span "Review Statuses" at bounding box center [279, 112] width 99 height 24
drag, startPoint x: 496, startPoint y: 96, endPoint x: 461, endPoint y: 162, distance: 74.6
click at [496, 97] on div "Bulk Update All Products Review Statuses Bulk Approve Export CSV Acquired Brand…" at bounding box center [655, 204] width 1006 height 281
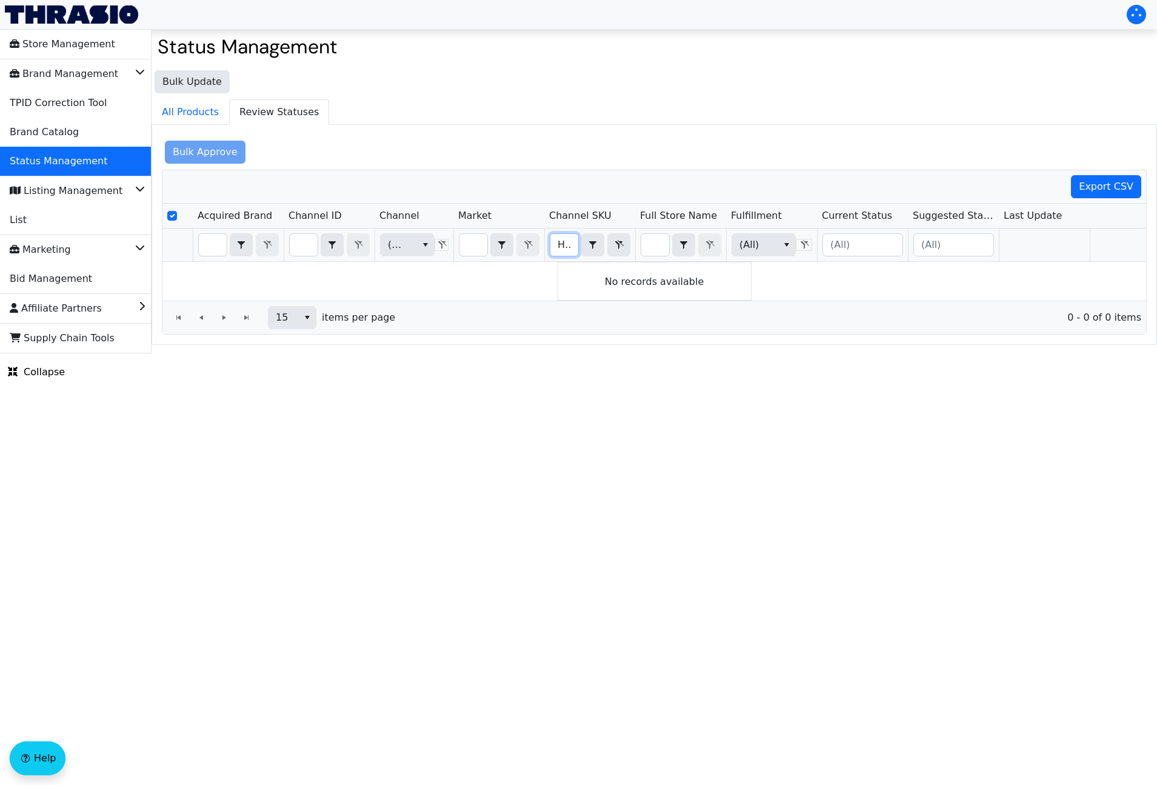
click at [567, 242] on input "HCO-HOK-Cork1-RW-1" at bounding box center [564, 245] width 28 height 22
drag, startPoint x: 559, startPoint y: 245, endPoint x: 580, endPoint y: 244, distance: 20.6
click at [580, 244] on div "HCO-HOK-Cork1-RW-1 Contains" at bounding box center [590, 244] width 81 height 23
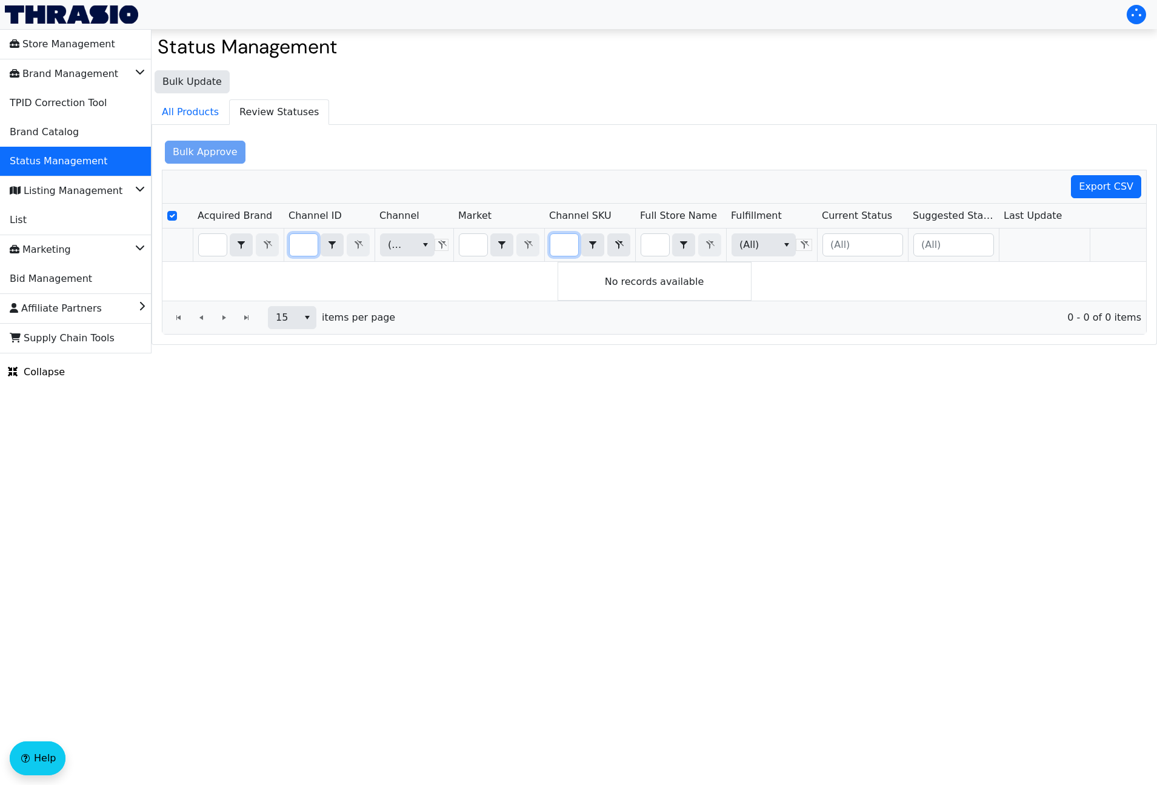
click at [307, 250] on input "Filter" at bounding box center [304, 245] width 28 height 22
drag, startPoint x: 567, startPoint y: 244, endPoint x: 559, endPoint y: 242, distance: 8.6
click at [548, 244] on th "HCO-HOK-Cork1-RW-1 Contains" at bounding box center [589, 245] width 91 height 33
click at [561, 242] on input "HCO-HOK-Cork1-RW-1" at bounding box center [564, 245] width 28 height 22
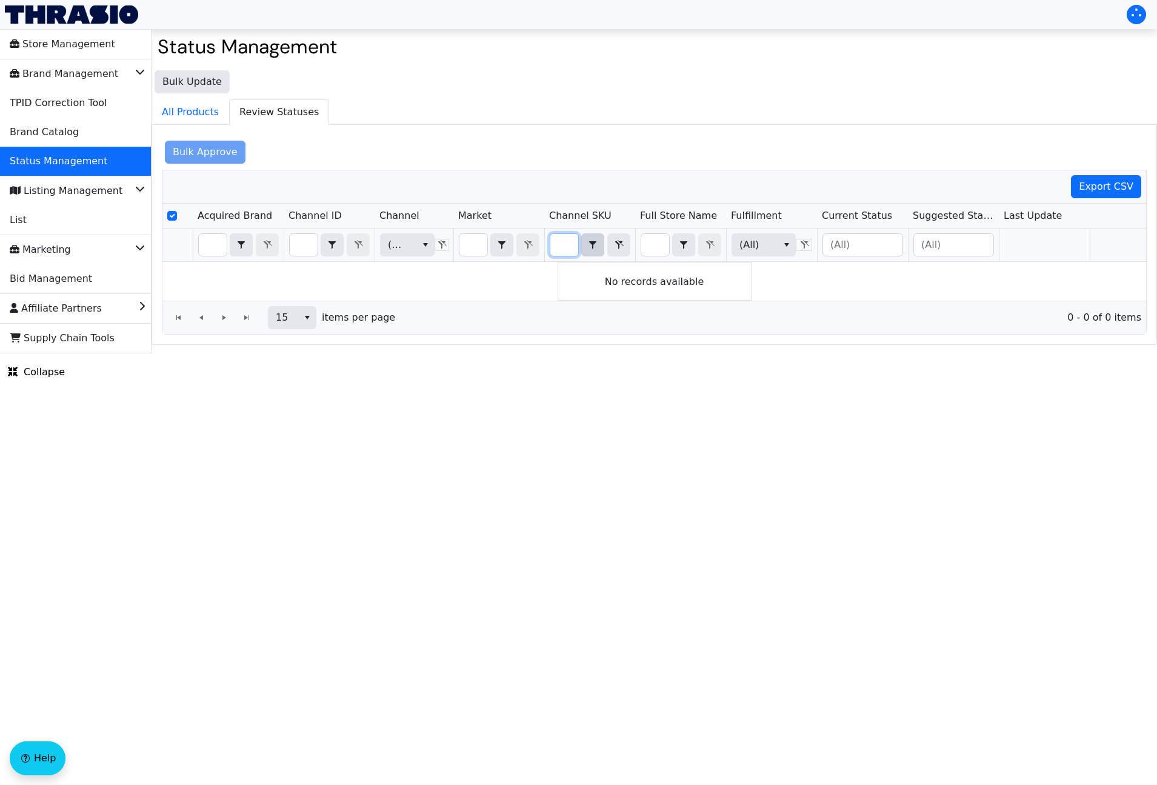
drag, startPoint x: 556, startPoint y: 244, endPoint x: 589, endPoint y: 242, distance: 33.4
click at [589, 242] on div "HCO-HOK-Cork1-RW-1 Contains" at bounding box center [590, 244] width 81 height 23
drag, startPoint x: 556, startPoint y: 244, endPoint x: 552, endPoint y: 249, distance: 6.9
click at [557, 244] on input "HCO-HOK-Cork1-RW-1" at bounding box center [564, 245] width 28 height 22
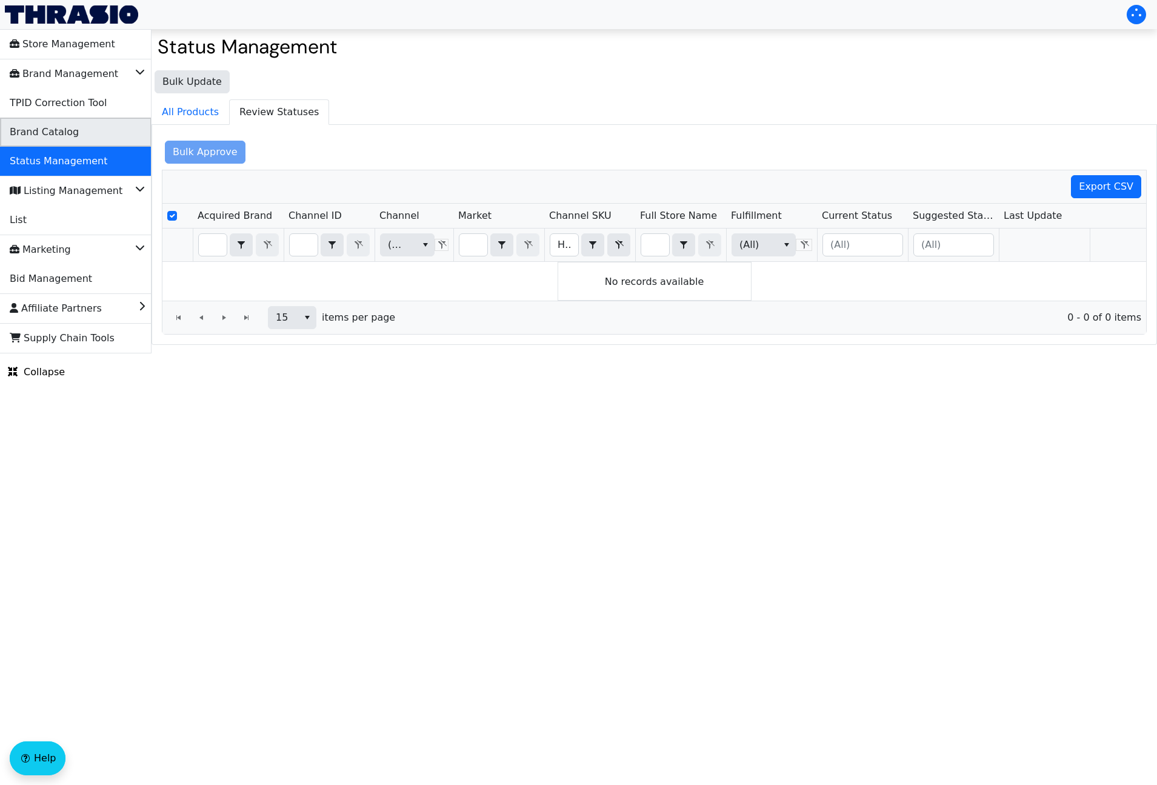
click at [68, 132] on span "Brand Catalog" at bounding box center [44, 131] width 69 height 19
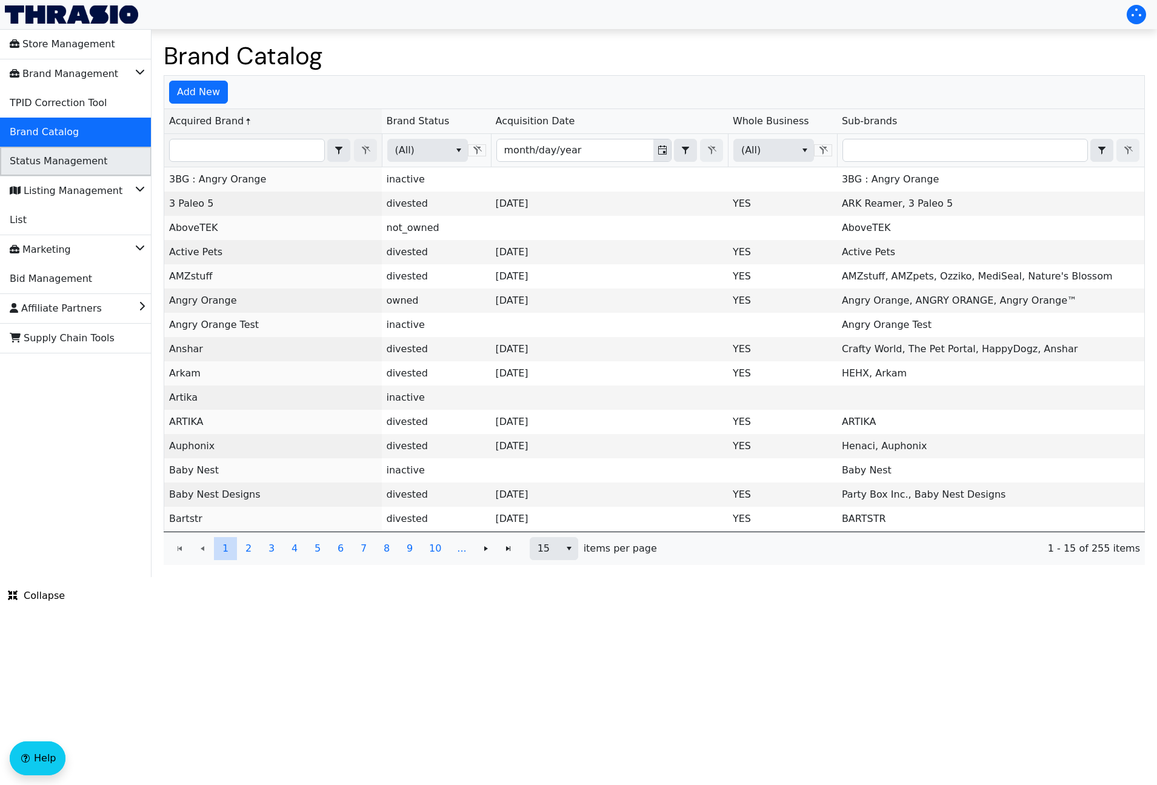
click at [66, 156] on span "Status Management" at bounding box center [59, 161] width 98 height 19
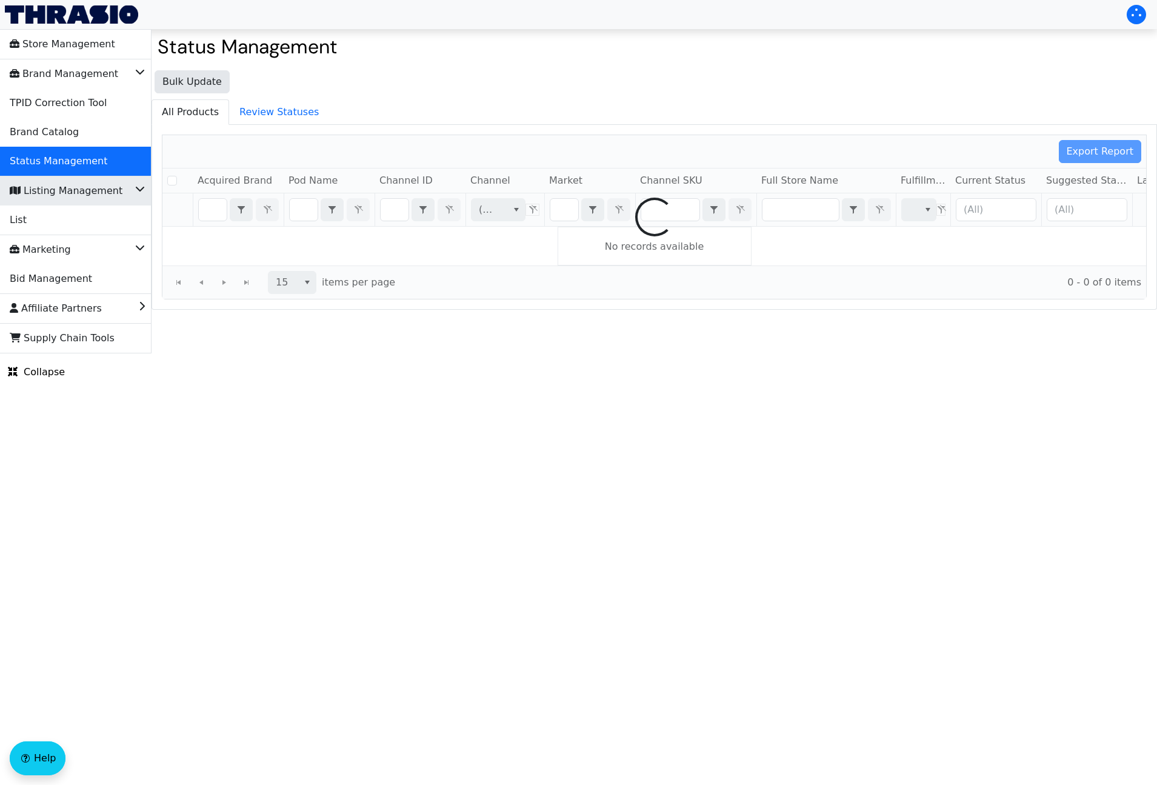
checkbox input "false"
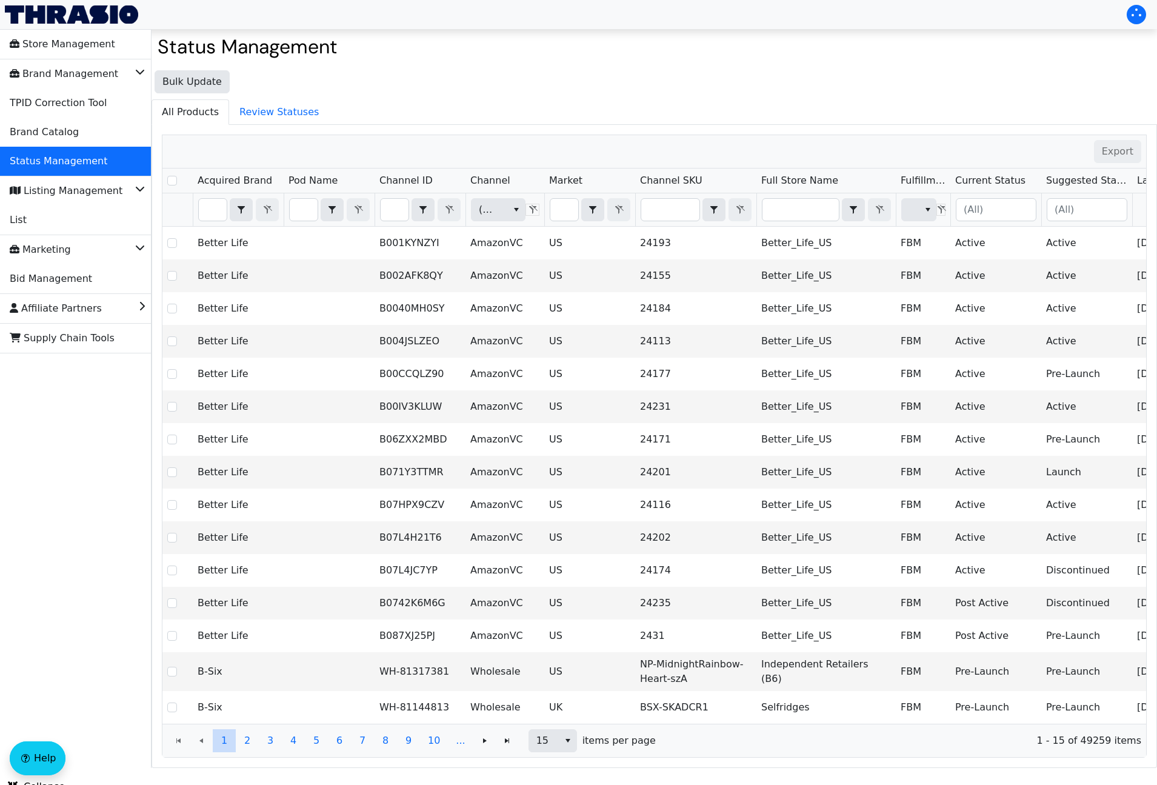
click at [1018, 62] on div "Status Management Bulk Update All Products Review Statuses Export Acquired Bran…" at bounding box center [655, 401] width 1006 height 733
